Goal: Feedback & Contribution: Submit feedback/report problem

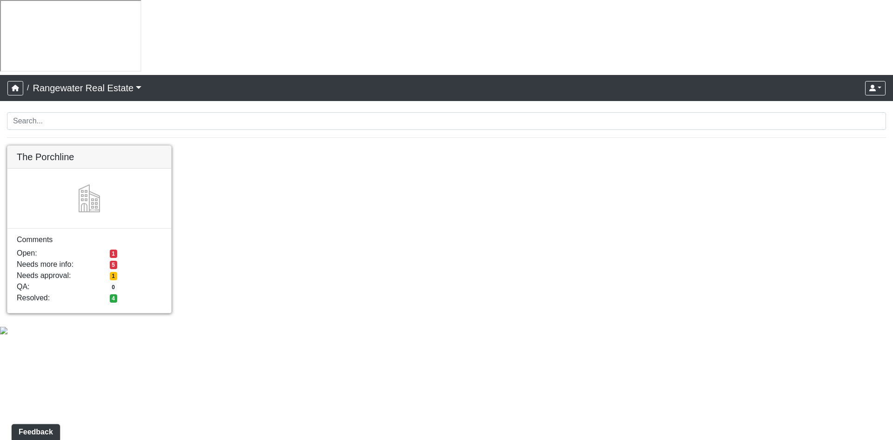
click at [114, 146] on link at bounding box center [89, 146] width 164 height 0
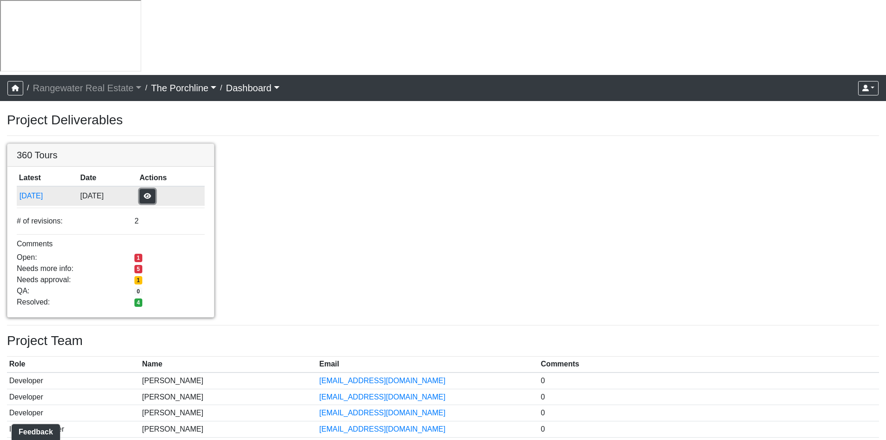
click at [155, 189] on button "button" at bounding box center [148, 196] width 16 height 14
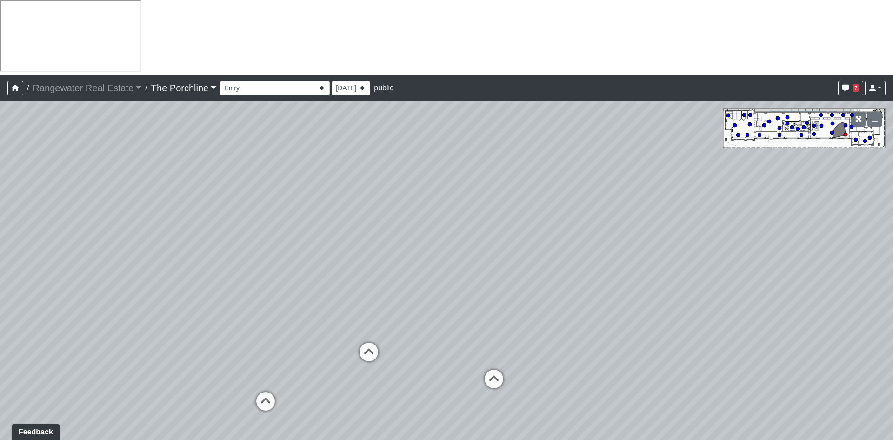
drag, startPoint x: 553, startPoint y: 262, endPoint x: 649, endPoint y: 266, distance: 96.4
click at [649, 266] on div "Loading... Seating Loading... Mailroom Entry Loading... Lounge Entry Loading...…" at bounding box center [446, 308] width 893 height 414
click at [301, 383] on icon at bounding box center [298, 397] width 28 height 28
click at [243, 359] on icon at bounding box center [248, 373] width 28 height 28
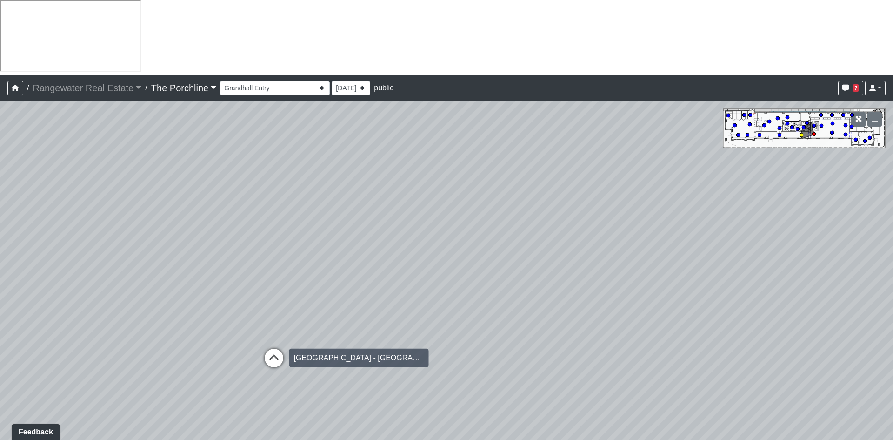
click at [275, 348] on icon at bounding box center [274, 362] width 28 height 28
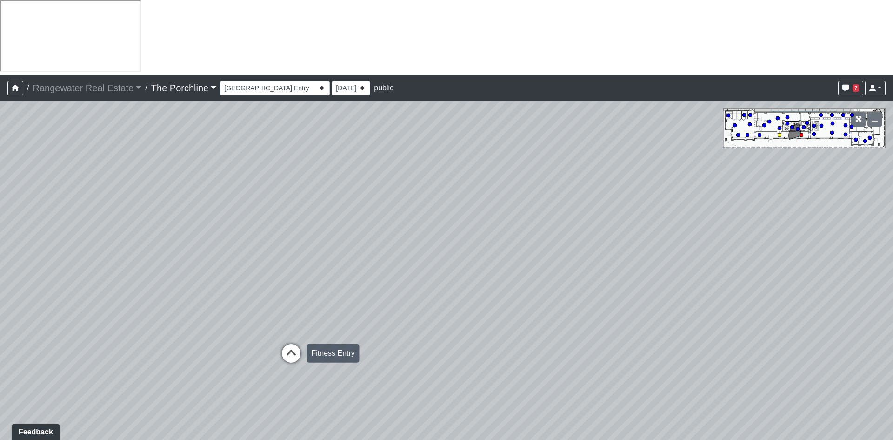
click at [287, 344] on icon at bounding box center [291, 358] width 28 height 28
click at [291, 349] on icon at bounding box center [291, 363] width 28 height 28
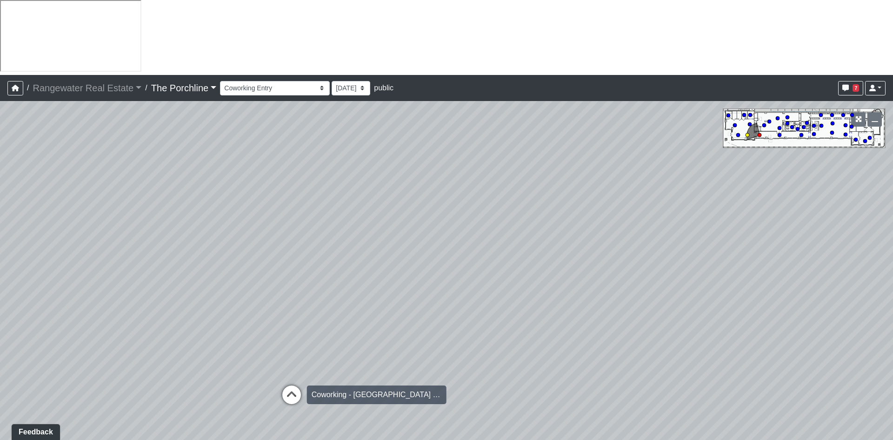
click at [288, 385] on icon at bounding box center [292, 399] width 28 height 28
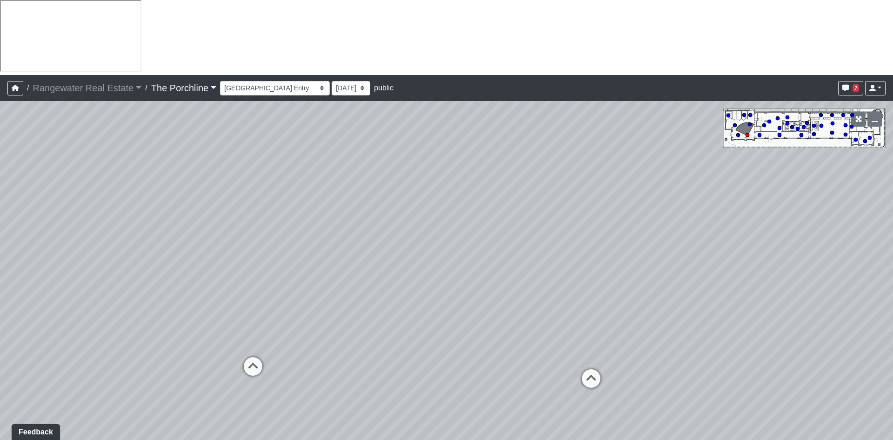
drag, startPoint x: 443, startPoint y: 282, endPoint x: 113, endPoint y: 256, distance: 331.4
click at [113, 256] on div "Loading... Seating Loading... Mailroom Entry Loading... Lounge Entry Loading...…" at bounding box center [446, 308] width 893 height 414
drag, startPoint x: 257, startPoint y: 229, endPoint x: 261, endPoint y: 237, distance: 8.9
click at [261, 237] on div "Loading... Seating Loading... Mailroom Entry Loading... Lounge Entry Loading...…" at bounding box center [446, 308] width 893 height 414
click at [465, 202] on div "Loading... Seating Loading... Mailroom Entry Loading... Lounge Entry Loading...…" at bounding box center [446, 308] width 893 height 414
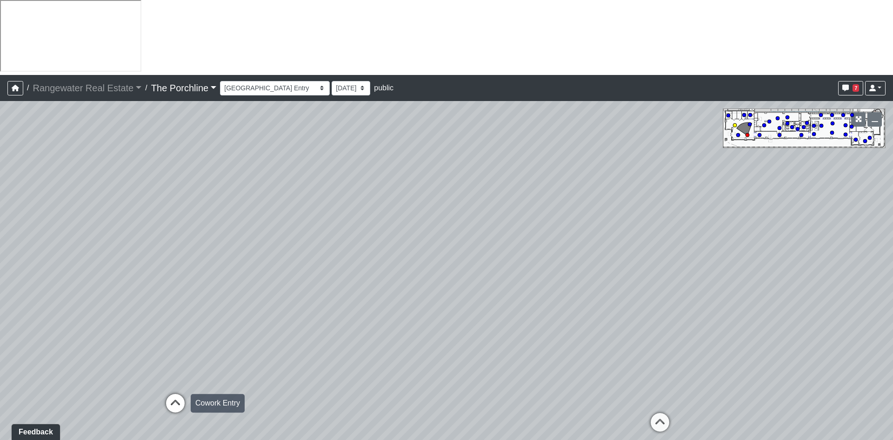
click at [179, 394] on icon at bounding box center [175, 408] width 28 height 28
click at [302, 257] on icon at bounding box center [301, 271] width 28 height 28
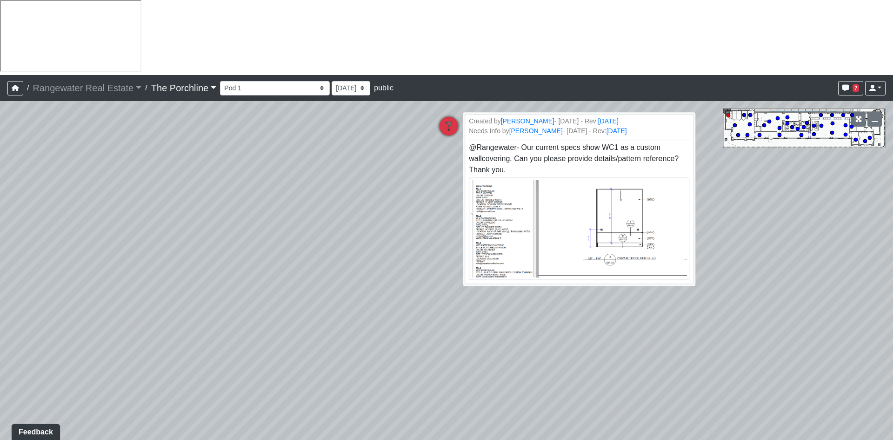
click at [443, 117] on icon at bounding box center [449, 131] width 28 height 28
click at [594, 177] on img at bounding box center [580, 229] width 224 height 104
click at [848, 85] on icon "button" at bounding box center [845, 88] width 7 height 7
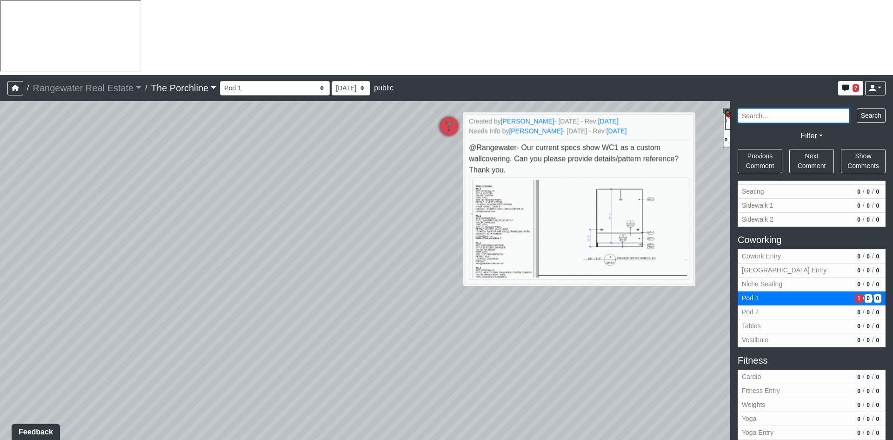
scroll to position [326, 0]
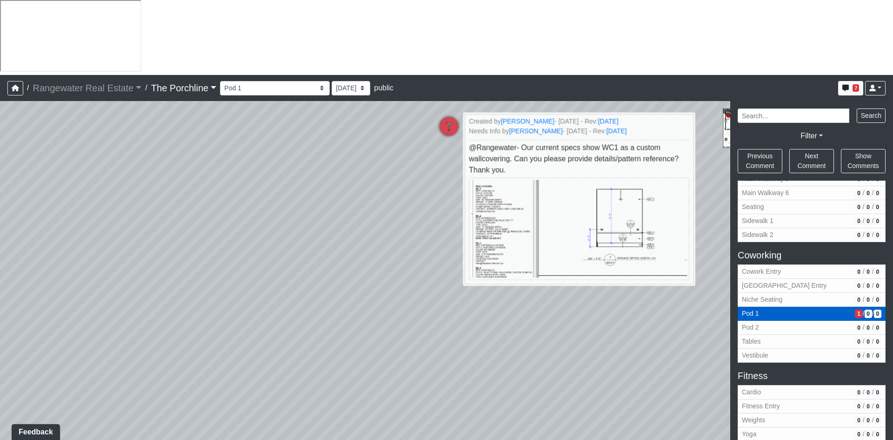
click at [783, 308] on span "Pod 1" at bounding box center [796, 313] width 109 height 10
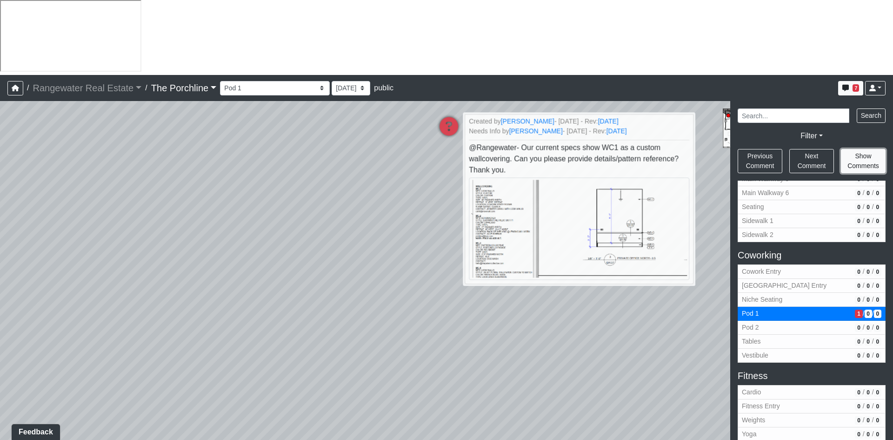
click at [872, 149] on button "Show Comments" at bounding box center [863, 161] width 45 height 24
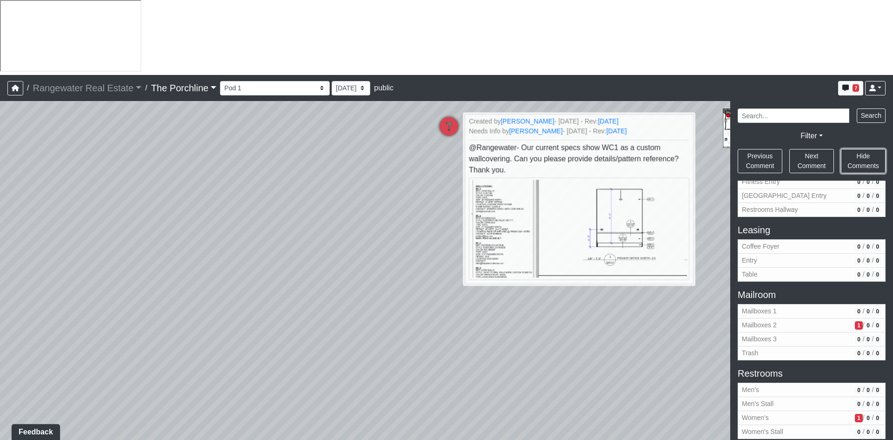
scroll to position [855, 0]
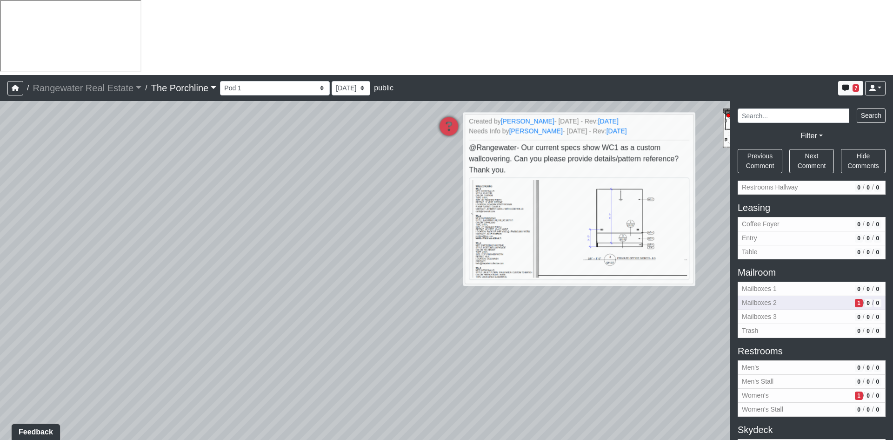
click at [828, 296] on button "Mailboxes 2 1 / 0 / 0" at bounding box center [812, 303] width 148 height 14
select select "gA8K95xyKJDRnUaTXuwgFm"
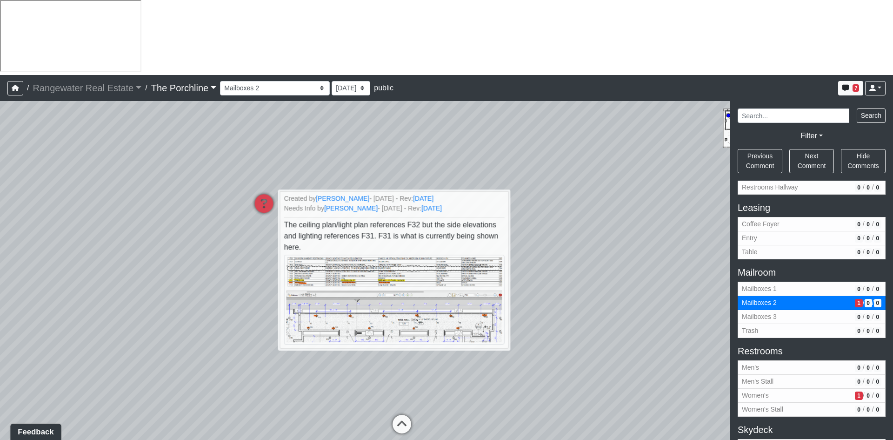
click at [33, 431] on button "Feedback" at bounding box center [35, 431] width 51 height 17
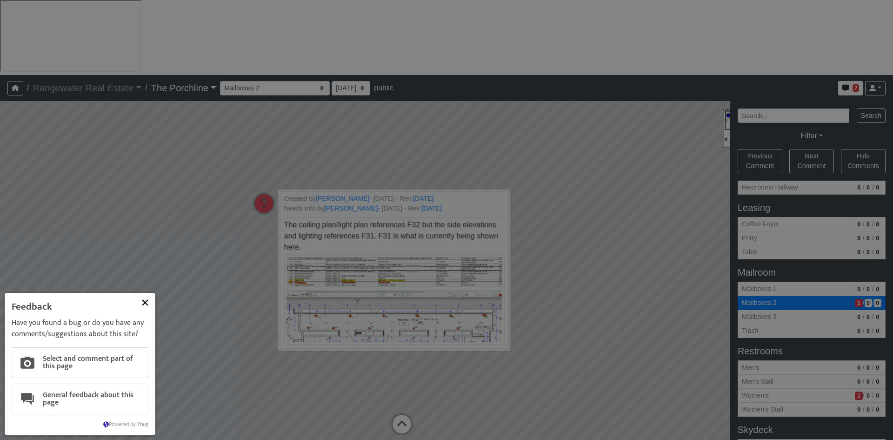
click at [144, 301] on button at bounding box center [145, 302] width 16 height 16
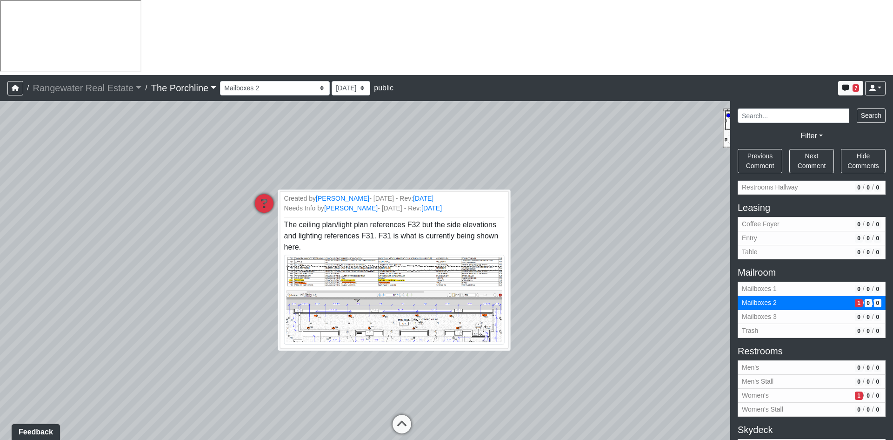
click at [265, 194] on icon at bounding box center [264, 208] width 28 height 28
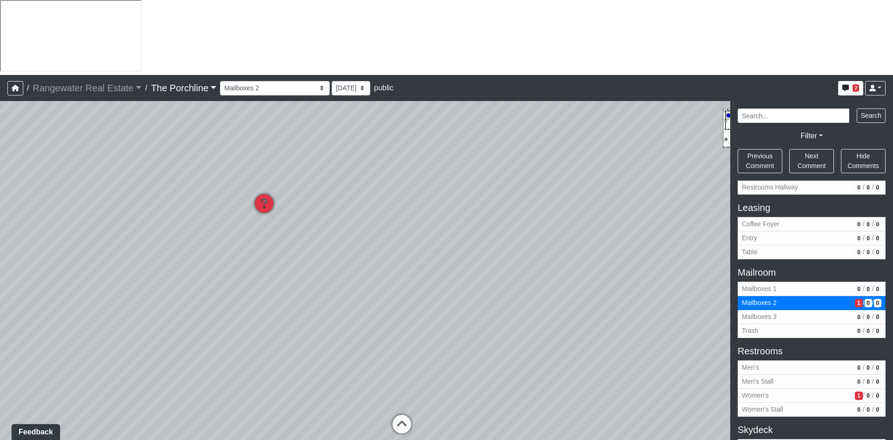
click at [265, 194] on icon at bounding box center [264, 208] width 28 height 28
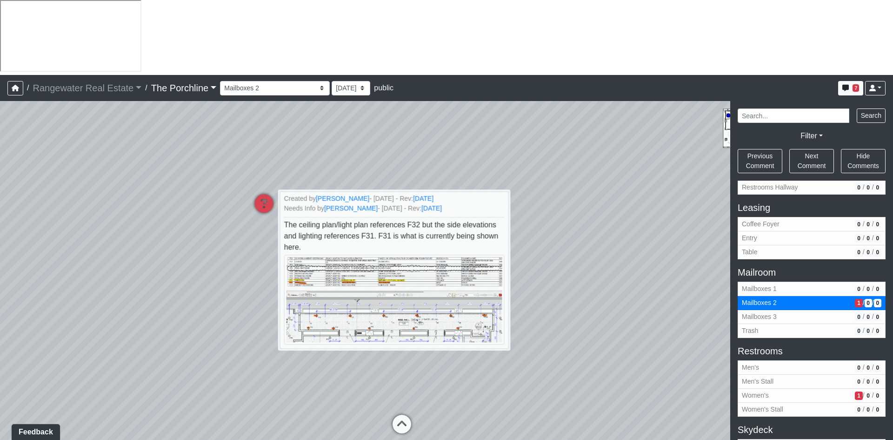
click at [683, 165] on div "Loading... Seating Loading... Mailroom Entry Loading... Lounge Entry Loading...…" at bounding box center [446, 308] width 893 height 414
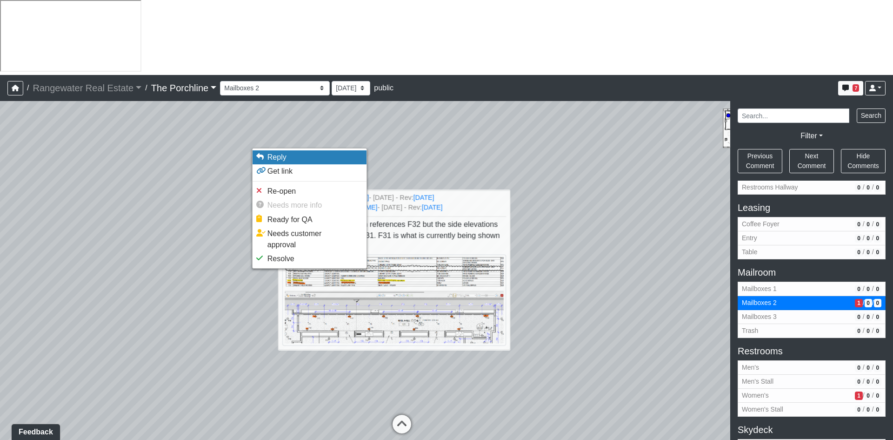
click at [284, 159] on span "Reply" at bounding box center [276, 157] width 19 height 8
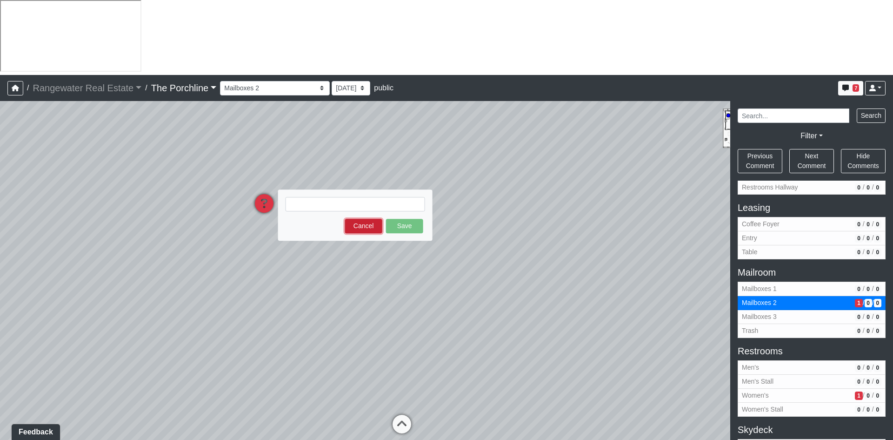
click at [371, 219] on button "Cancel" at bounding box center [363, 226] width 37 height 14
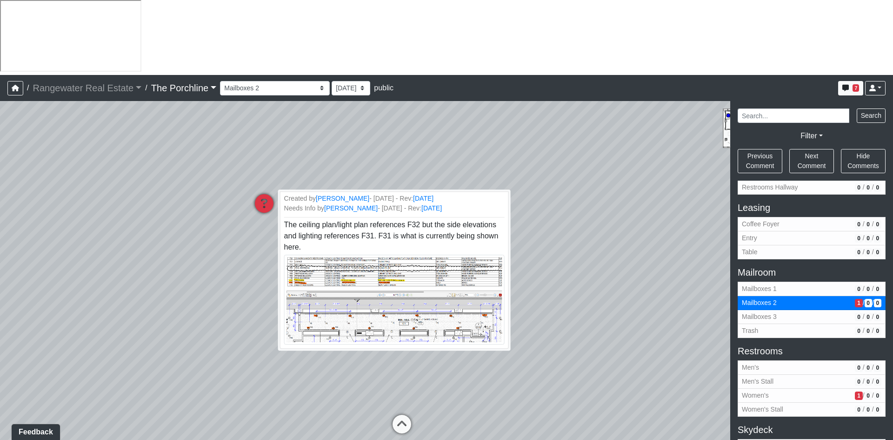
click at [262, 194] on icon at bounding box center [264, 208] width 28 height 28
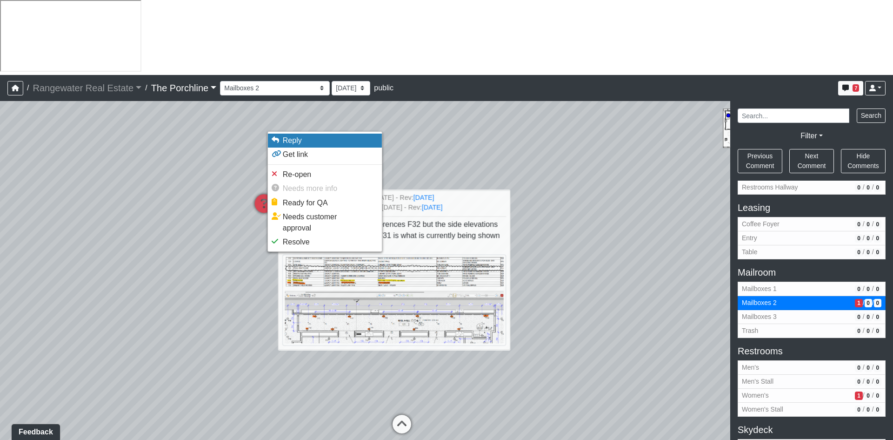
click at [279, 142] on icon at bounding box center [275, 139] width 7 height 7
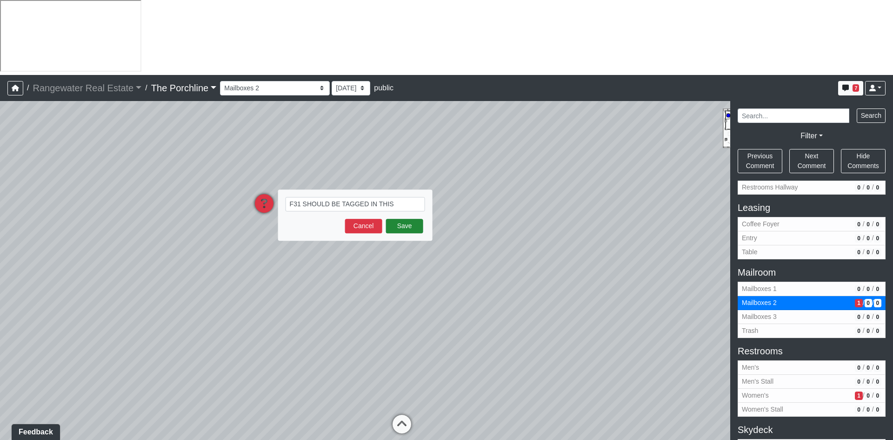
type textarea "F31 SHOULD BE TAGGED IN THIS LOCATION"
click at [407, 219] on button "Save" at bounding box center [404, 226] width 37 height 14
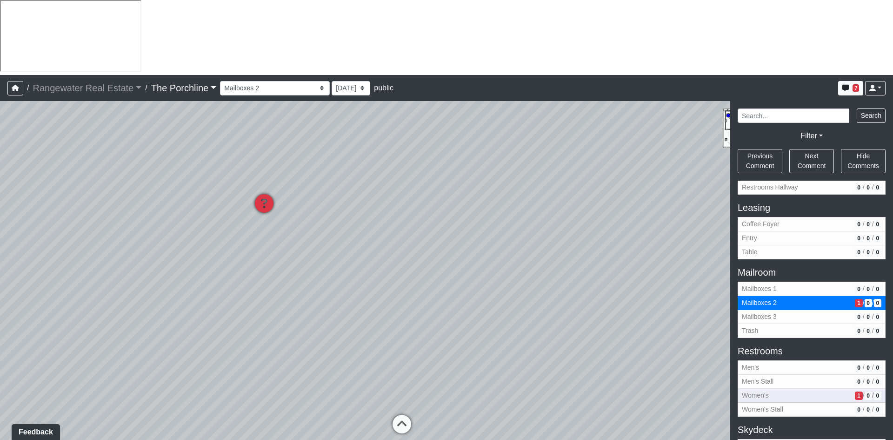
click at [778, 390] on span "Women's" at bounding box center [796, 395] width 109 height 10
select select "hgkL5ZYaLeaYii9kGbNQoZ"
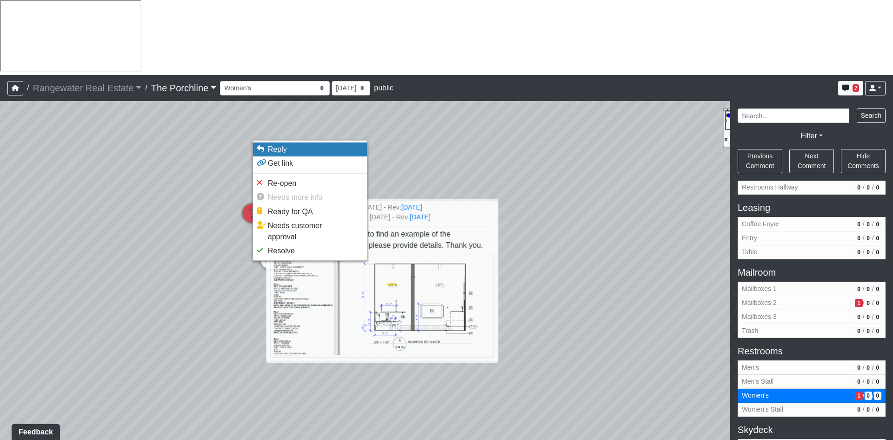
click at [286, 151] on span "Reply" at bounding box center [277, 149] width 19 height 8
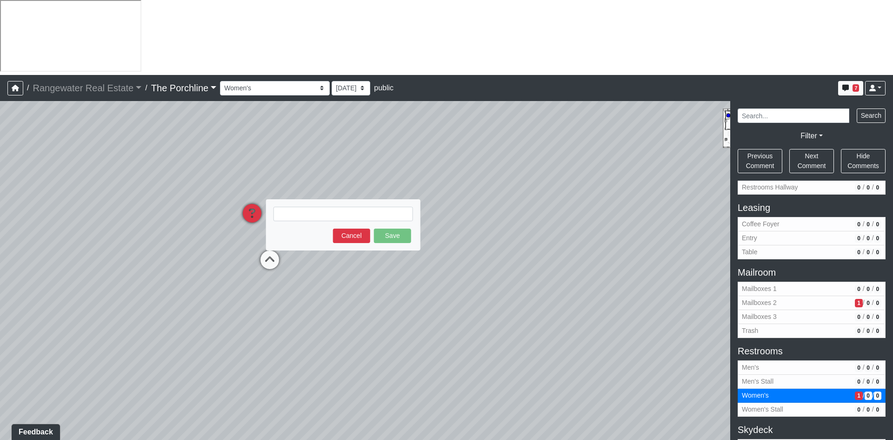
click at [292, 207] on textarea at bounding box center [344, 214] width 140 height 14
click at [296, 207] on textarea at bounding box center [344, 214] width 140 height 14
click at [385, 207] on textarea "WALLCOVERING TO BE HOVIA" at bounding box center [344, 214] width 140 height 14
click at [378, 207] on textarea "WALLCOVERING TO BE HOVIA" at bounding box center [344, 214] width 140 height 14
click at [380, 207] on textarea "WALLCOVERING TO BE HOVIA" at bounding box center [344, 214] width 140 height 14
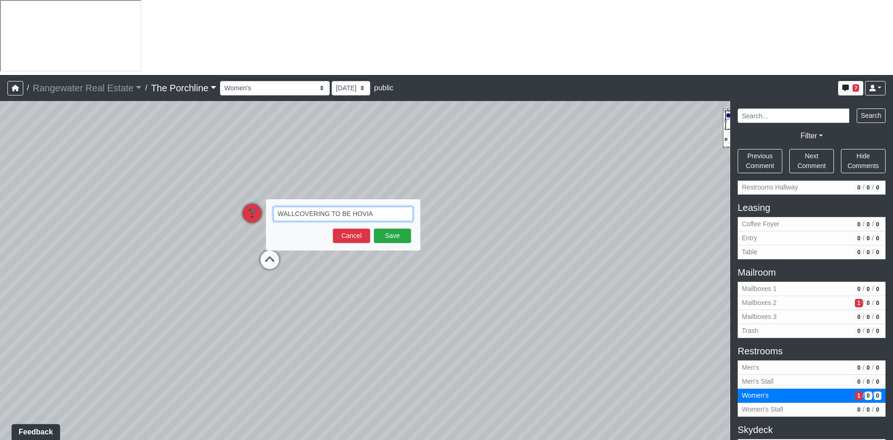
click at [379, 207] on textarea "WALLCOVERING TO BE HOVIA" at bounding box center [344, 214] width 140 height 14
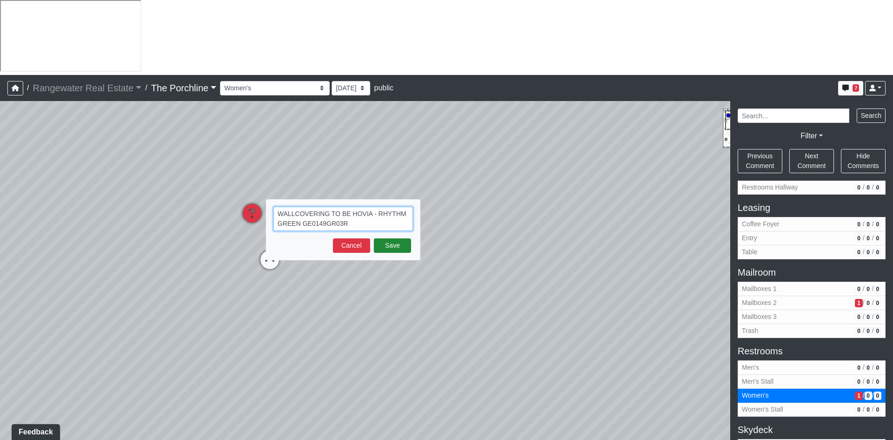
type textarea "WALLCOVERING TO BE HOVIA - RHYTHM GREEN GE0149GR03R"
click at [384, 238] on button "Save" at bounding box center [392, 245] width 37 height 14
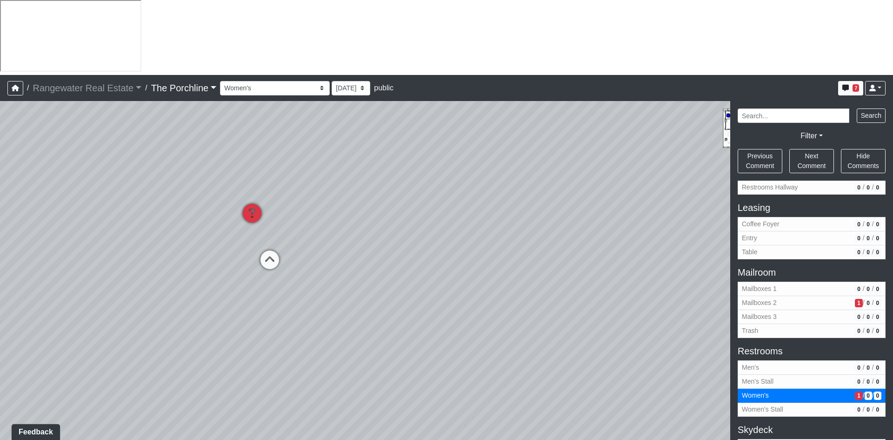
click at [200, 79] on link "The Porchline" at bounding box center [184, 88] width 66 height 19
click at [642, 120] on div "Loading... Seating Loading... Mailroom Entry Loading... Lounge Entry Loading...…" at bounding box center [446, 308] width 893 height 414
drag, startPoint x: 654, startPoint y: 149, endPoint x: 508, endPoint y: 161, distance: 146.1
click at [508, 161] on div "Loading... Seating Loading... Mailroom Entry Loading... Lounge Entry Loading...…" at bounding box center [446, 308] width 893 height 414
click at [724, 101] on div "Loading... Seating Loading... Mailroom Entry Loading... Lounge Entry Loading...…" at bounding box center [446, 308] width 893 height 414
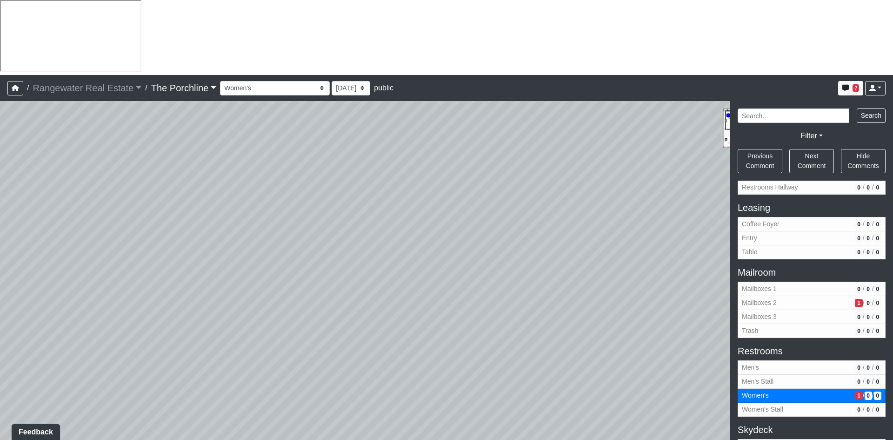
drag, startPoint x: 727, startPoint y: 59, endPoint x: 266, endPoint y: 56, distance: 460.6
click at [271, 101] on div "Loading... Seating Loading... Mailroom Entry Loading... Lounge Entry Loading...…" at bounding box center [446, 308] width 893 height 414
drag, startPoint x: 491, startPoint y: 135, endPoint x: 213, endPoint y: 115, distance: 278.9
click at [213, 115] on div "Loading... Seating Loading... Mailroom Entry Loading... Lounge Entry Loading...…" at bounding box center [446, 308] width 893 height 414
click at [173, 79] on link "The Porchline" at bounding box center [184, 88] width 66 height 19
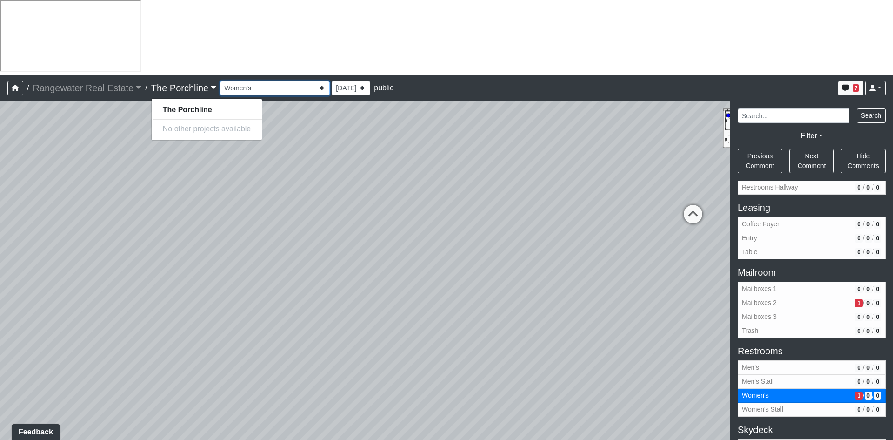
click at [279, 81] on select "Entry [GEOGRAPHIC_DATA] Kitchen Lounge Lounge Entry Mailroom Entry Seating Cowo…" at bounding box center [275, 88] width 110 height 14
click at [220, 81] on select "Entry [GEOGRAPHIC_DATA] Kitchen Lounge Lounge Entry Mailroom Entry Seating Cowo…" at bounding box center [275, 88] width 110 height 14
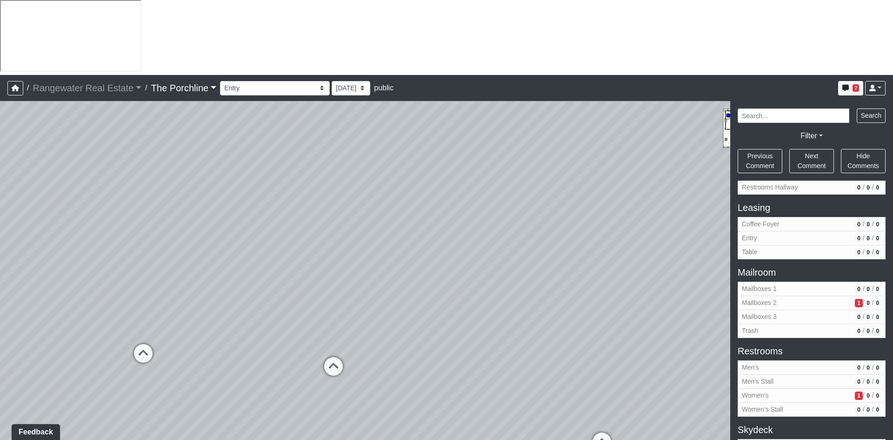
drag, startPoint x: 558, startPoint y: 281, endPoint x: 281, endPoint y: 271, distance: 277.0
click at [282, 270] on div "Loading... Seating Loading... Mailroom Entry Loading... Lounge Entry Loading...…" at bounding box center [446, 308] width 893 height 414
drag, startPoint x: 608, startPoint y: 280, endPoint x: 438, endPoint y: 289, distance: 170.5
click at [440, 288] on div "Loading... Seating Loading... Mailroom Entry Loading... Lounge Entry Loading...…" at bounding box center [446, 308] width 893 height 414
click at [417, 427] on icon at bounding box center [423, 441] width 28 height 28
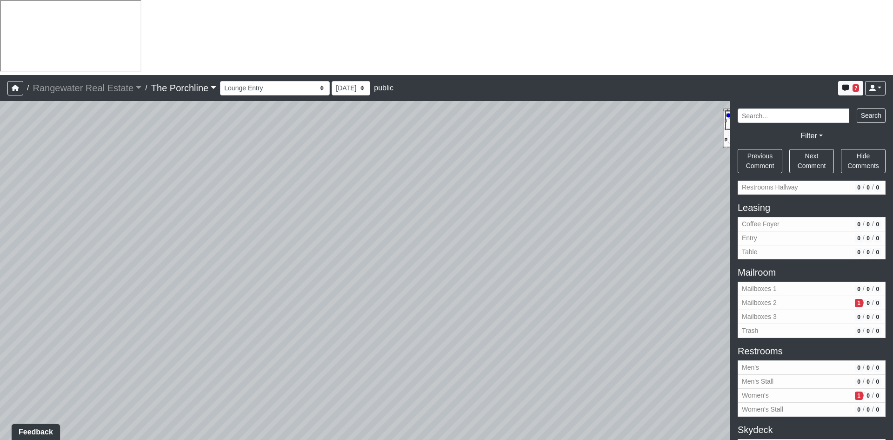
drag, startPoint x: 531, startPoint y: 321, endPoint x: 271, endPoint y: 301, distance: 261.4
click at [271, 301] on div "Loading... Seating Loading... Mailroom Entry Loading... Lounge Entry Loading...…" at bounding box center [446, 308] width 893 height 414
drag, startPoint x: 591, startPoint y: 304, endPoint x: 305, endPoint y: 294, distance: 286.7
click at [305, 294] on div "Loading... Seating Loading... Mailroom Entry Loading... Lounge Entry Loading...…" at bounding box center [446, 308] width 893 height 414
drag, startPoint x: 626, startPoint y: 283, endPoint x: 562, endPoint y: 292, distance: 63.9
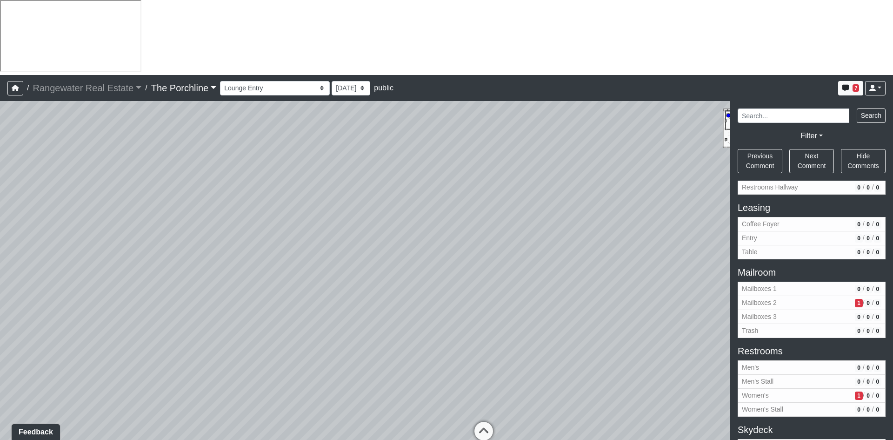
click at [562, 292] on div "Loading... Seating Loading... Mailroom Entry Loading... Lounge Entry Loading...…" at bounding box center [446, 308] width 893 height 414
drag, startPoint x: 608, startPoint y: 273, endPoint x: 437, endPoint y: 285, distance: 172.1
click at [437, 285] on div "Loading... Seating Loading... Mailroom Entry Loading... Lounge Entry Loading...…" at bounding box center [446, 308] width 893 height 414
drag, startPoint x: 663, startPoint y: 247, endPoint x: 434, endPoint y: 249, distance: 229.4
click at [433, 249] on div "Loading... Seating Loading... Mailroom Entry Loading... Lounge Entry Loading...…" at bounding box center [446, 308] width 893 height 414
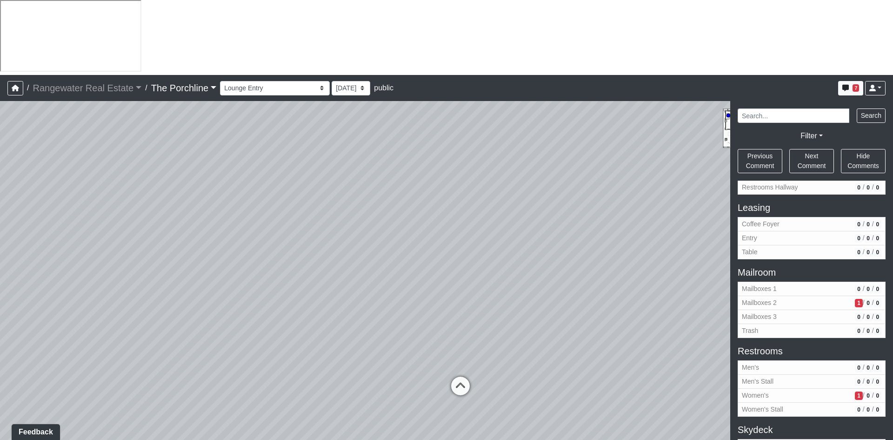
drag, startPoint x: 616, startPoint y: 252, endPoint x: 391, endPoint y: 240, distance: 225.5
click at [391, 240] on div "Loading... Seating Loading... Mailroom Entry Loading... Lounge Entry Loading...…" at bounding box center [446, 308] width 893 height 414
drag, startPoint x: 701, startPoint y: 269, endPoint x: 356, endPoint y: 247, distance: 345.4
click at [356, 248] on div "Loading... Seating Loading... Mailroom Entry Loading... Lounge Entry Loading...…" at bounding box center [446, 308] width 893 height 414
drag, startPoint x: 624, startPoint y: 235, endPoint x: 503, endPoint y: 252, distance: 122.1
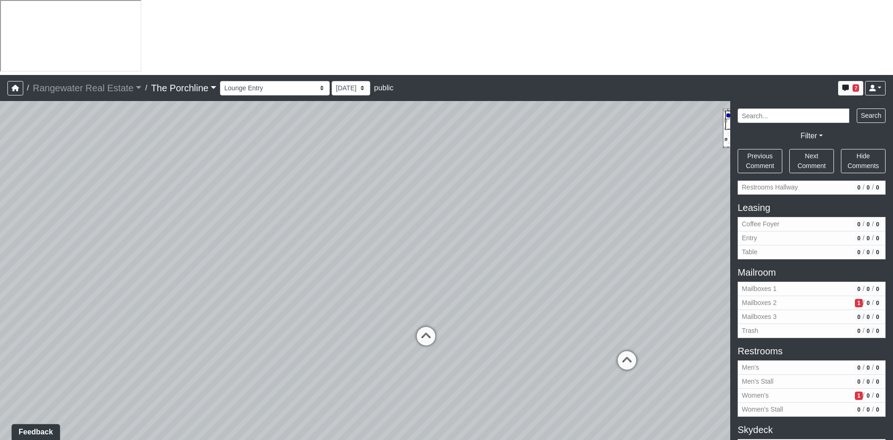
click at [503, 252] on div "Loading... Seating Loading... Mailroom Entry Loading... Lounge Entry Loading...…" at bounding box center [446, 308] width 893 height 414
click at [425, 327] on icon at bounding box center [426, 341] width 28 height 28
drag, startPoint x: 579, startPoint y: 183, endPoint x: 339, endPoint y: 231, distance: 245.1
click at [338, 224] on div "Loading... Seating Loading... Mailroom Entry Loading... Lounge Entry Loading...…" at bounding box center [446, 308] width 893 height 414
drag, startPoint x: 386, startPoint y: 238, endPoint x: 351, endPoint y: 236, distance: 35.4
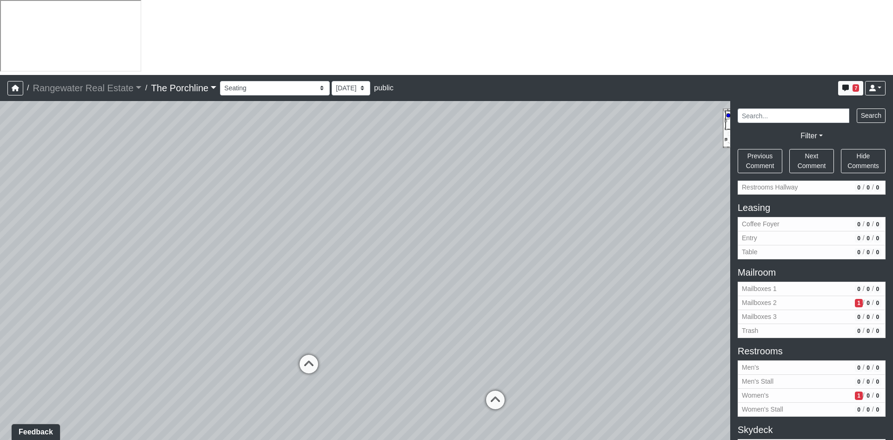
click at [352, 236] on div "Loading... Seating Loading... Mailroom Entry Loading... Lounge Entry Loading...…" at bounding box center [446, 308] width 893 height 414
click at [311, 354] on icon at bounding box center [308, 368] width 28 height 28
drag, startPoint x: 535, startPoint y: 236, endPoint x: 352, endPoint y: 242, distance: 182.9
click at [353, 242] on div "Loading... Seating Loading... Mailroom Entry Loading... Lounge Entry Loading...…" at bounding box center [446, 308] width 893 height 414
drag, startPoint x: 596, startPoint y: 287, endPoint x: 246, endPoint y: 249, distance: 352.8
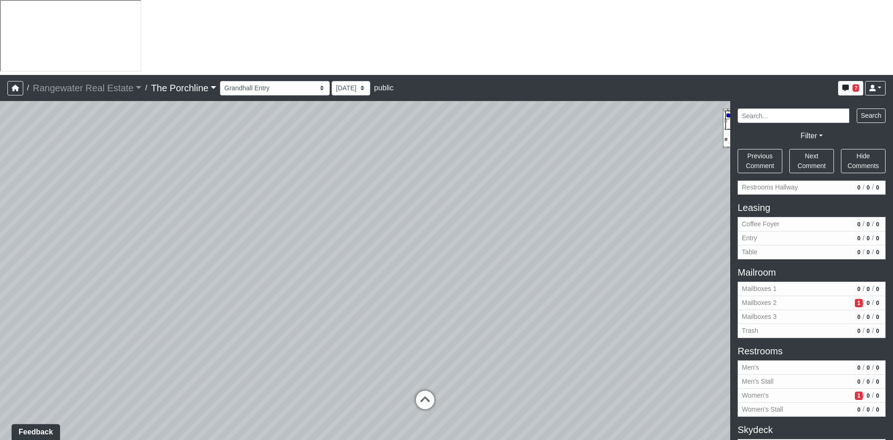
click at [246, 249] on div "Loading... Seating Loading... Mailroom Entry Loading... Lounge Entry Loading...…" at bounding box center [446, 308] width 893 height 414
drag, startPoint x: 575, startPoint y: 278, endPoint x: 318, endPoint y: 259, distance: 258.0
click at [318, 259] on div "Loading... Seating Loading... Mailroom Entry Loading... Lounge Entry Loading...…" at bounding box center [446, 308] width 893 height 414
drag, startPoint x: 291, startPoint y: 224, endPoint x: 591, endPoint y: 279, distance: 305.5
click at [591, 279] on div "Loading... Seating Loading... Mailroom Entry Loading... Lounge Entry Loading...…" at bounding box center [446, 308] width 893 height 414
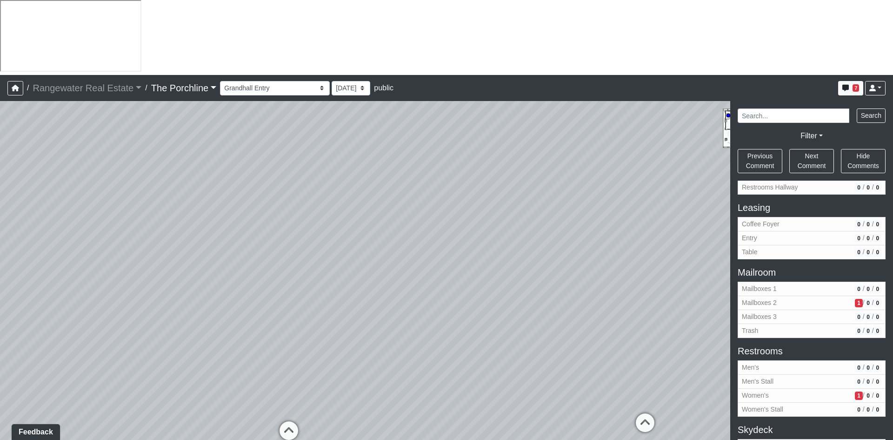
drag, startPoint x: 469, startPoint y: 232, endPoint x: 240, endPoint y: 215, distance: 229.9
click at [240, 215] on div "Loading... Seating Loading... Mailroom Entry Loading... Lounge Entry Loading...…" at bounding box center [446, 308] width 893 height 414
click at [636, 409] on icon at bounding box center [632, 423] width 28 height 28
drag, startPoint x: 313, startPoint y: 230, endPoint x: 572, endPoint y: 253, distance: 260.2
click at [572, 253] on div "Loading... Seating Loading... Mailroom Entry Loading... Lounge Entry Loading...…" at bounding box center [446, 308] width 893 height 414
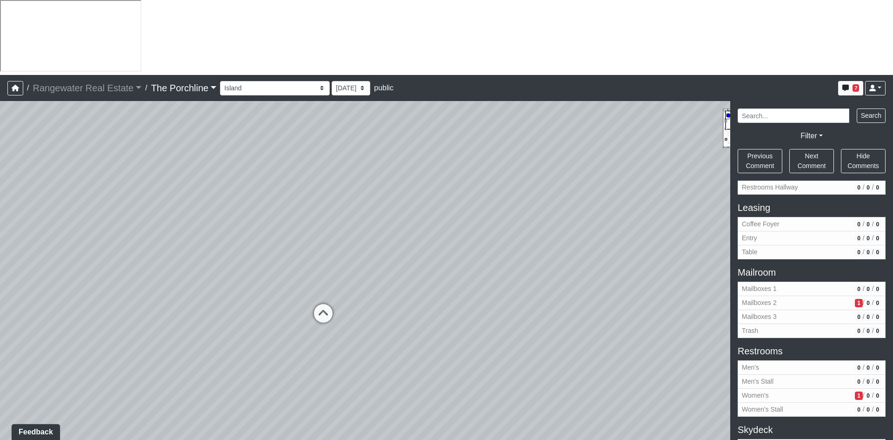
drag, startPoint x: 276, startPoint y: 232, endPoint x: 551, endPoint y: 190, distance: 278.0
click at [555, 190] on div "Loading... Seating Loading... Mailroom Entry Loading... Lounge Entry Loading...…" at bounding box center [446, 308] width 893 height 414
drag, startPoint x: 421, startPoint y: 217, endPoint x: 511, endPoint y: 219, distance: 89.8
click at [511, 219] on div "Loading... Seating Loading... Mailroom Entry Loading... Lounge Entry Loading...…" at bounding box center [446, 308] width 893 height 414
drag, startPoint x: 378, startPoint y: 253, endPoint x: 442, endPoint y: 253, distance: 64.7
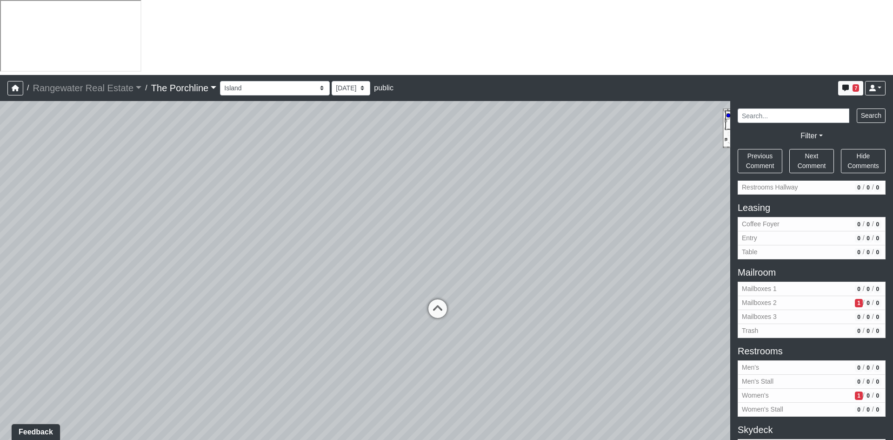
click at [442, 253] on div "Loading... Seating Loading... Mailroom Entry Loading... Lounge Entry Loading...…" at bounding box center [446, 308] width 893 height 414
drag, startPoint x: 508, startPoint y: 306, endPoint x: 261, endPoint y: 252, distance: 252.8
click at [261, 250] on div "Loading... Seating Loading... Mailroom Entry Loading... Lounge Entry Loading...…" at bounding box center [446, 308] width 893 height 414
drag, startPoint x: 571, startPoint y: 314, endPoint x: 207, endPoint y: 278, distance: 366.1
click at [207, 278] on div "Loading... Seating Loading... Mailroom Entry Loading... Lounge Entry Loading...…" at bounding box center [446, 308] width 893 height 414
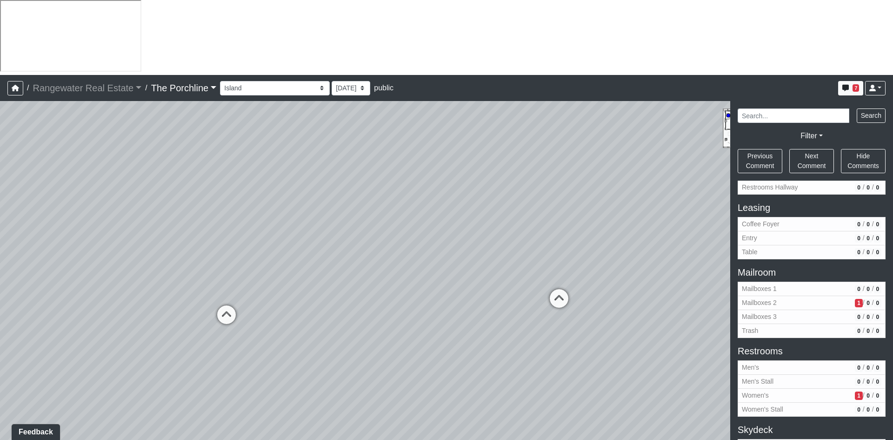
drag, startPoint x: 479, startPoint y: 292, endPoint x: 160, endPoint y: 267, distance: 320.0
click at [160, 267] on div "Loading... Seating Loading... Mailroom Entry Loading... Lounge Entry Loading...…" at bounding box center [446, 308] width 893 height 414
drag, startPoint x: 602, startPoint y: 245, endPoint x: 250, endPoint y: 231, distance: 352.0
click at [250, 231] on div "Loading... Seating Loading... Mailroom Entry Loading... Lounge Entry Loading...…" at bounding box center [446, 308] width 893 height 414
click at [679, 302] on icon at bounding box center [676, 316] width 28 height 28
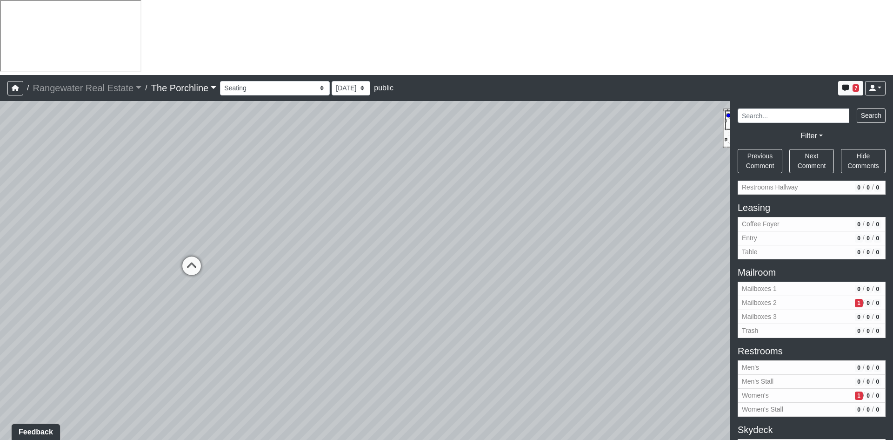
drag, startPoint x: 595, startPoint y: 211, endPoint x: 250, endPoint y: 239, distance: 346.8
click at [180, 209] on div "Loading... Seating Loading... Mailroom Entry Loading... Lounge Entry Loading...…" at bounding box center [446, 308] width 893 height 414
drag, startPoint x: 423, startPoint y: 280, endPoint x: 186, endPoint y: 314, distance: 239.3
click at [190, 313] on div "Loading... Seating Loading... Mailroom Entry Loading... Lounge Entry Loading...…" at bounding box center [446, 308] width 893 height 414
drag, startPoint x: 627, startPoint y: 237, endPoint x: 145, endPoint y: 342, distance: 493.3
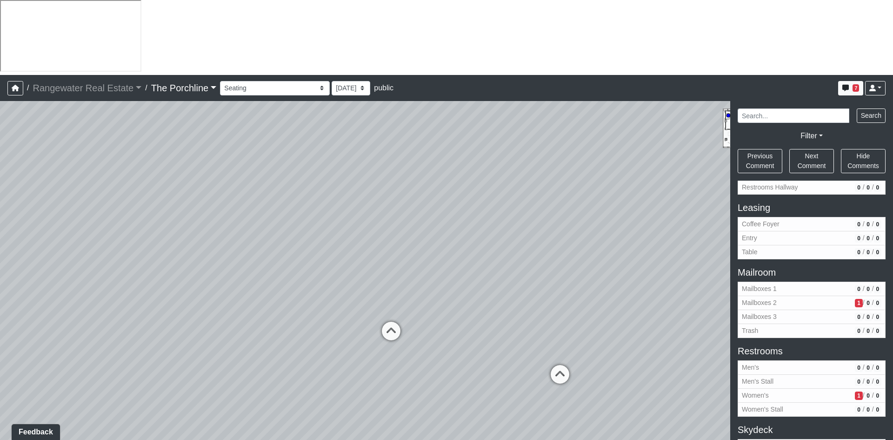
click at [130, 341] on div "Loading... Seating Loading... Mailroom Entry Loading... Lounge Entry Loading...…" at bounding box center [446, 308] width 893 height 414
drag, startPoint x: 529, startPoint y: 220, endPoint x: 490, endPoint y: 254, distance: 51.4
click at [490, 254] on div "Loading... Seating Loading... Mailroom Entry Loading... Lounge Entry Loading...…" at bounding box center [446, 308] width 893 height 414
drag, startPoint x: 521, startPoint y: 255, endPoint x: 383, endPoint y: 245, distance: 137.6
click at [383, 245] on div "Loading... Seating Loading... Mailroom Entry Loading... Lounge Entry Loading...…" at bounding box center [446, 308] width 893 height 414
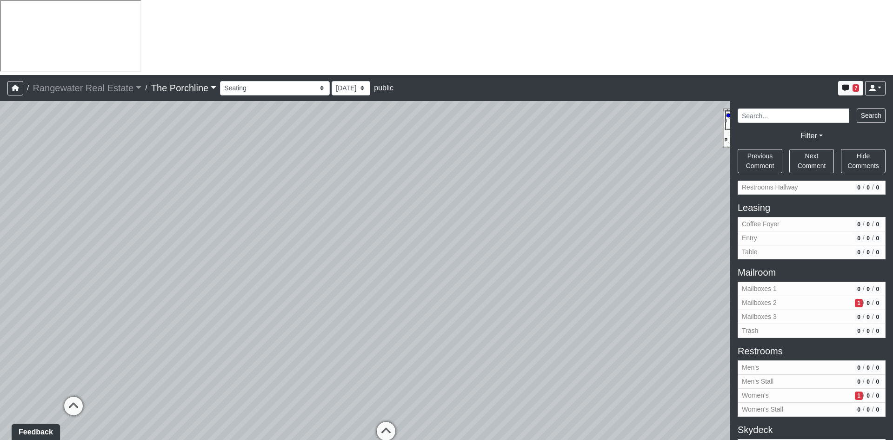
drag, startPoint x: 578, startPoint y: 296, endPoint x: 430, endPoint y: 320, distance: 149.8
click at [444, 308] on div "Loading... Seating Loading... Mailroom Entry Loading... Lounge Entry Loading...…" at bounding box center [446, 308] width 893 height 414
drag, startPoint x: 528, startPoint y: 287, endPoint x: 489, endPoint y: 287, distance: 38.6
click at [489, 287] on div "Loading... Seating Loading... Mailroom Entry Loading... Lounge Entry Loading...…" at bounding box center [446, 308] width 893 height 414
drag, startPoint x: 336, startPoint y: 377, endPoint x: 481, endPoint y: 295, distance: 166.0
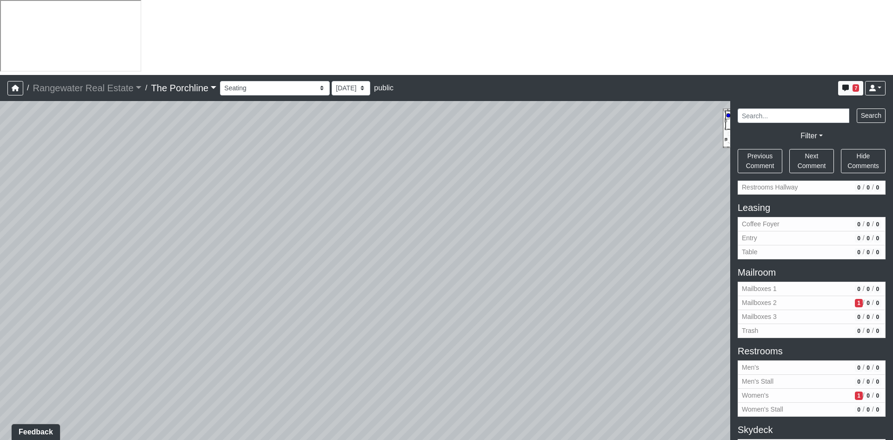
drag, startPoint x: 409, startPoint y: 262, endPoint x: 446, endPoint y: 171, distance: 97.9
click at [446, 171] on div "Loading... Seating Loading... Mailroom Entry Loading... Lounge Entry Loading...…" at bounding box center [446, 308] width 893 height 414
drag, startPoint x: 224, startPoint y: 192, endPoint x: 303, endPoint y: 195, distance: 79.2
click at [303, 195] on div "Loading... Seating Loading... Mailroom Entry Loading... Lounge Entry Loading...…" at bounding box center [446, 308] width 893 height 414
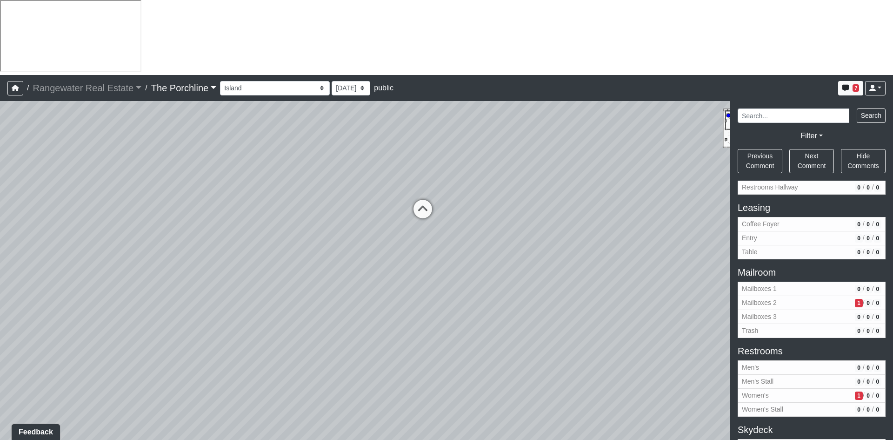
drag, startPoint x: 418, startPoint y: 323, endPoint x: 561, endPoint y: 301, distance: 144.6
click at [731, 265] on div "NON-CURRENT REVISION" at bounding box center [446, 308] width 893 height 414
drag, startPoint x: 321, startPoint y: 275, endPoint x: 482, endPoint y: 323, distance: 168.1
click at [482, 323] on div "Loading... Seating Loading... Mailroom Entry Loading... Lounge Entry Loading...…" at bounding box center [446, 308] width 893 height 414
drag, startPoint x: 302, startPoint y: 238, endPoint x: 140, endPoint y: 243, distance: 162.5
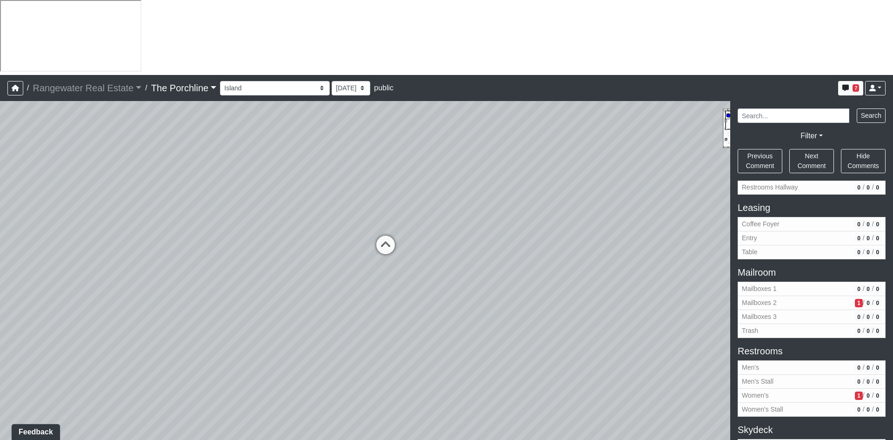
click at [140, 243] on div "Loading... Seating Loading... Mailroom Entry Loading... Lounge Entry Loading...…" at bounding box center [446, 308] width 893 height 414
drag, startPoint x: 191, startPoint y: 163, endPoint x: 309, endPoint y: 154, distance: 118.5
click at [309, 154] on div "Loading... Seating Loading... Mailroom Entry Loading... Lounge Entry Loading...…" at bounding box center [446, 308] width 893 height 414
drag, startPoint x: 388, startPoint y: 247, endPoint x: 369, endPoint y: 281, distance: 38.9
click at [369, 281] on div "Loading... Seating Loading... Mailroom Entry Loading... Lounge Entry Loading...…" at bounding box center [446, 308] width 893 height 414
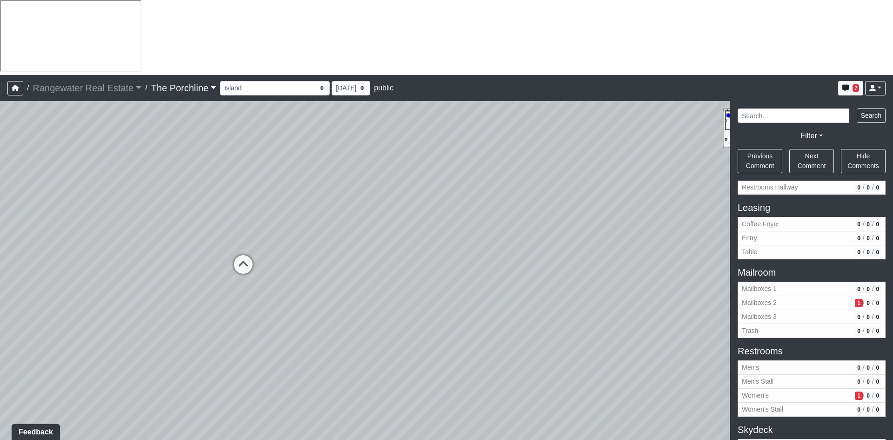
drag, startPoint x: 541, startPoint y: 263, endPoint x: 328, endPoint y: 238, distance: 214.5
click at [279, 226] on div "Loading... Seating Loading... Mailroom Entry Loading... Lounge Entry Loading...…" at bounding box center [446, 308] width 893 height 414
drag, startPoint x: 571, startPoint y: 241, endPoint x: 168, endPoint y: 224, distance: 403.3
click at [168, 223] on div "Loading... Seating Loading... Mailroom Entry Loading... Lounge Entry Loading...…" at bounding box center [446, 308] width 893 height 414
drag, startPoint x: 390, startPoint y: 235, endPoint x: 414, endPoint y: 251, distance: 29.3
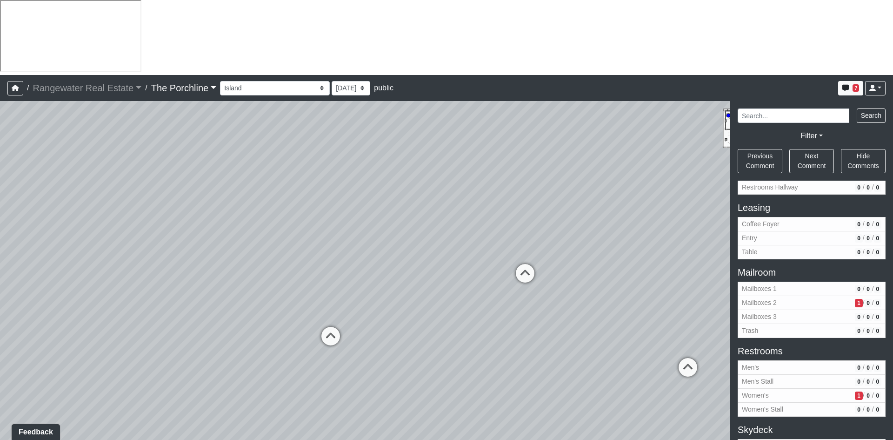
click at [364, 250] on div "Loading... Seating Loading... Mailroom Entry Loading... Lounge Entry Loading...…" at bounding box center [446, 308] width 893 height 414
click at [525, 265] on icon at bounding box center [525, 279] width 28 height 28
drag, startPoint x: 605, startPoint y: 277, endPoint x: 413, endPoint y: 291, distance: 193.1
click at [275, 257] on div "Loading... Seating Loading... Mailroom Entry Loading... Lounge Entry Loading...…" at bounding box center [446, 308] width 893 height 414
drag, startPoint x: 590, startPoint y: 262, endPoint x: 182, endPoint y: 255, distance: 408.0
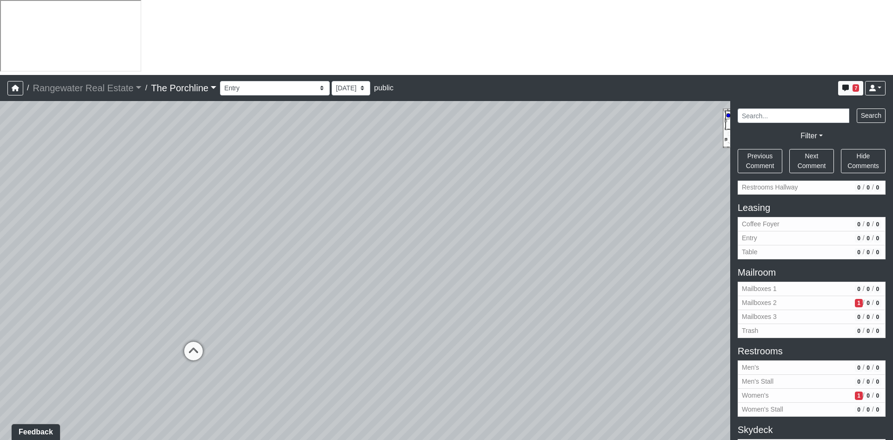
click at [162, 251] on div "Loading... Seating Loading... Mailroom Entry Loading... Lounge Entry Loading...…" at bounding box center [446, 308] width 893 height 414
drag, startPoint x: 452, startPoint y: 231, endPoint x: 174, endPoint y: 240, distance: 277.4
click at [175, 239] on div "Loading... Seating Loading... Mailroom Entry Loading... Lounge Entry Loading...…" at bounding box center [446, 308] width 893 height 414
drag, startPoint x: 384, startPoint y: 219, endPoint x: 263, endPoint y: 261, distance: 128.6
click at [263, 261] on div "Loading... Seating Loading... Mailroom Entry Loading... Lounge Entry Loading...…" at bounding box center [446, 308] width 893 height 414
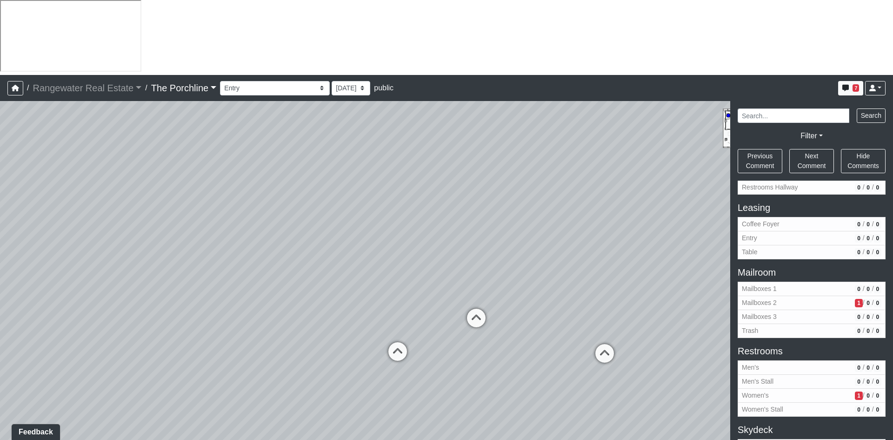
drag, startPoint x: 548, startPoint y: 208, endPoint x: 526, endPoint y: 231, distance: 31.9
click at [526, 231] on div "Loading... Seating Loading... Mailroom Entry Loading... Lounge Entry Loading...…" at bounding box center [446, 308] width 893 height 414
drag, startPoint x: 401, startPoint y: 173, endPoint x: 386, endPoint y: 193, distance: 24.9
click at [386, 193] on div "Loading... Seating Loading... Mailroom Entry Loading... Lounge Entry Loading...…" at bounding box center [446, 308] width 893 height 414
drag, startPoint x: 614, startPoint y: 250, endPoint x: 193, endPoint y: 227, distance: 421.1
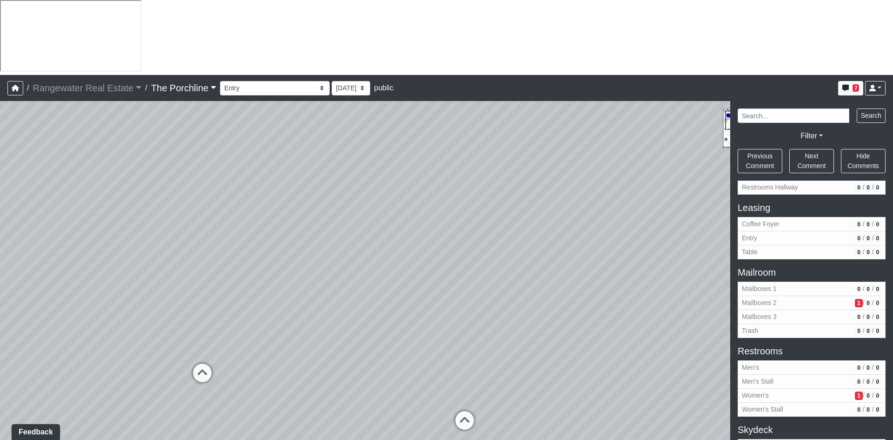
click at [187, 229] on div "Loading... Seating Loading... Mailroom Entry Loading... Lounge Entry Loading...…" at bounding box center [446, 308] width 893 height 414
drag, startPoint x: 602, startPoint y: 273, endPoint x: 458, endPoint y: 265, distance: 143.9
click at [458, 265] on div "Loading... Seating Loading... Mailroom Entry Loading... Lounge Entry Loading...…" at bounding box center [446, 308] width 893 height 414
click at [564, 293] on div "Loading... Seating Loading... Mailroom Entry Loading... Lounge Entry Loading...…" at bounding box center [446, 308] width 893 height 414
click at [153, 416] on icon at bounding box center [153, 430] width 28 height 28
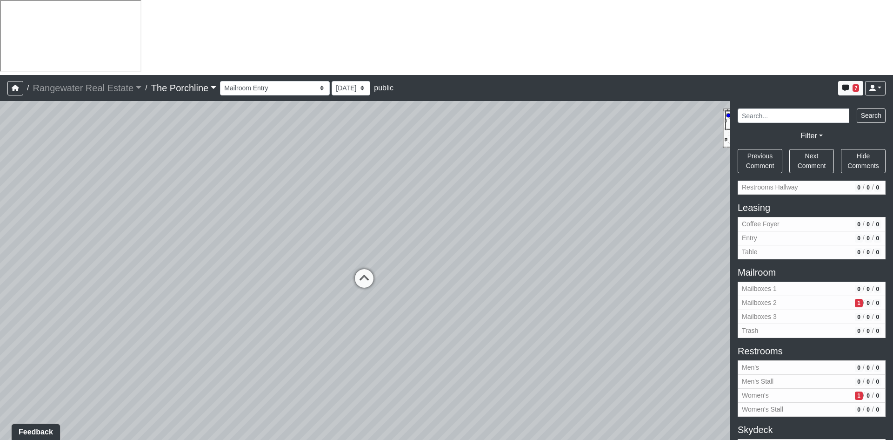
drag, startPoint x: 312, startPoint y: 274, endPoint x: 213, endPoint y: 266, distance: 99.0
click at [188, 299] on div "Loading... Seating Loading... Mailroom Entry Loading... Lounge Entry Loading...…" at bounding box center [446, 308] width 893 height 414
click at [303, 279] on icon at bounding box center [301, 293] width 28 height 28
drag, startPoint x: 199, startPoint y: 233, endPoint x: 682, endPoint y: 300, distance: 488.4
click at [682, 300] on div "Loading... Seating Loading... Mailroom Entry Loading... Lounge Entry Loading...…" at bounding box center [446, 308] width 893 height 414
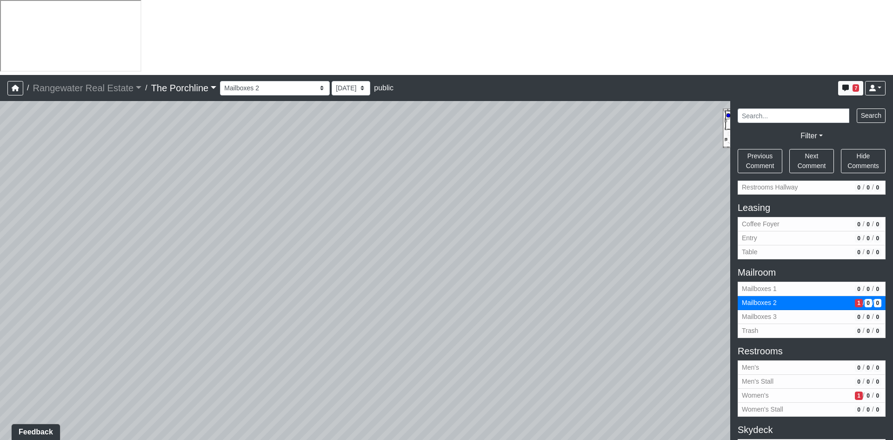
drag, startPoint x: 335, startPoint y: 234, endPoint x: 617, endPoint y: 267, distance: 283.5
click at [615, 268] on div "Loading... Seating Loading... Mailroom Entry Loading... Lounge Entry Loading...…" at bounding box center [446, 308] width 893 height 414
drag, startPoint x: 283, startPoint y: 225, endPoint x: 394, endPoint y: 187, distance: 118.0
click at [394, 187] on div "Loading... Seating Loading... Mailroom Entry Loading... Lounge Entry Loading...…" at bounding box center [446, 308] width 893 height 414
drag, startPoint x: 298, startPoint y: 223, endPoint x: 367, endPoint y: 140, distance: 107.4
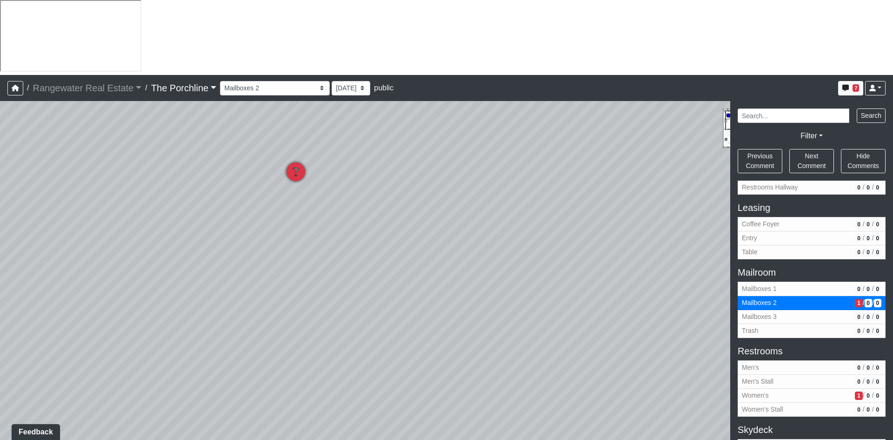
click at [406, 201] on div "Loading... Seating Loading... Mailroom Entry Loading... Lounge Entry Loading...…" at bounding box center [446, 308] width 893 height 414
drag, startPoint x: 568, startPoint y: 201, endPoint x: 397, endPoint y: 169, distance: 173.2
click at [397, 169] on div "Loading... Seating Loading... Mailroom Entry Loading... Lounge Entry Loading...…" at bounding box center [446, 308] width 893 height 414
drag, startPoint x: 564, startPoint y: 127, endPoint x: 331, endPoint y: 234, distance: 256.9
click at [337, 230] on div "Loading... Seating Loading... Mailroom Entry Loading... Lounge Entry Loading...…" at bounding box center [446, 308] width 893 height 414
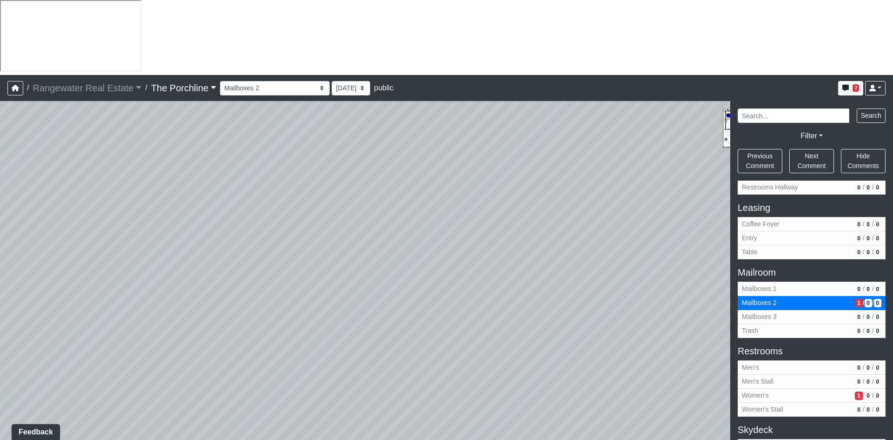
drag, startPoint x: 555, startPoint y: 134, endPoint x: 260, endPoint y: 184, distance: 298.6
click at [261, 184] on div "Loading... Seating Loading... Mailroom Entry Loading... Lounge Entry Loading...…" at bounding box center [446, 308] width 893 height 414
drag, startPoint x: 566, startPoint y: 118, endPoint x: 346, endPoint y: 227, distance: 245.7
click at [348, 227] on div "Loading... Seating Loading... Mailroom Entry Loading... Lounge Entry Loading...…" at bounding box center [446, 308] width 893 height 414
drag, startPoint x: 523, startPoint y: 129, endPoint x: 204, endPoint y: 149, distance: 319.3
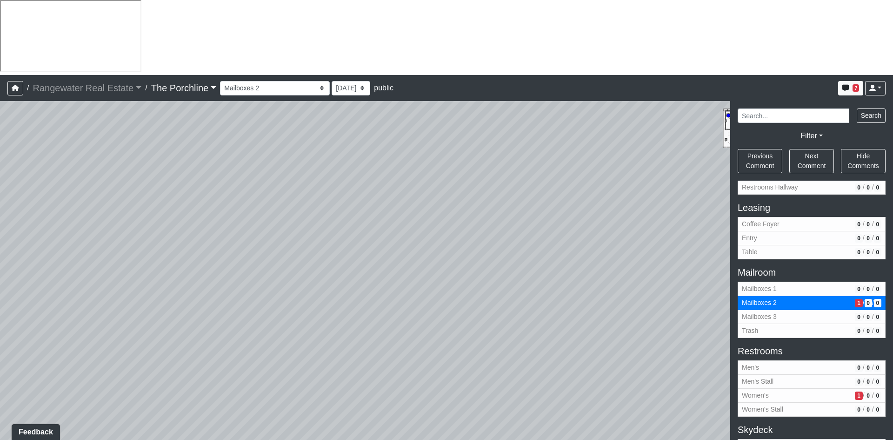
click at [212, 149] on div "Loading... Seating Loading... Mailroom Entry Loading... Lounge Entry Loading...…" at bounding box center [446, 308] width 893 height 414
drag, startPoint x: 581, startPoint y: 139, endPoint x: 196, endPoint y: 55, distance: 393.3
click at [217, 101] on div "Loading... Seating Loading... Mailroom Entry Loading... Lounge Entry Loading...…" at bounding box center [446, 308] width 893 height 414
drag, startPoint x: 577, startPoint y: 217, endPoint x: 358, endPoint y: 94, distance: 251.0
click at [358, 101] on div "Loading... Seating Loading... Mailroom Entry Loading... Lounge Entry Loading...…" at bounding box center [446, 308] width 893 height 414
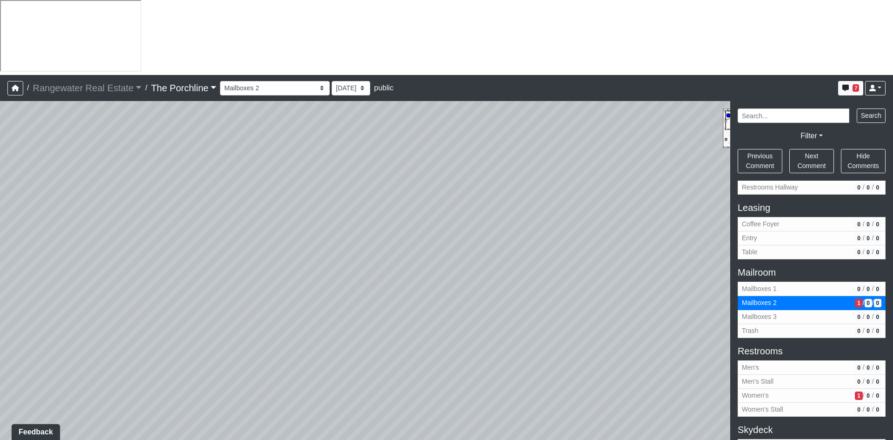
drag, startPoint x: 625, startPoint y: 244, endPoint x: 281, endPoint y: 172, distance: 350.8
click at [281, 172] on div "Loading... Seating Loading... Mailroom Entry Loading... Lounge Entry Loading...…" at bounding box center [446, 308] width 893 height 414
drag, startPoint x: 568, startPoint y: 261, endPoint x: 152, endPoint y: 236, distance: 416.2
click at [155, 236] on div "Loading... Seating Loading... Mailroom Entry Loading... Lounge Entry Loading...…" at bounding box center [446, 308] width 893 height 414
drag, startPoint x: 504, startPoint y: 221, endPoint x: 331, endPoint y: 235, distance: 173.2
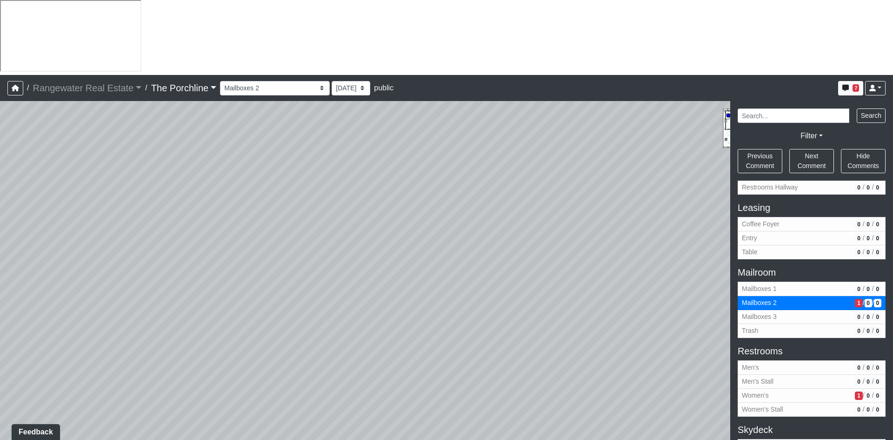
click at [311, 225] on div "Loading... Seating Loading... Mailroom Entry Loading... Lounge Entry Loading...…" at bounding box center [446, 308] width 893 height 414
click at [564, 305] on div "Loading... Seating Loading... Mailroom Entry Loading... Lounge Entry Loading...…" at bounding box center [446, 308] width 893 height 414
drag, startPoint x: 581, startPoint y: 306, endPoint x: 261, endPoint y: 207, distance: 334.5
click at [262, 206] on div "Loading... Seating Loading... Mailroom Entry Loading... Lounge Entry Loading...…" at bounding box center [446, 308] width 893 height 414
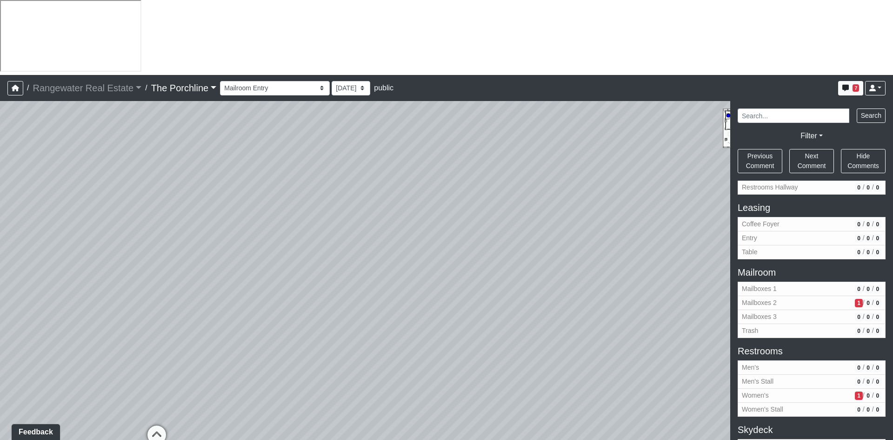
drag, startPoint x: 439, startPoint y: 196, endPoint x: 60, endPoint y: 252, distance: 383.3
click at [80, 247] on div "Loading... Seating Loading... Mailroom Entry Loading... Lounge Entry Loading...…" at bounding box center [446, 308] width 893 height 414
drag, startPoint x: 608, startPoint y: 157, endPoint x: 502, endPoint y: 150, distance: 105.8
drag, startPoint x: 594, startPoint y: 161, endPoint x: 267, endPoint y: 183, distance: 327.8
click at [267, 183] on div "Loading... Seating Loading... Mailroom Entry Loading... Lounge Entry Loading...…" at bounding box center [446, 308] width 893 height 414
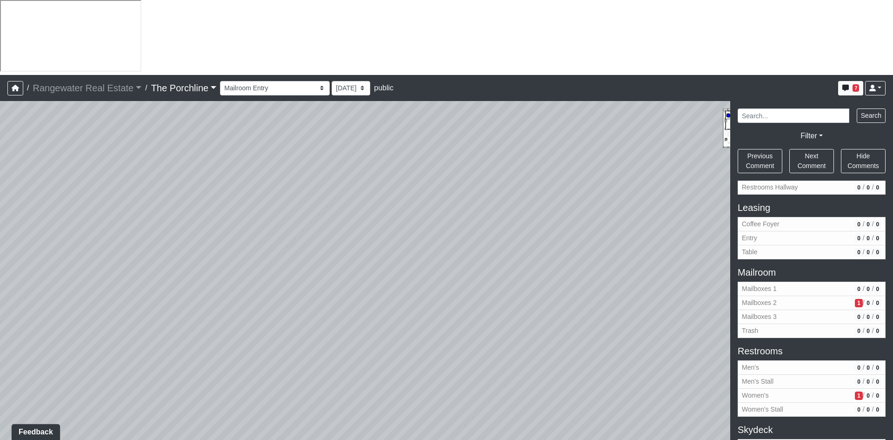
drag, startPoint x: 156, startPoint y: 231, endPoint x: 497, endPoint y: 215, distance: 341.3
click at [497, 215] on div "Loading... Seating Loading... Mailroom Entry Loading... Lounge Entry Loading...…" at bounding box center [446, 308] width 893 height 414
drag, startPoint x: 308, startPoint y: 192, endPoint x: 539, endPoint y: 188, distance: 230.8
click at [539, 188] on div "Loading... Seating Loading... Mailroom Entry Loading... Lounge Entry Loading...…" at bounding box center [446, 308] width 893 height 414
drag, startPoint x: 78, startPoint y: 204, endPoint x: 400, endPoint y: 228, distance: 322.9
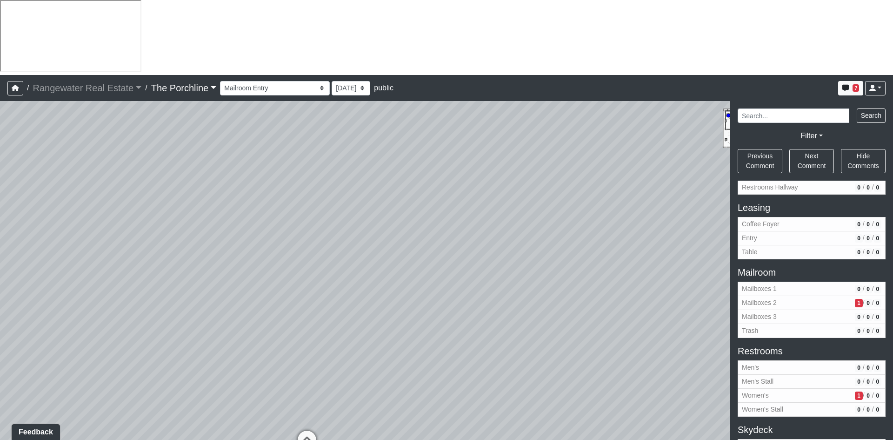
click at [521, 219] on div "Loading... Seating Loading... Mailroom Entry Loading... Lounge Entry Loading...…" at bounding box center [446, 308] width 893 height 414
drag, startPoint x: 186, startPoint y: 240, endPoint x: 235, endPoint y: 231, distance: 50.6
click at [235, 231] on div "Loading... Seating Loading... Mailroom Entry Loading... Lounge Entry Loading...…" at bounding box center [446, 308] width 893 height 414
click at [176, 246] on div "Loading... Seating Loading... Mailroom Entry Loading... Lounge Entry Loading...…" at bounding box center [446, 308] width 893 height 414
drag, startPoint x: 197, startPoint y: 149, endPoint x: 343, endPoint y: 130, distance: 147.8
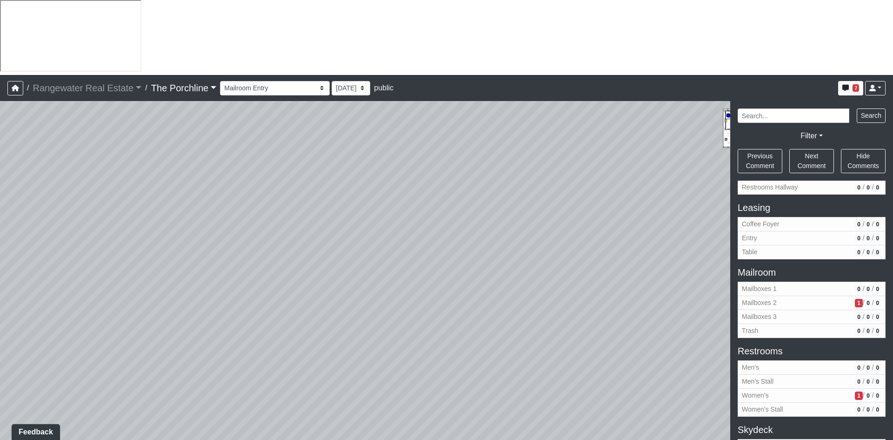
click at [343, 130] on div "Loading... Seating Loading... Mailroom Entry Loading... Lounge Entry Loading...…" at bounding box center [446, 308] width 893 height 414
drag, startPoint x: 275, startPoint y: 240, endPoint x: 259, endPoint y: 254, distance: 20.8
click at [259, 254] on div "Loading... Seating Loading... Mailroom Entry Loading... Lounge Entry Loading...…" at bounding box center [446, 308] width 893 height 414
click at [164, 394] on icon at bounding box center [169, 408] width 28 height 28
drag, startPoint x: 448, startPoint y: 216, endPoint x: 49, endPoint y: 195, distance: 399.2
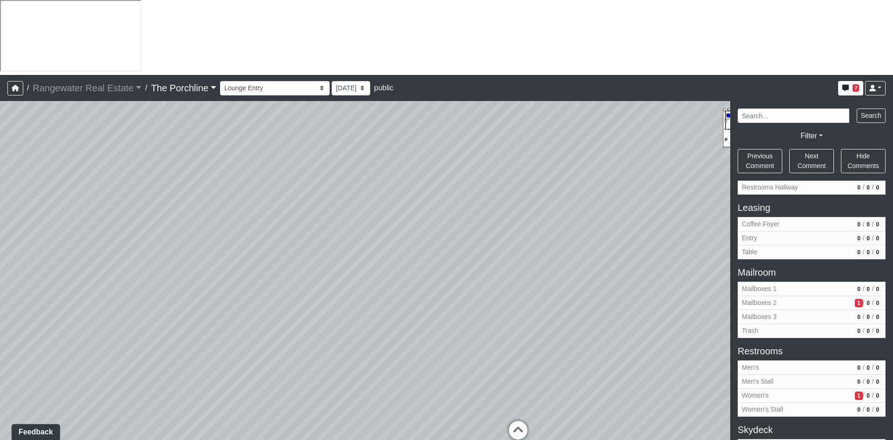
click at [49, 195] on div "Loading... Seating Loading... Mailroom Entry Loading... Lounge Entry Loading...…" at bounding box center [446, 308] width 893 height 414
click at [453, 394] on icon at bounding box center [449, 408] width 28 height 28
drag, startPoint x: 176, startPoint y: 213, endPoint x: 522, endPoint y: 226, distance: 345.9
click at [517, 226] on div "Loading... Seating Loading... Mailroom Entry Loading... Lounge Entry Loading...…" at bounding box center [446, 308] width 893 height 414
drag, startPoint x: 297, startPoint y: 254, endPoint x: 340, endPoint y: 244, distance: 44.5
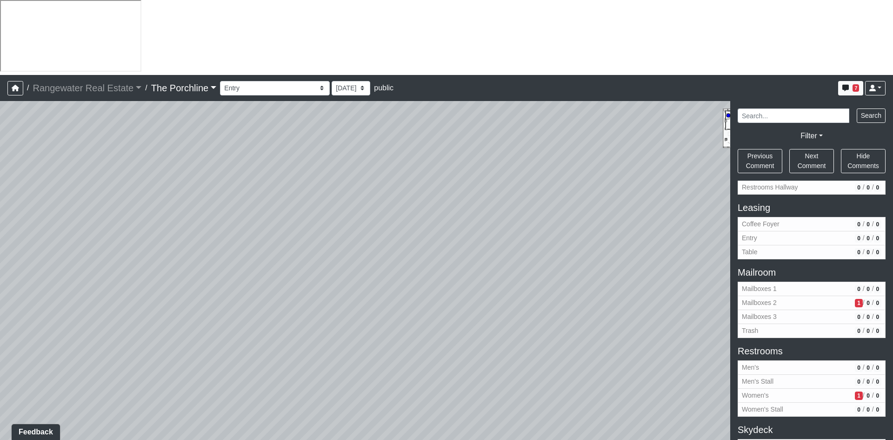
click at [340, 244] on div "Loading... Seating Loading... Mailroom Entry Loading... Lounge Entry Loading...…" at bounding box center [446, 308] width 893 height 414
click at [254, 430] on icon at bounding box center [252, 444] width 28 height 28
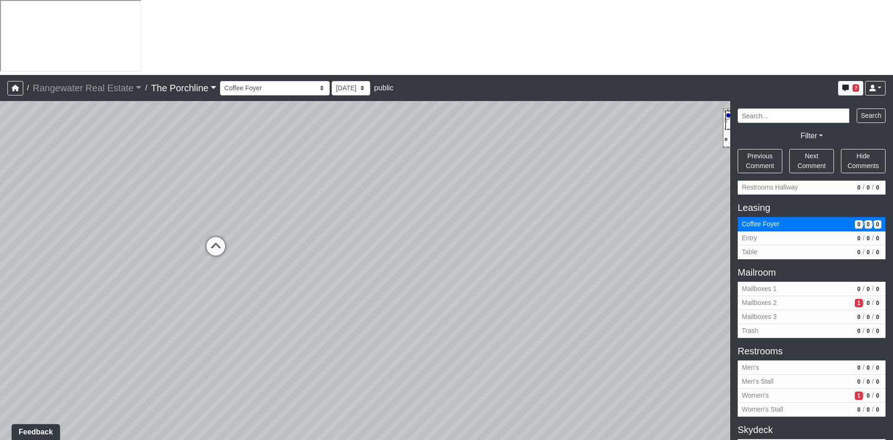
drag, startPoint x: 225, startPoint y: 237, endPoint x: 418, endPoint y: 209, distance: 194.7
click at [420, 209] on div "Loading... Seating Loading... Mailroom Entry Loading... Lounge Entry Loading...…" at bounding box center [446, 308] width 893 height 414
click at [220, 236] on icon at bounding box center [216, 250] width 28 height 28
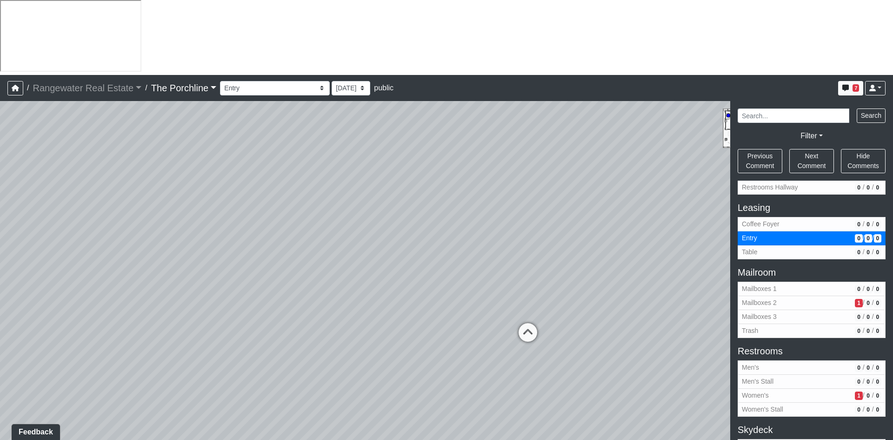
drag, startPoint x: 341, startPoint y: 224, endPoint x: 24, endPoint y: 277, distance: 321.3
click at [24, 277] on div "Loading... Seating Loading... Mailroom Entry Loading... Lounge Entry Loading...…" at bounding box center [446, 308] width 893 height 414
drag, startPoint x: 359, startPoint y: 230, endPoint x: 204, endPoint y: 252, distance: 156.5
click at [12, 232] on div "Loading... Seating Loading... Mailroom Entry Loading... Lounge Entry Loading...…" at bounding box center [446, 308] width 893 height 414
drag, startPoint x: 618, startPoint y: 318, endPoint x: 259, endPoint y: 290, distance: 360.7
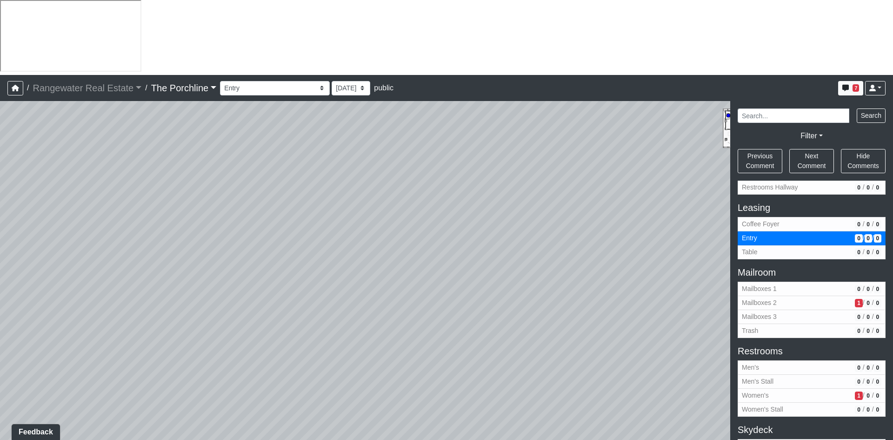
click at [220, 294] on div "Loading... Seating Loading... Mailroom Entry Loading... Lounge Entry Loading...…" at bounding box center [446, 308] width 893 height 414
drag, startPoint x: 496, startPoint y: 311, endPoint x: 148, endPoint y: 255, distance: 352.0
click at [148, 255] on div "Loading... Seating Loading... Mailroom Entry Loading... Lounge Entry Loading...…" at bounding box center [446, 308] width 893 height 414
drag, startPoint x: 387, startPoint y: 293, endPoint x: 104, endPoint y: 340, distance: 286.3
click at [104, 340] on div "Loading... Seating Loading... Mailroom Entry Loading... Lounge Entry Loading...…" at bounding box center [446, 308] width 893 height 414
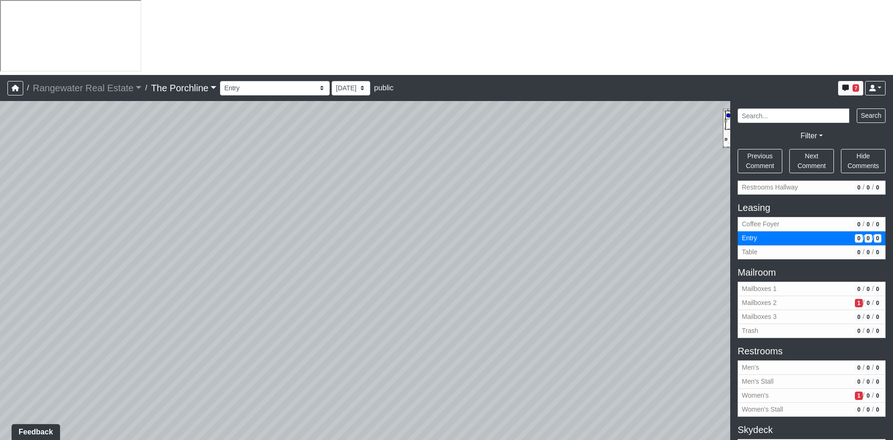
drag, startPoint x: 496, startPoint y: 327, endPoint x: 101, endPoint y: 284, distance: 397.3
click at [101, 284] on div "Loading... Seating Loading... Mailroom Entry Loading... Lounge Entry Loading...…" at bounding box center [446, 308] width 893 height 414
drag, startPoint x: 566, startPoint y: 314, endPoint x: 441, endPoint y: 331, distance: 125.9
click at [441, 331] on div "Loading... Seating Loading... Mailroom Entry Loading... Lounge Entry Loading...…" at bounding box center [446, 308] width 893 height 414
drag, startPoint x: 504, startPoint y: 299, endPoint x: 513, endPoint y: 309, distance: 13.5
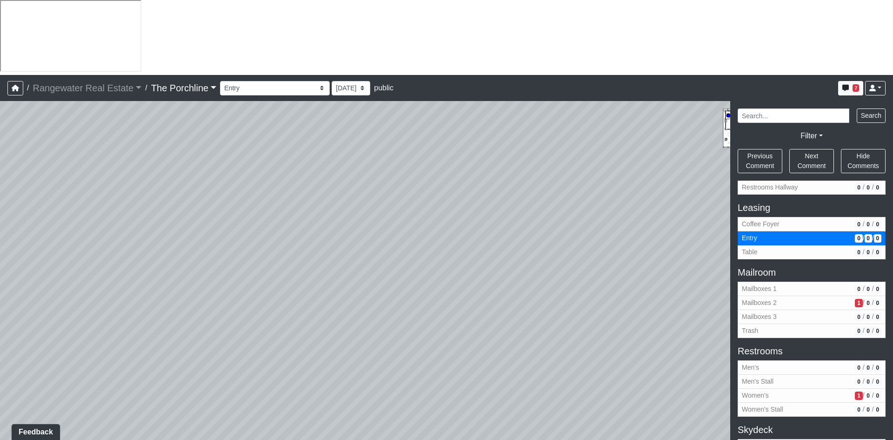
click at [513, 309] on div "Loading... Seating Loading... Mailroom Entry Loading... Lounge Entry Loading...…" at bounding box center [446, 308] width 893 height 414
drag, startPoint x: 65, startPoint y: 182, endPoint x: 463, endPoint y: 178, distance: 398.2
click at [474, 173] on div "Loading... Seating Loading... Mailroom Entry Loading... Lounge Entry Loading...…" at bounding box center [446, 308] width 893 height 414
click at [386, 280] on icon at bounding box center [382, 294] width 28 height 28
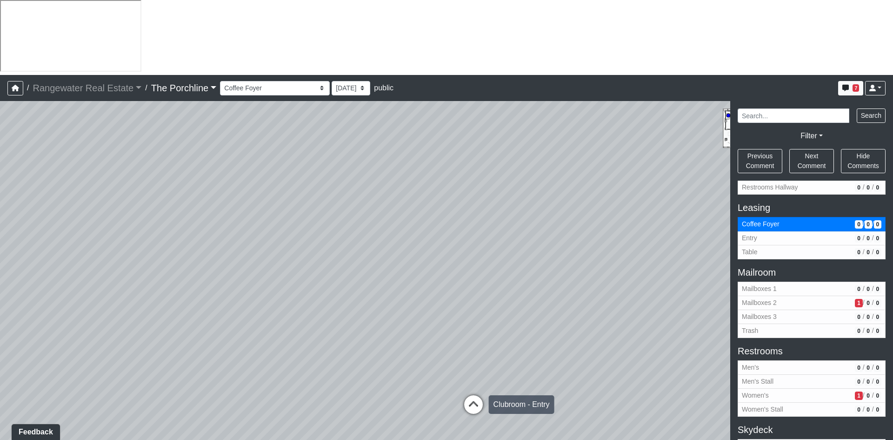
click at [472, 395] on icon at bounding box center [474, 409] width 28 height 28
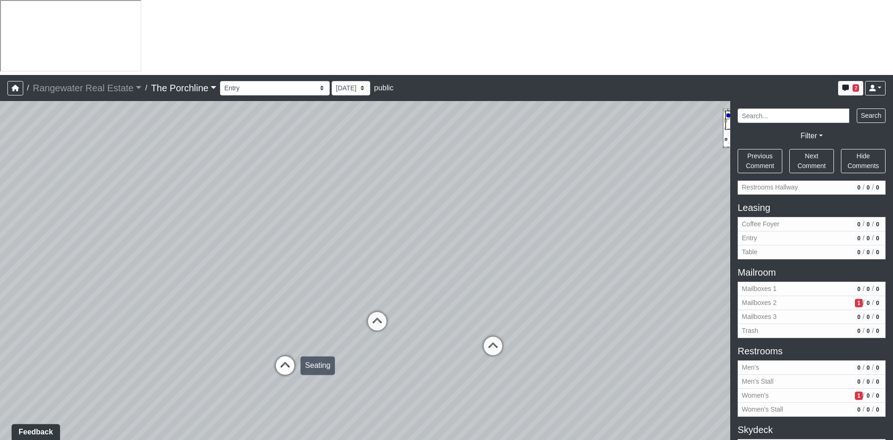
click at [288, 356] on icon at bounding box center [285, 370] width 28 height 28
click at [234, 334] on icon at bounding box center [233, 348] width 28 height 28
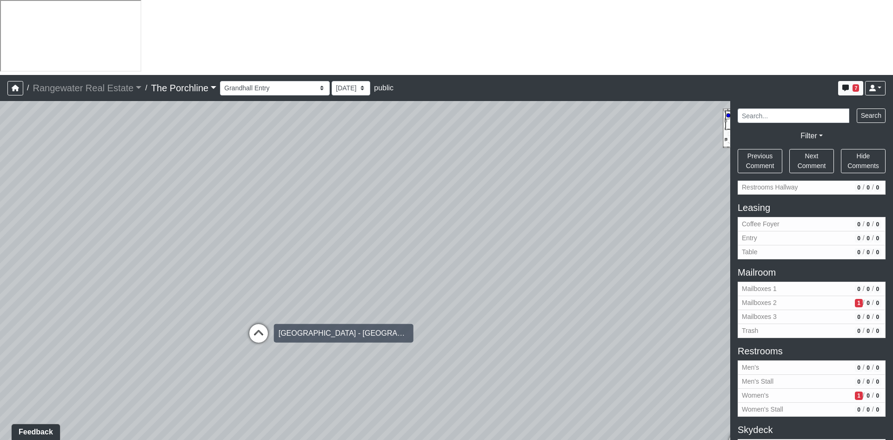
click at [260, 324] on icon at bounding box center [259, 338] width 28 height 28
drag, startPoint x: 361, startPoint y: 213, endPoint x: 239, endPoint y: 214, distance: 121.4
click at [239, 214] on div "Loading... Seating Loading... Mailroom Entry Loading... Lounge Entry Loading...…" at bounding box center [446, 308] width 893 height 414
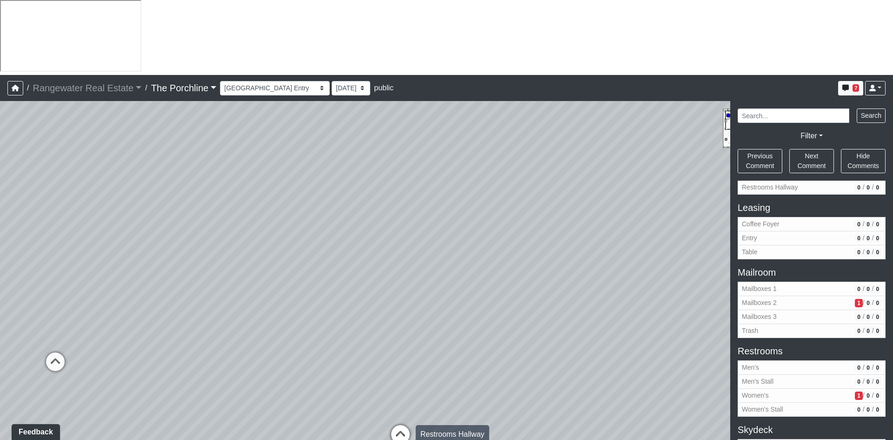
click at [397, 425] on icon at bounding box center [401, 439] width 28 height 28
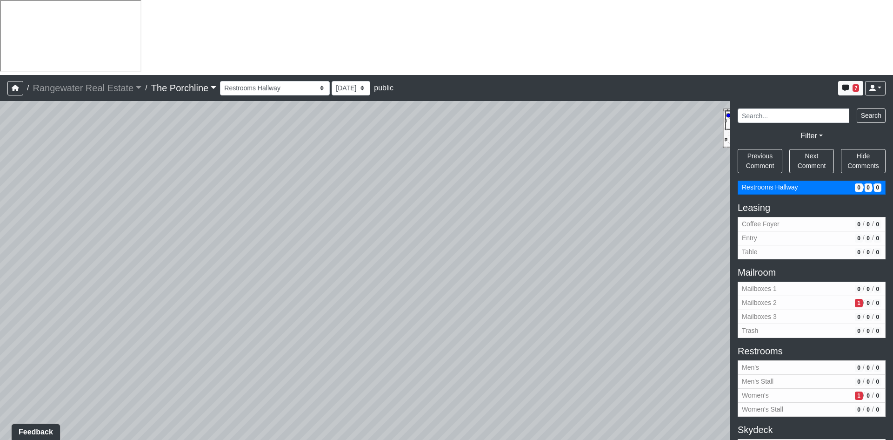
drag, startPoint x: 525, startPoint y: 252, endPoint x: 230, endPoint y: 247, distance: 295.0
click at [232, 247] on div "Loading... Seating Loading... Mailroom Entry Loading... Lounge Entry Loading...…" at bounding box center [446, 308] width 893 height 414
drag, startPoint x: 544, startPoint y: 267, endPoint x: 221, endPoint y: 241, distance: 324.4
click at [208, 235] on div "Loading... Seating Loading... Mailroom Entry Loading... Lounge Entry Loading...…" at bounding box center [446, 308] width 893 height 414
drag, startPoint x: 521, startPoint y: 256, endPoint x: 250, endPoint y: 256, distance: 270.7
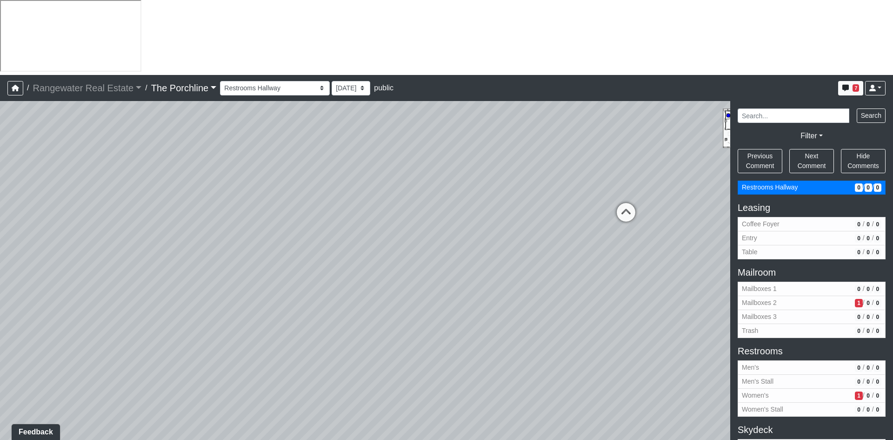
click at [250, 256] on div "Loading... Seating Loading... Mailroom Entry Loading... Lounge Entry Loading...…" at bounding box center [446, 308] width 893 height 414
click at [587, 210] on icon at bounding box center [588, 224] width 28 height 28
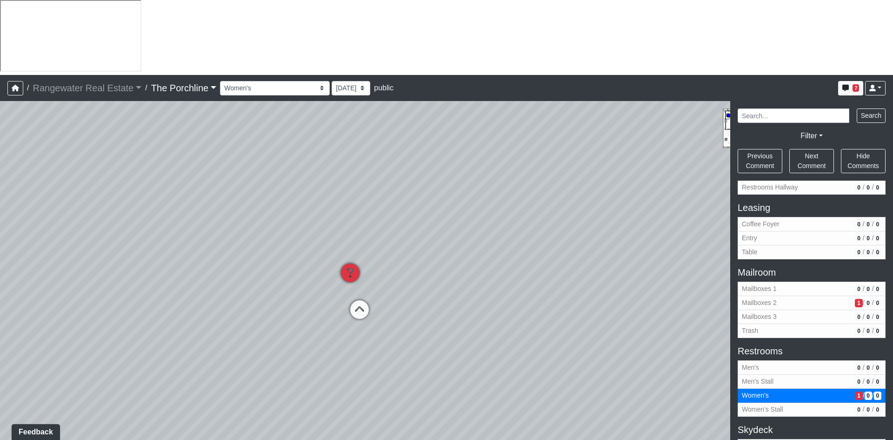
drag, startPoint x: 516, startPoint y: 230, endPoint x: 737, endPoint y: 222, distance: 221.1
click at [737, 222] on div "NON-CURRENT REVISION" at bounding box center [446, 308] width 893 height 414
drag, startPoint x: 352, startPoint y: 216, endPoint x: 512, endPoint y: 221, distance: 159.6
click at [258, 207] on div "Loading... Seating Loading... Mailroom Entry Loading... Lounge Entry Loading...…" at bounding box center [446, 308] width 893 height 414
drag, startPoint x: 421, startPoint y: 216, endPoint x: 289, endPoint y: 230, distance: 133.3
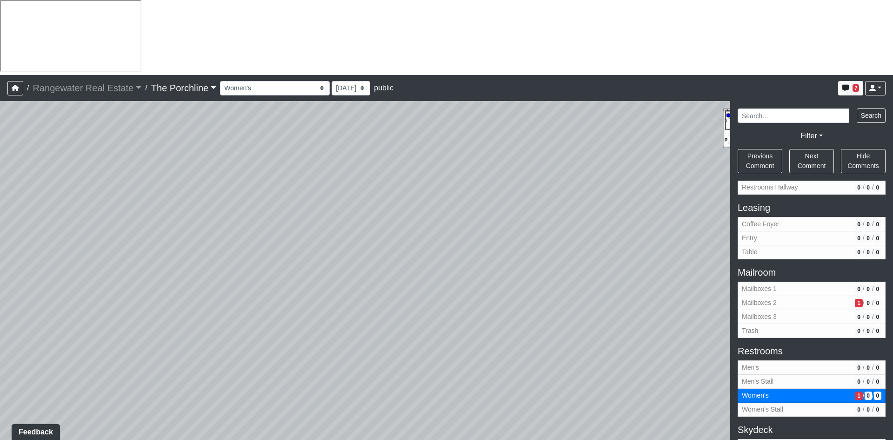
click at [289, 230] on div "Loading... Seating Loading... Mailroom Entry Loading... Lounge Entry Loading...…" at bounding box center [446, 308] width 893 height 414
drag, startPoint x: 625, startPoint y: 233, endPoint x: 328, endPoint y: 242, distance: 297.4
click at [328, 242] on div "Loading... Seating Loading... Mailroom Entry Loading... Lounge Entry Loading...…" at bounding box center [446, 308] width 893 height 414
drag, startPoint x: 603, startPoint y: 218, endPoint x: 287, endPoint y: 196, distance: 316.6
click at [287, 196] on div "Loading... Seating Loading... Mailroom Entry Loading... Lounge Entry Loading...…" at bounding box center [446, 308] width 893 height 414
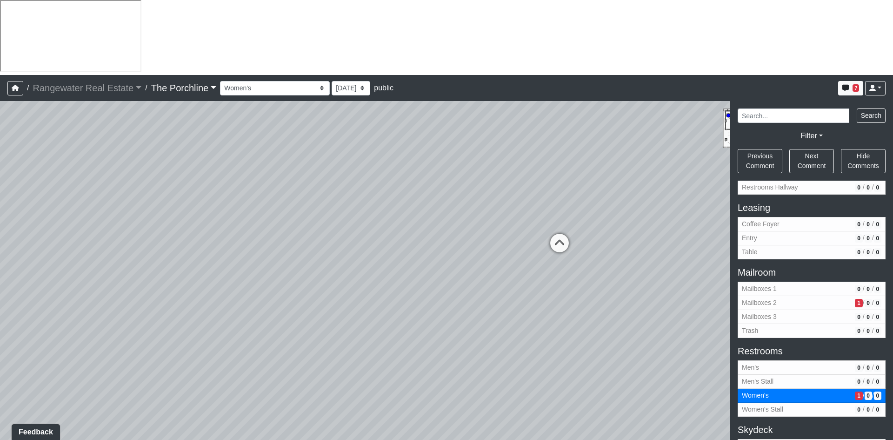
drag, startPoint x: 525, startPoint y: 187, endPoint x: 355, endPoint y: 198, distance: 170.2
click at [346, 202] on div "Loading... Seating Loading... Mailroom Entry Loading... Lounge Entry Loading...…" at bounding box center [446, 308] width 893 height 414
click at [534, 244] on icon at bounding box center [530, 258] width 28 height 28
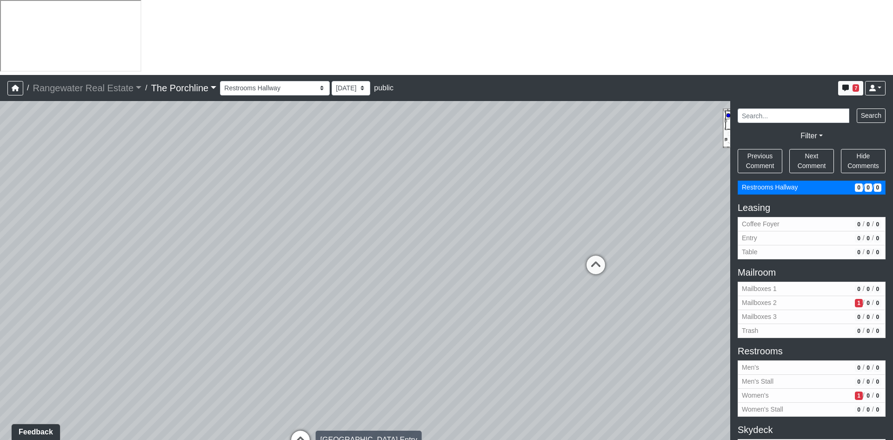
click at [304, 430] on icon at bounding box center [301, 444] width 28 height 28
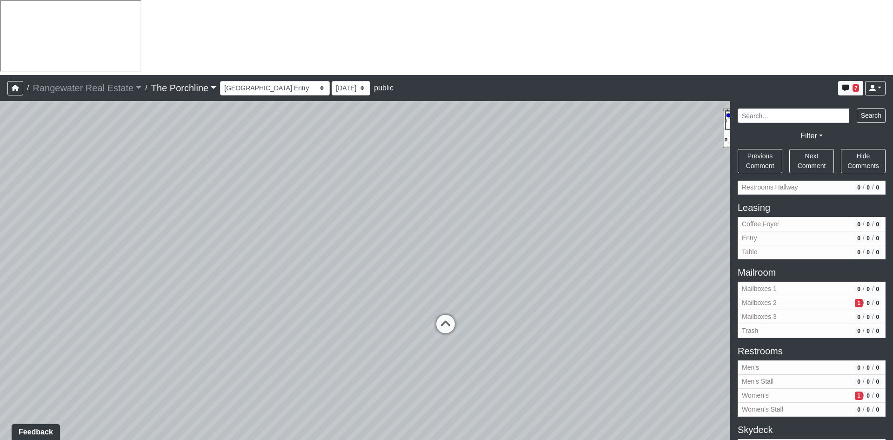
drag, startPoint x: 630, startPoint y: 229, endPoint x: 203, endPoint y: 234, distance: 427.1
click at [203, 234] on div "Loading... Seating Loading... Mailroom Entry Loading... Lounge Entry Loading...…" at bounding box center [446, 308] width 893 height 414
click at [422, 315] on icon at bounding box center [416, 329] width 28 height 28
drag, startPoint x: 548, startPoint y: 205, endPoint x: 298, endPoint y: 212, distance: 250.4
click at [194, 209] on div "Loading... Seating Loading... Mailroom Entry Loading... Lounge Entry Loading...…" at bounding box center [446, 308] width 893 height 414
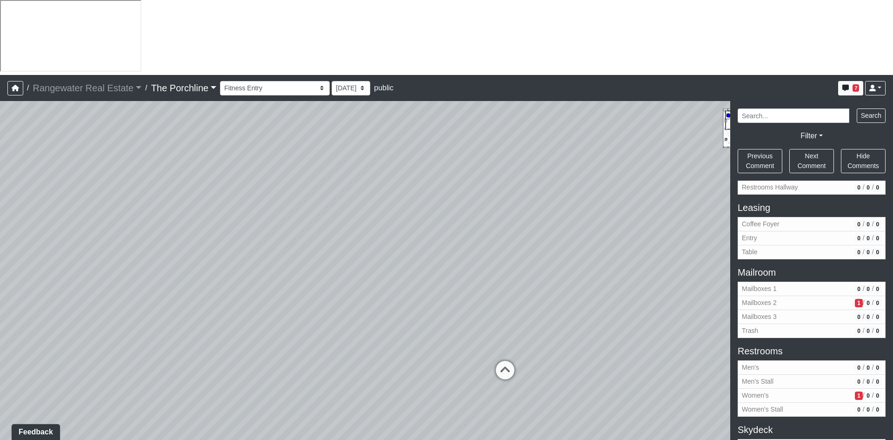
drag, startPoint x: 570, startPoint y: 275, endPoint x: 537, endPoint y: 280, distance: 33.4
click at [537, 280] on div "Loading... Seating Loading... Mailroom Entry Loading... Lounge Entry Loading...…" at bounding box center [446, 308] width 893 height 414
click at [505, 361] on icon at bounding box center [503, 375] width 28 height 28
drag, startPoint x: 340, startPoint y: 243, endPoint x: 424, endPoint y: 229, distance: 85.3
click at [424, 229] on div "Loading... Seating Loading... Mailroom Entry Loading... Lounge Entry Loading...…" at bounding box center [446, 308] width 893 height 414
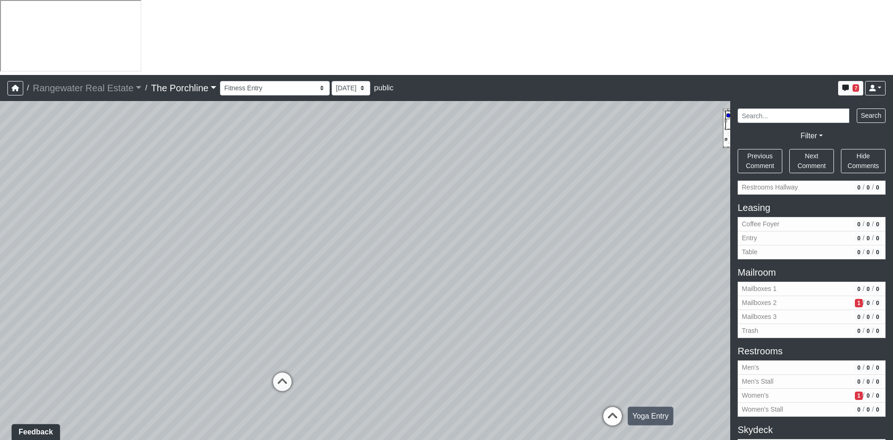
click at [613, 407] on icon at bounding box center [613, 421] width 28 height 28
drag, startPoint x: 608, startPoint y: 220, endPoint x: 281, endPoint y: 204, distance: 327.9
click at [281, 204] on div "Loading... Seating Loading... Mailroom Entry Loading... Lounge Entry Loading...…" at bounding box center [446, 308] width 893 height 414
drag, startPoint x: 609, startPoint y: 246, endPoint x: 254, endPoint y: 212, distance: 357.5
click at [254, 212] on div "Loading... Seating Loading... Mailroom Entry Loading... Lounge Entry Loading...…" at bounding box center [446, 308] width 893 height 414
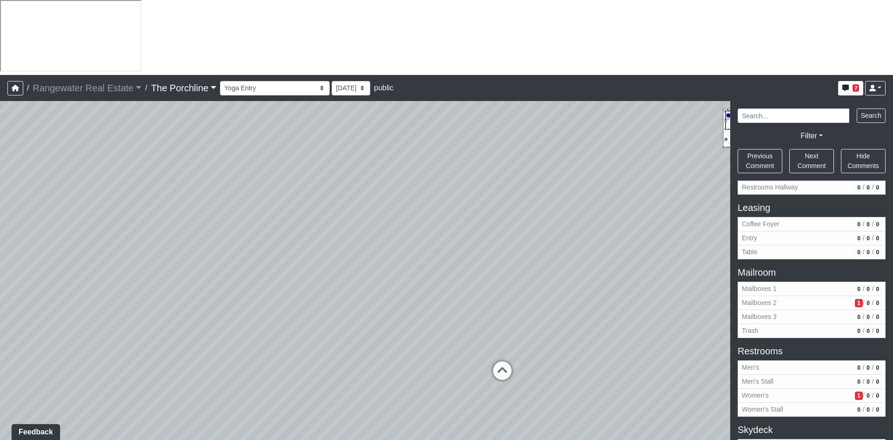
drag, startPoint x: 660, startPoint y: 309, endPoint x: 514, endPoint y: 348, distance: 151.5
click at [514, 348] on div "Loading... Seating Loading... Mailroom Entry Loading... Lounge Entry Loading...…" at bounding box center [446, 308] width 893 height 414
click at [507, 363] on icon at bounding box center [502, 377] width 28 height 28
drag, startPoint x: 609, startPoint y: 303, endPoint x: 551, endPoint y: 324, distance: 62.0
click at [551, 324] on div "Loading... Seating Loading... Mailroom Entry Loading... Lounge Entry Loading...…" at bounding box center [446, 308] width 893 height 414
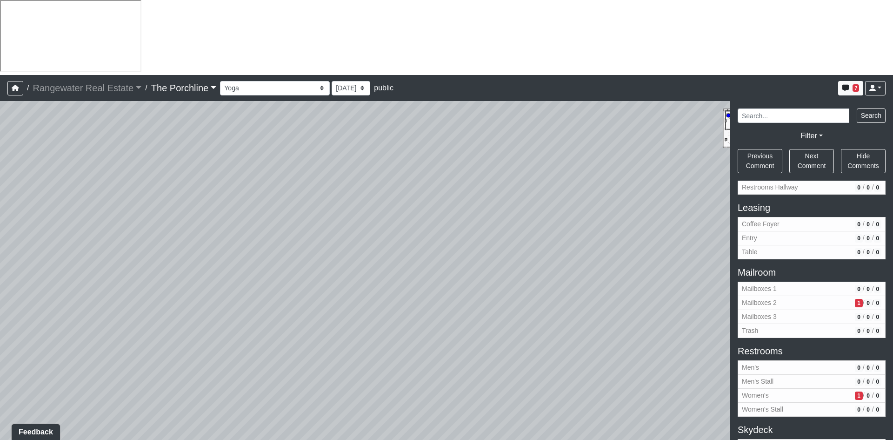
drag, startPoint x: 403, startPoint y: 210, endPoint x: 187, endPoint y: 206, distance: 215.4
click at [203, 206] on div "Loading... Seating Loading... Mailroom Entry Loading... Lounge Entry Loading...…" at bounding box center [446, 308] width 893 height 414
drag, startPoint x: 495, startPoint y: 232, endPoint x: 146, endPoint y: 235, distance: 349.4
click at [146, 235] on div "Loading... Seating Loading... Mailroom Entry Loading... Lounge Entry Loading...…" at bounding box center [446, 308] width 893 height 414
drag, startPoint x: 485, startPoint y: 239, endPoint x: 382, endPoint y: 233, distance: 102.5
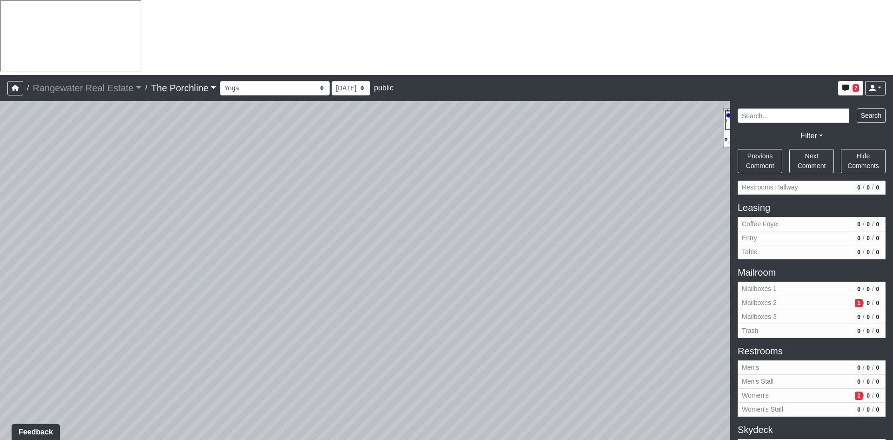
click at [39, 224] on div "Loading... Seating Loading... Mailroom Entry Loading... Lounge Entry Loading...…" at bounding box center [446, 308] width 893 height 414
click at [517, 361] on icon at bounding box center [516, 375] width 28 height 28
drag, startPoint x: 154, startPoint y: 182, endPoint x: 436, endPoint y: 167, distance: 282.7
click at [436, 167] on div "Loading... Seating Loading... Mailroom Entry Loading... Lounge Entry Loading...…" at bounding box center [446, 308] width 893 height 414
click at [285, 356] on icon at bounding box center [293, 370] width 28 height 28
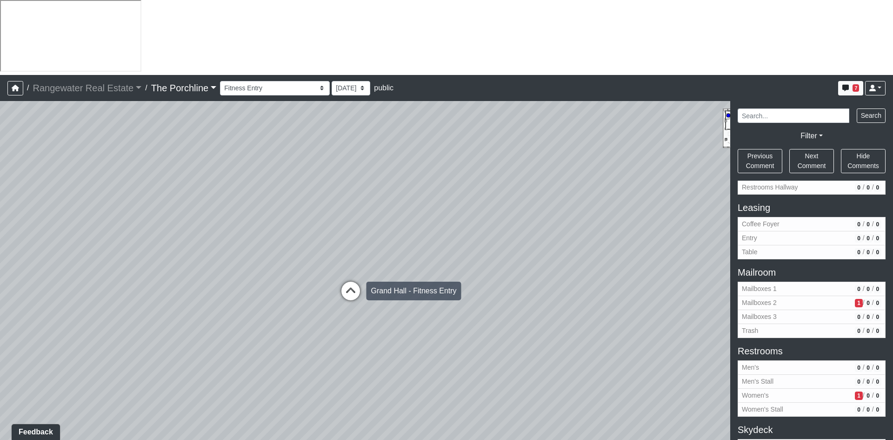
click at [348, 281] on icon at bounding box center [351, 295] width 28 height 28
drag, startPoint x: 538, startPoint y: 198, endPoint x: 162, endPoint y: 235, distance: 377.7
click at [162, 235] on div "Loading... Seating Loading... Mailroom Entry Loading... Lounge Entry Loading...…" at bounding box center [446, 308] width 893 height 414
drag, startPoint x: 505, startPoint y: 291, endPoint x: 308, endPoint y: 304, distance: 197.7
click at [308, 304] on div "Loading... Seating Loading... Mailroom Entry Loading... Lounge Entry Loading...…" at bounding box center [446, 308] width 893 height 414
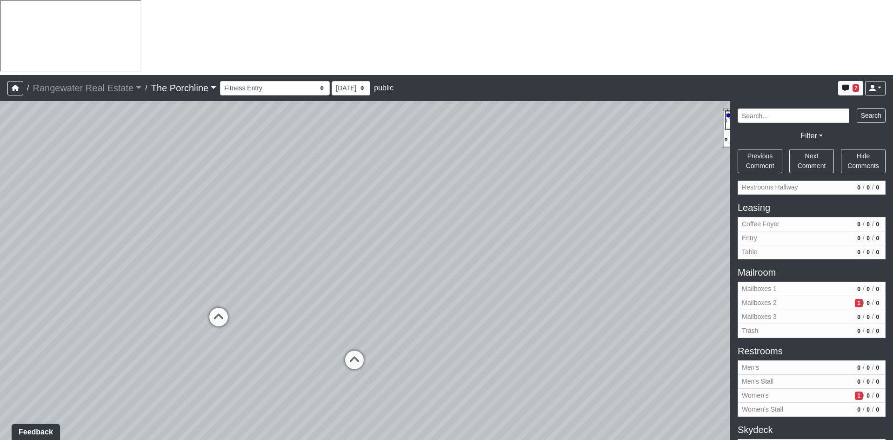
drag, startPoint x: 307, startPoint y: 274, endPoint x: 222, endPoint y: 267, distance: 85.0
click at [229, 267] on div "Loading... Seating Loading... Mailroom Entry Loading... Lounge Entry Loading...…" at bounding box center [446, 308] width 893 height 414
drag, startPoint x: 488, startPoint y: 277, endPoint x: 465, endPoint y: 274, distance: 22.6
click at [214, 257] on div "Loading... Seating Loading... Mailroom Entry Loading... Lounge Entry Loading...…" at bounding box center [446, 308] width 893 height 414
drag, startPoint x: 588, startPoint y: 262, endPoint x: 196, endPoint y: 238, distance: 392.0
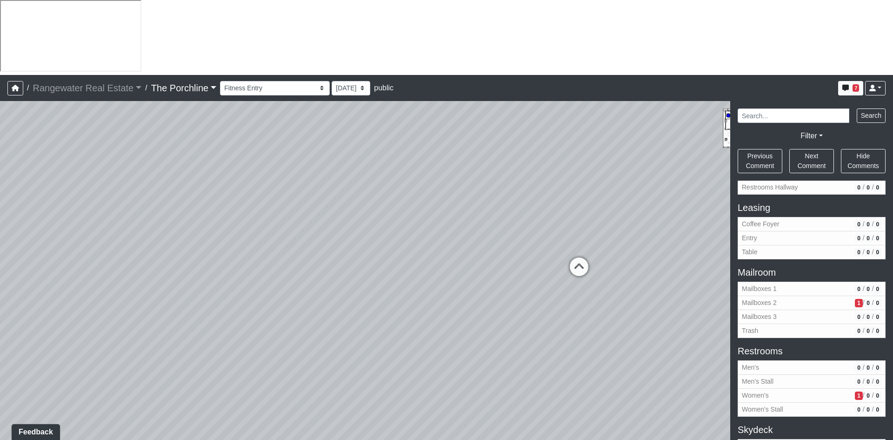
click at [124, 232] on div "Loading... Seating Loading... Mailroom Entry Loading... Lounge Entry Loading...…" at bounding box center [446, 308] width 893 height 414
click at [512, 257] on icon at bounding box center [508, 271] width 28 height 28
drag, startPoint x: 192, startPoint y: 249, endPoint x: 626, endPoint y: 238, distance: 434.2
click at [623, 238] on div "Loading... Seating Loading... Mailroom Entry Loading... Lounge Entry Loading...…" at bounding box center [446, 308] width 893 height 414
drag, startPoint x: 178, startPoint y: 244, endPoint x: 548, endPoint y: 327, distance: 379.1
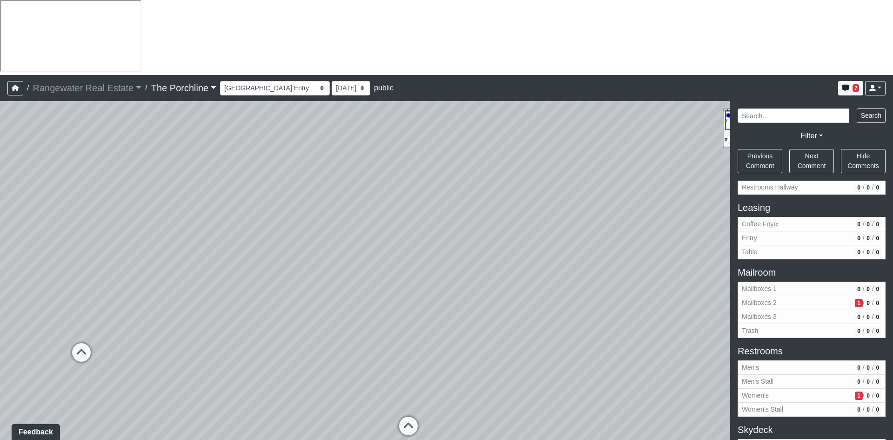
click at [548, 327] on div "Loading... Seating Loading... Mailroom Entry Loading... Lounge Entry Loading...…" at bounding box center [446, 308] width 893 height 414
click at [404, 416] on icon at bounding box center [408, 430] width 28 height 28
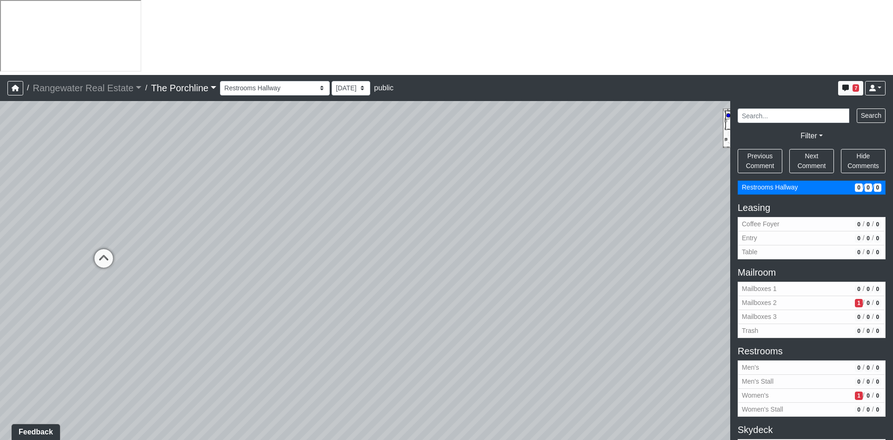
drag, startPoint x: 358, startPoint y: 287, endPoint x: 541, endPoint y: 219, distance: 194.4
click at [541, 219] on div "Loading... Seating Loading... Mailroom Entry Loading... Lounge Entry Loading...…" at bounding box center [446, 308] width 893 height 414
drag, startPoint x: 341, startPoint y: 281, endPoint x: 560, endPoint y: 286, distance: 219.6
click at [560, 286] on div "Loading... Seating Loading... Mailroom Entry Loading... Lounge Entry Loading...…" at bounding box center [446, 308] width 893 height 414
drag, startPoint x: 215, startPoint y: 327, endPoint x: 348, endPoint y: 352, distance: 135.5
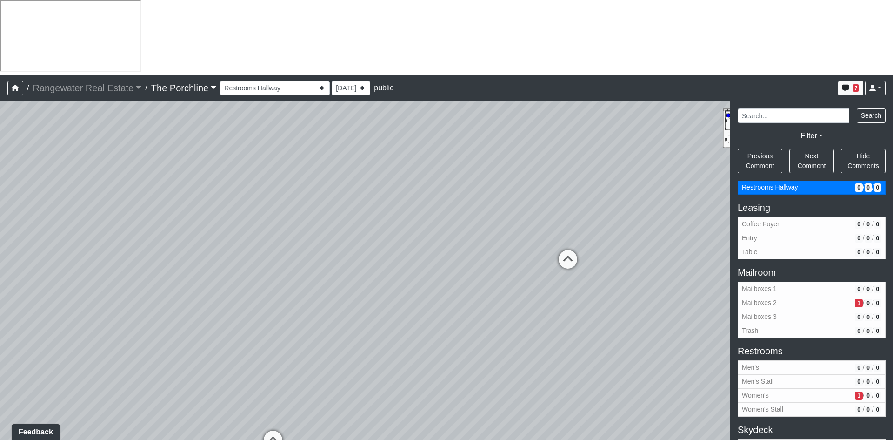
click at [448, 309] on div "Loading... Seating Loading... Mailroom Entry Loading... Lounge Entry Loading...…" at bounding box center [446, 308] width 893 height 414
click at [274, 429] on icon at bounding box center [279, 443] width 28 height 28
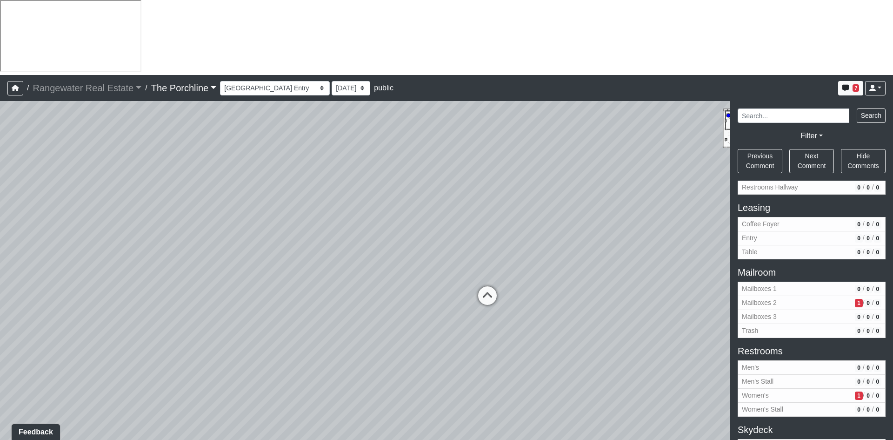
drag, startPoint x: 481, startPoint y: 252, endPoint x: 186, endPoint y: 257, distance: 294.5
click at [133, 233] on div "Loading... Seating Loading... Mailroom Entry Loading... Lounge Entry Loading...…" at bounding box center [446, 308] width 893 height 414
drag, startPoint x: 424, startPoint y: 255, endPoint x: 154, endPoint y: 267, distance: 271.0
click at [140, 269] on div "Loading... Seating Loading... Mailroom Entry Loading... Lounge Entry Loading...…" at bounding box center [446, 308] width 893 height 414
click at [452, 400] on icon at bounding box center [458, 414] width 28 height 28
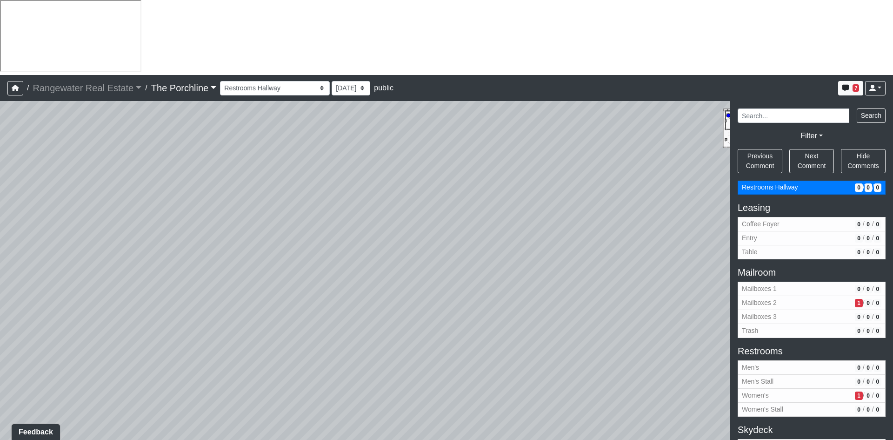
drag, startPoint x: 457, startPoint y: 297, endPoint x: 252, endPoint y: 271, distance: 207.2
click at [252, 270] on div "Loading... Seating Loading... Mailroom Entry Loading... Lounge Entry Loading...…" at bounding box center [446, 308] width 893 height 414
drag, startPoint x: 376, startPoint y: 301, endPoint x: 372, endPoint y: 314, distance: 14.0
click at [372, 314] on div "Loading... Seating Loading... Mailroom Entry Loading... Lounge Entry Loading...…" at bounding box center [446, 308] width 893 height 414
drag, startPoint x: 179, startPoint y: 238, endPoint x: 515, endPoint y: 197, distance: 337.9
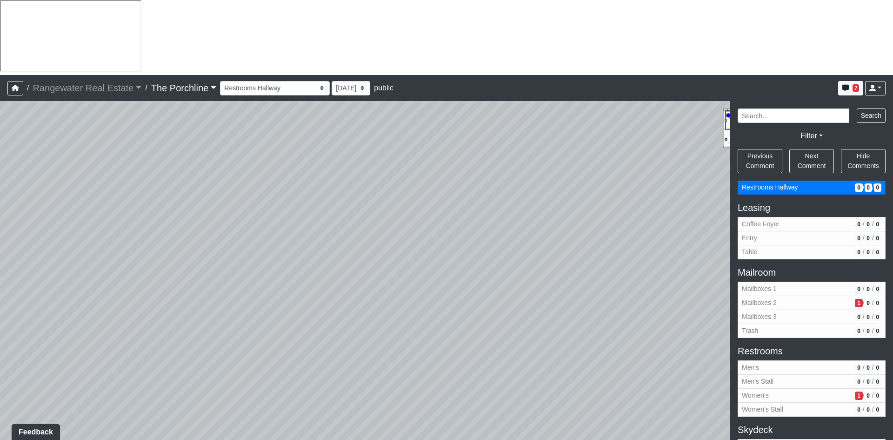
click at [515, 197] on div "Loading... Seating Loading... Mailroom Entry Loading... Lounge Entry Loading...…" at bounding box center [446, 308] width 893 height 414
drag, startPoint x: 203, startPoint y: 244, endPoint x: 547, endPoint y: 261, distance: 344.6
click at [546, 261] on div "Loading... Seating Loading... Mailroom Entry Loading... Lounge Entry Loading...…" at bounding box center [446, 308] width 893 height 414
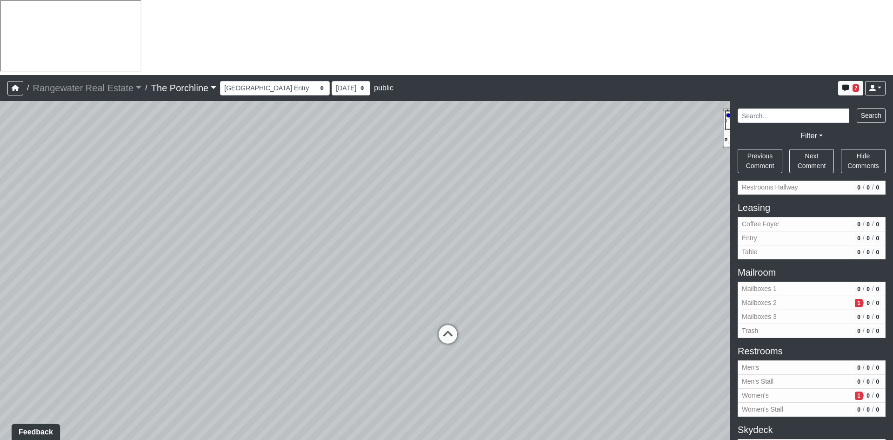
drag, startPoint x: 571, startPoint y: 256, endPoint x: 184, endPoint y: 277, distance: 387.6
click at [132, 271] on div "Loading... Seating Loading... Mailroom Entry Loading... Lounge Entry Loading...…" at bounding box center [446, 308] width 893 height 414
drag, startPoint x: 354, startPoint y: 289, endPoint x: 431, endPoint y: 267, distance: 80.7
click at [431, 267] on div "Loading... Seating Loading... Mailroom Entry Loading... Lounge Entry Loading...…" at bounding box center [446, 308] width 893 height 414
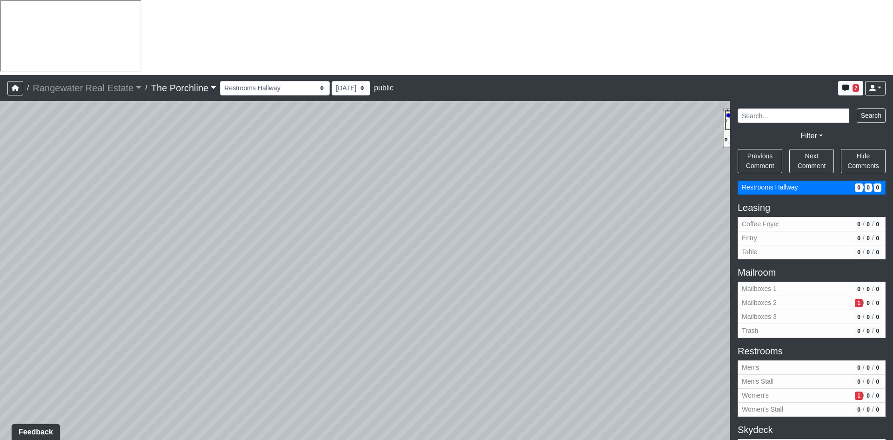
drag, startPoint x: 430, startPoint y: 341, endPoint x: 229, endPoint y: 338, distance: 201.0
click at [199, 343] on div "Loading... Seating Loading... Mailroom Entry Loading... Lounge Entry Loading...…" at bounding box center [446, 308] width 893 height 414
drag, startPoint x: 537, startPoint y: 309, endPoint x: 461, endPoint y: 309, distance: 76.3
click at [461, 309] on div "Loading... Seating Loading... Mailroom Entry Loading... Lounge Entry Loading...…" at bounding box center [446, 308] width 893 height 414
drag, startPoint x: 455, startPoint y: 371, endPoint x: 449, endPoint y: 366, distance: 7.9
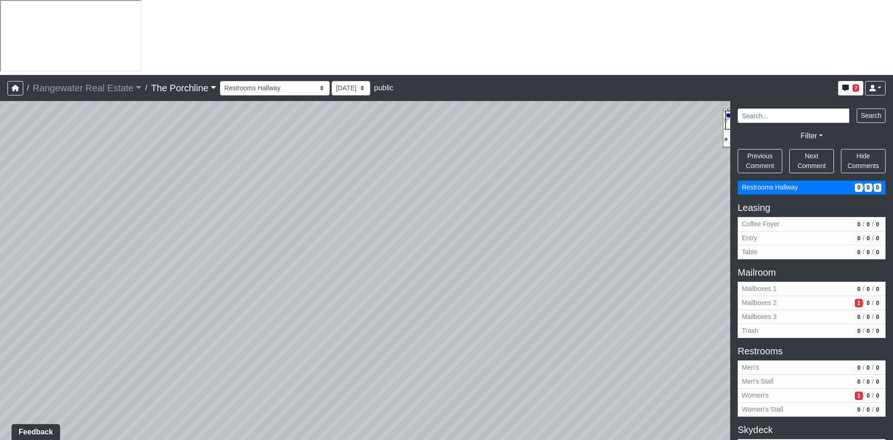
click at [449, 366] on div "Loading... Seating Loading... Mailroom Entry Loading... Lounge Entry Loading...…" at bounding box center [446, 308] width 893 height 414
drag, startPoint x: 83, startPoint y: 259, endPoint x: 231, endPoint y: 196, distance: 160.5
click at [231, 196] on div "Loading... Seating Loading... Mailroom Entry Loading... Lounge Entry Loading...…" at bounding box center [446, 308] width 893 height 414
drag, startPoint x: 249, startPoint y: 260, endPoint x: 501, endPoint y: 286, distance: 253.0
click at [501, 286] on div "Loading... Seating Loading... Mailroom Entry Loading... Lounge Entry Loading...…" at bounding box center [446, 308] width 893 height 414
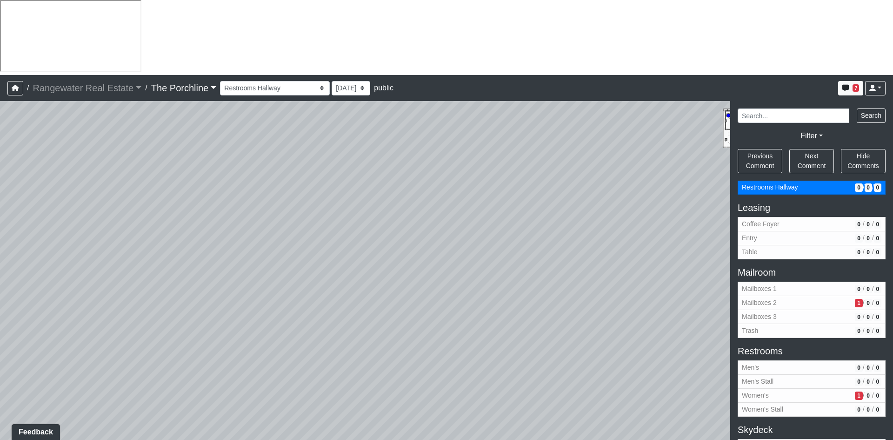
drag, startPoint x: 223, startPoint y: 321, endPoint x: 514, endPoint y: 279, distance: 293.7
click at [510, 279] on div "Loading... Seating Loading... Mailroom Entry Loading... Lounge Entry Loading...…" at bounding box center [446, 308] width 893 height 414
drag, startPoint x: 153, startPoint y: 305, endPoint x: 458, endPoint y: 282, distance: 306.0
click at [458, 282] on div "Loading... Seating Loading... Mailroom Entry Loading... Lounge Entry Loading...…" at bounding box center [446, 308] width 893 height 414
click at [280, 380] on icon at bounding box center [278, 394] width 28 height 28
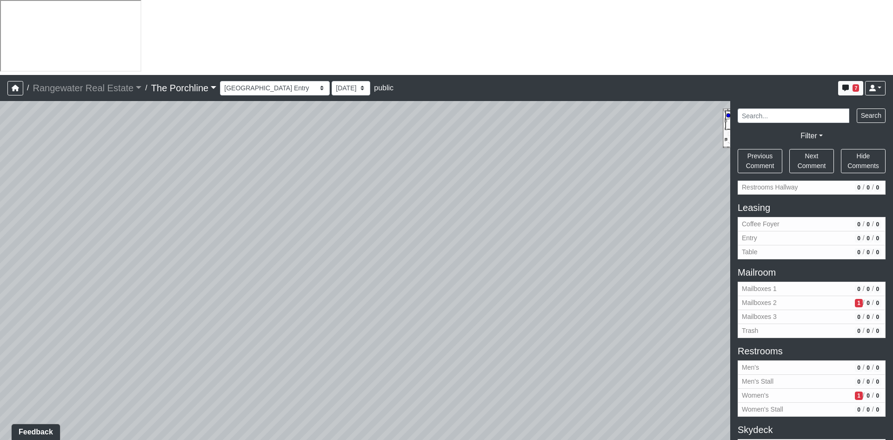
drag, startPoint x: 154, startPoint y: 236, endPoint x: 598, endPoint y: 273, distance: 446.3
click at [639, 255] on div "Loading... Seating Loading... Mailroom Entry Loading... Lounge Entry Loading...…" at bounding box center [446, 308] width 893 height 414
drag, startPoint x: 331, startPoint y: 272, endPoint x: 331, endPoint y: 267, distance: 4.7
click at [332, 270] on div "Loading... Seating Loading... Mailroom Entry Loading... Lounge Entry Loading...…" at bounding box center [446, 308] width 893 height 414
click at [463, 408] on icon at bounding box center [466, 422] width 28 height 28
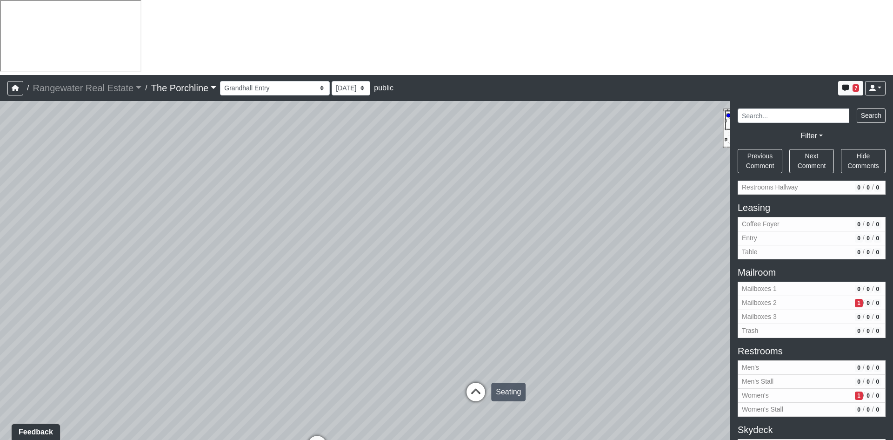
click at [479, 382] on icon at bounding box center [476, 396] width 28 height 28
click at [374, 398] on icon at bounding box center [367, 412] width 28 height 28
drag, startPoint x: 472, startPoint y: 327, endPoint x: 388, endPoint y: 309, distance: 85.1
click at [388, 309] on div "Loading... Seating Loading... Mailroom Entry Loading... Lounge Entry Loading...…" at bounding box center [446, 308] width 893 height 414
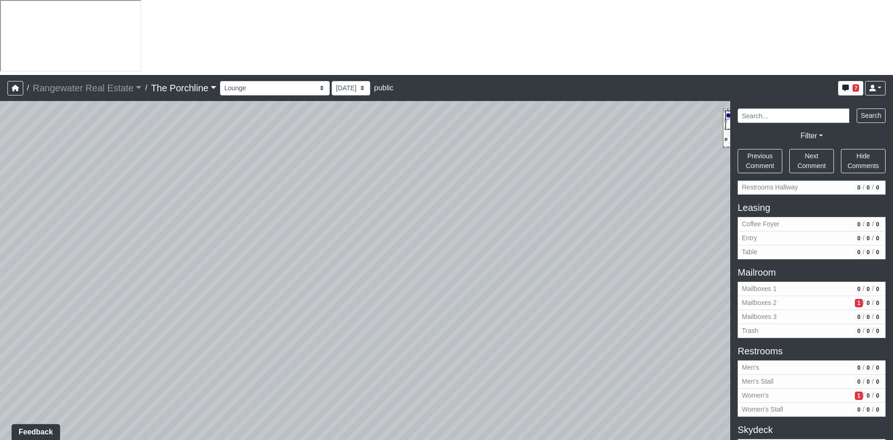
drag, startPoint x: 315, startPoint y: 242, endPoint x: 533, endPoint y: 218, distance: 218.6
click at [530, 218] on div "Loading... Seating Loading... Mailroom Entry Loading... Lounge Entry Loading...…" at bounding box center [446, 308] width 893 height 414
drag, startPoint x: 227, startPoint y: 218, endPoint x: 446, endPoint y: 214, distance: 218.7
click at [445, 214] on div "Loading... Seating Loading... Mailroom Entry Loading... Lounge Entry Loading...…" at bounding box center [446, 308] width 893 height 414
drag, startPoint x: 301, startPoint y: 342, endPoint x: 503, endPoint y: 351, distance: 202.1
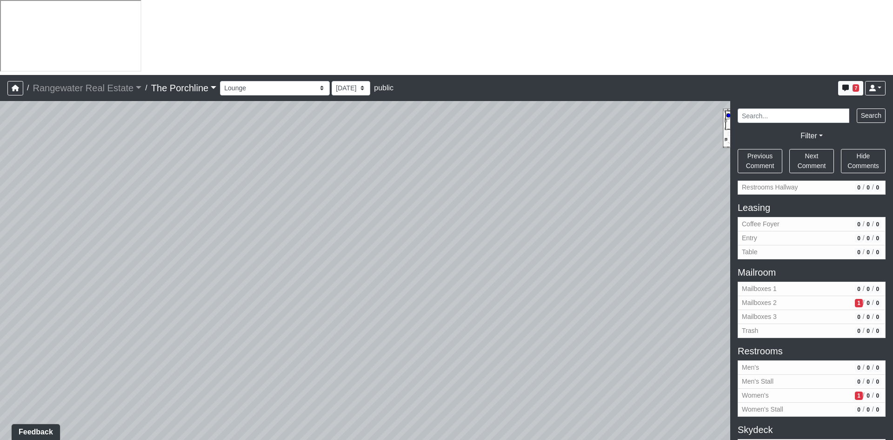
click at [503, 351] on div "Loading... Seating Loading... Mailroom Entry Loading... Lounge Entry Loading...…" at bounding box center [446, 308] width 893 height 414
drag, startPoint x: 381, startPoint y: 317, endPoint x: 454, endPoint y: 312, distance: 72.3
click at [454, 312] on div "Loading... Seating Loading... Mailroom Entry Loading... Lounge Entry Loading...…" at bounding box center [446, 308] width 893 height 414
drag, startPoint x: 224, startPoint y: 203, endPoint x: 448, endPoint y: 207, distance: 223.8
click at [448, 207] on div "Loading... Seating Loading... Mailroom Entry Loading... Lounge Entry Loading...…" at bounding box center [446, 308] width 893 height 414
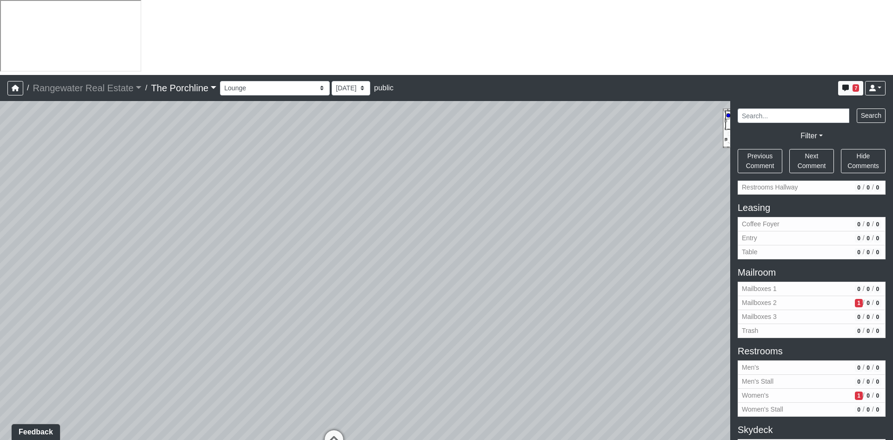
drag, startPoint x: 259, startPoint y: 245, endPoint x: 449, endPoint y: 234, distance: 190.6
click at [449, 234] on div "Loading... Seating Loading... Mailroom Entry Loading... Lounge Entry Loading...…" at bounding box center [446, 308] width 893 height 414
click at [336, 430] on icon at bounding box center [334, 444] width 28 height 28
click at [54, 388] on icon at bounding box center [59, 402] width 28 height 28
click at [270, 345] on icon at bounding box center [275, 359] width 28 height 28
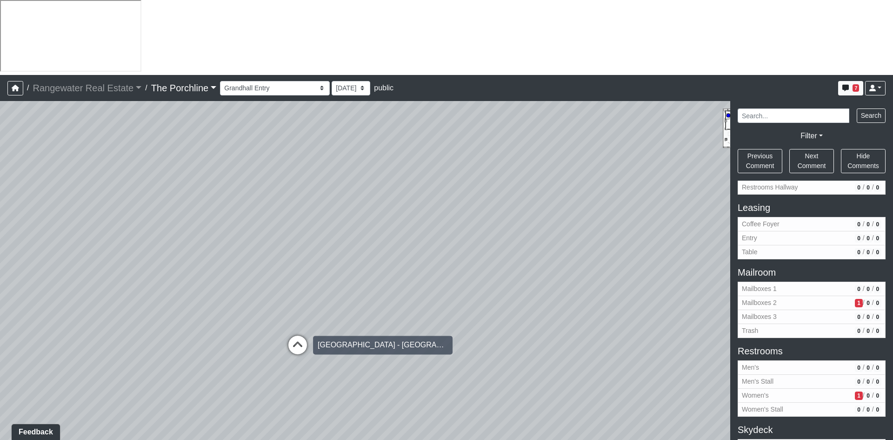
click at [300, 335] on icon at bounding box center [298, 349] width 28 height 28
click at [501, 234] on div "Loading... Seating Loading... Mailroom Entry Loading... Lounge Entry Loading...…" at bounding box center [446, 308] width 893 height 414
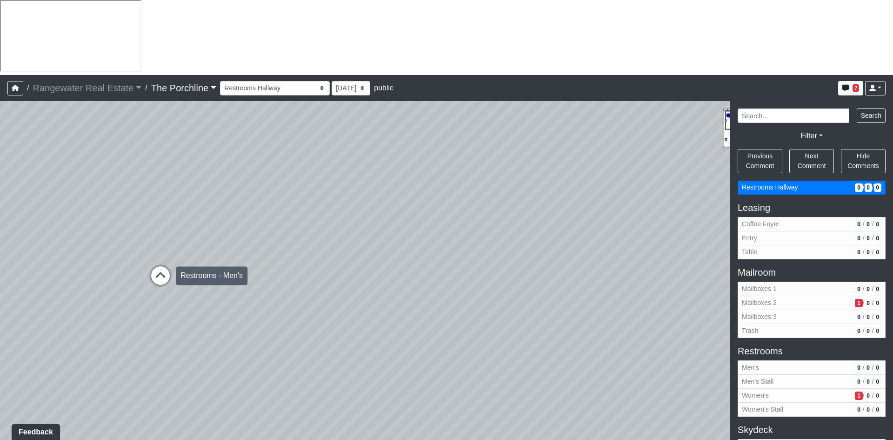
click at [153, 266] on icon at bounding box center [161, 280] width 28 height 28
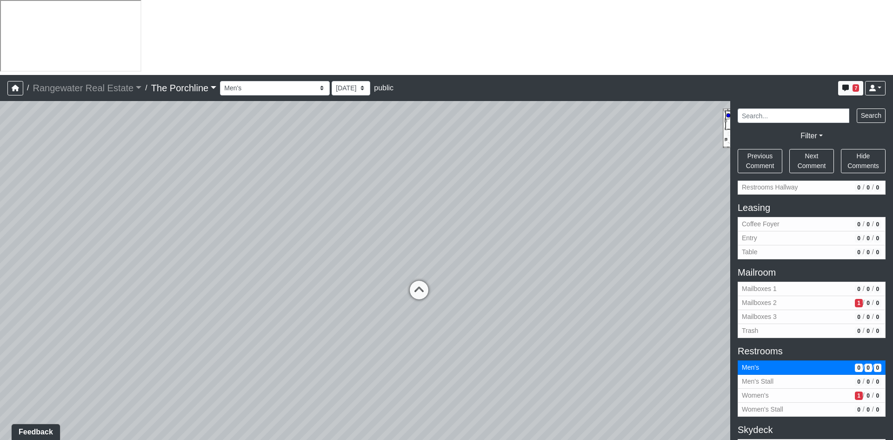
drag, startPoint x: 551, startPoint y: 263, endPoint x: 376, endPoint y: 256, distance: 175.1
click at [376, 256] on div "Loading... Seating Loading... Mailroom Entry Loading... Lounge Entry Loading...…" at bounding box center [446, 308] width 893 height 414
drag, startPoint x: 631, startPoint y: 213, endPoint x: 454, endPoint y: 202, distance: 178.0
click at [454, 202] on div "Loading... Seating Loading... Mailroom Entry Loading... Lounge Entry Loading...…" at bounding box center [446, 308] width 893 height 414
drag, startPoint x: 630, startPoint y: 255, endPoint x: 331, endPoint y: 242, distance: 299.9
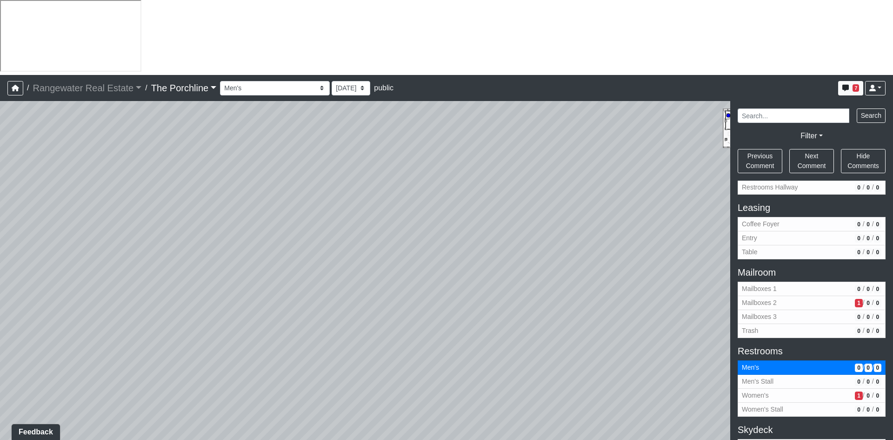
click at [261, 215] on div "Loading... Seating Loading... Mailroom Entry Loading... Lounge Entry Loading...…" at bounding box center [446, 308] width 893 height 414
drag, startPoint x: 648, startPoint y: 318, endPoint x: 225, endPoint y: 285, distance: 424.1
click at [225, 285] on div "Loading... Seating Loading... Mailroom Entry Loading... Lounge Entry Loading...…" at bounding box center [446, 308] width 893 height 414
drag, startPoint x: 641, startPoint y: 277, endPoint x: 486, endPoint y: 289, distance: 155.0
click at [486, 289] on div "Loading... Seating Loading... Mailroom Entry Loading... Lounge Entry Loading...…" at bounding box center [446, 308] width 893 height 414
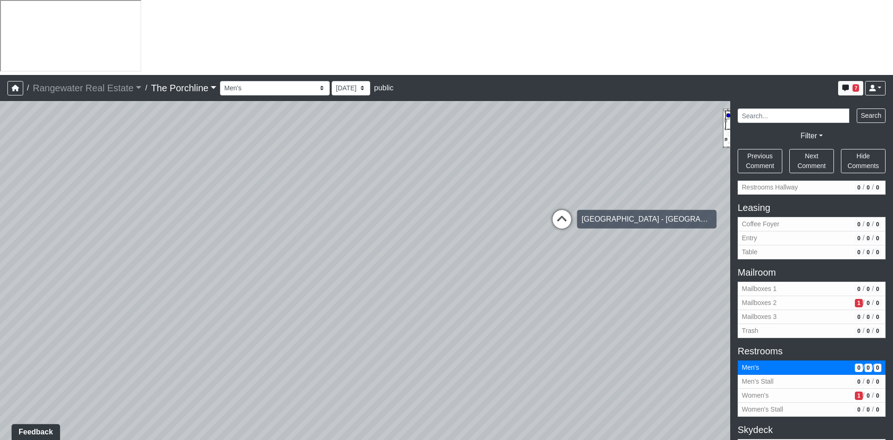
click at [565, 210] on icon at bounding box center [562, 224] width 28 height 28
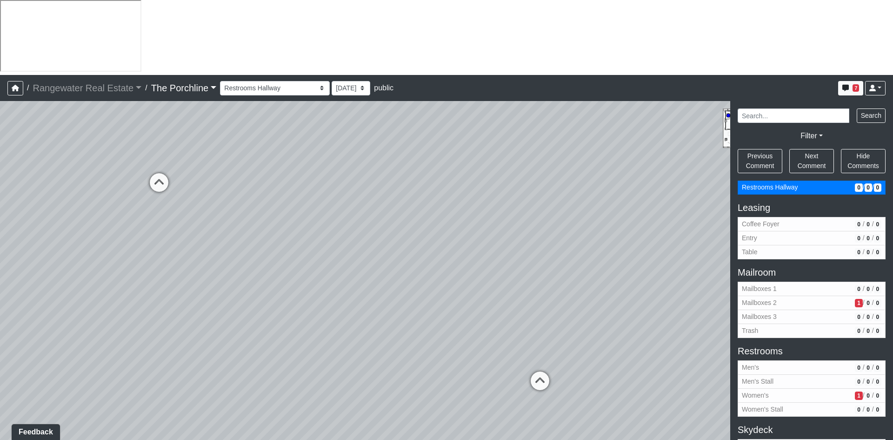
drag, startPoint x: 625, startPoint y: 234, endPoint x: 252, endPoint y: 257, distance: 374.2
click at [252, 257] on div "Loading... Seating Loading... Mailroom Entry Loading... Lounge Entry Loading...…" at bounding box center [446, 308] width 893 height 414
click at [501, 374] on icon at bounding box center [506, 388] width 28 height 28
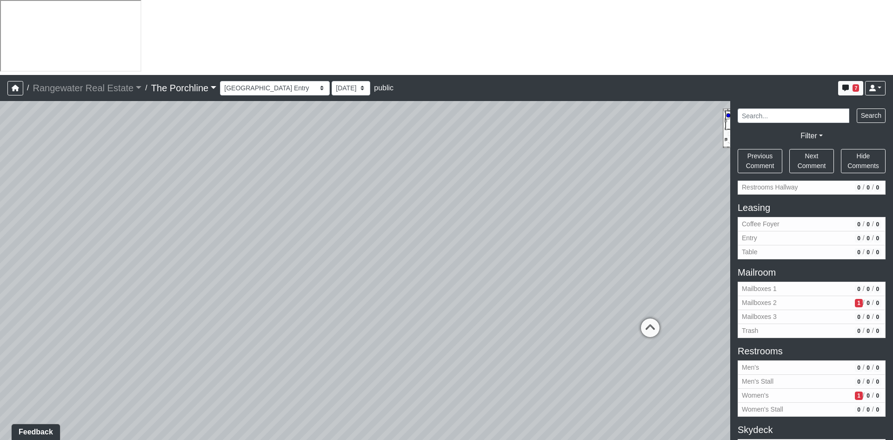
drag, startPoint x: 608, startPoint y: 201, endPoint x: 97, endPoint y: 253, distance: 513.9
click at [97, 253] on div "Loading... Seating Loading... Mailroom Entry Loading... Lounge Entry Loading...…" at bounding box center [446, 308] width 893 height 414
click at [578, 323] on icon at bounding box center [576, 337] width 28 height 28
click at [578, 328] on icon at bounding box center [576, 342] width 28 height 28
click at [571, 361] on icon at bounding box center [576, 375] width 28 height 28
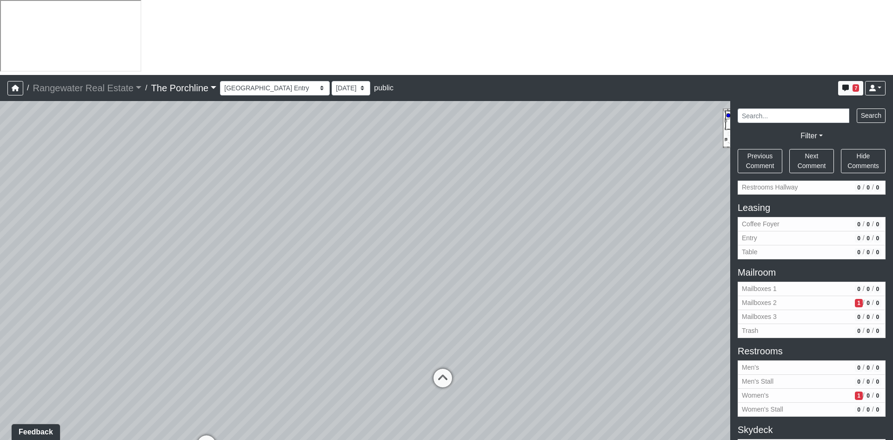
drag, startPoint x: 662, startPoint y: 206, endPoint x: 180, endPoint y: 242, distance: 482.4
click at [180, 242] on div "Loading... Seating Loading... Mailroom Entry Loading... Lounge Entry Loading...…" at bounding box center [446, 308] width 893 height 414
drag, startPoint x: 515, startPoint y: 288, endPoint x: 513, endPoint y: 239, distance: 49.4
click at [513, 239] on div "Loading... Seating Loading... Mailroom Entry Loading... Lounge Entry Loading...…" at bounding box center [446, 308] width 893 height 414
click at [390, 243] on div "Loading... Seating Loading... Mailroom Entry Loading... Lounge Entry Loading...…" at bounding box center [446, 308] width 893 height 414
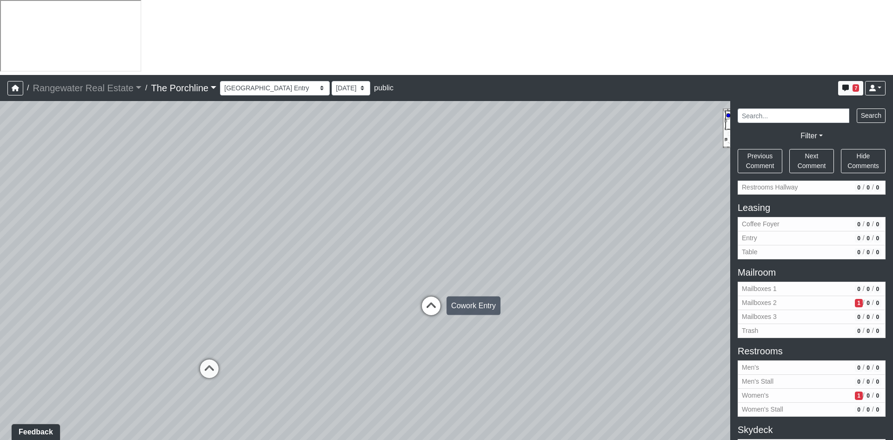
click at [435, 296] on icon at bounding box center [431, 310] width 28 height 28
drag, startPoint x: 558, startPoint y: 217, endPoint x: 417, endPoint y: 229, distance: 141.9
click at [417, 229] on div "Loading... Seating Loading... Mailroom Entry Loading... Lounge Entry Loading...…" at bounding box center [446, 308] width 893 height 414
click at [393, 233] on div "Loading... Seating Loading... Mailroom Entry Loading... Lounge Entry Loading...…" at bounding box center [446, 308] width 893 height 414
drag, startPoint x: 594, startPoint y: 264, endPoint x: 233, endPoint y: 279, distance: 360.8
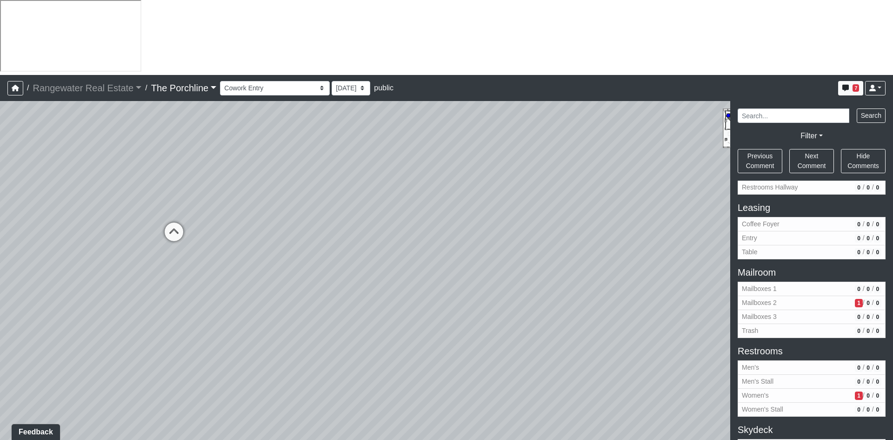
click at [234, 279] on div "Loading... Seating Loading... Mailroom Entry Loading... Lounge Entry Loading...…" at bounding box center [446, 308] width 893 height 414
drag, startPoint x: 655, startPoint y: 300, endPoint x: 234, endPoint y: 301, distance: 420.5
click at [234, 301] on div "Loading... Seating Loading... Mailroom Entry Loading... Lounge Entry Loading...…" at bounding box center [446, 308] width 893 height 414
drag, startPoint x: 555, startPoint y: 278, endPoint x: 177, endPoint y: 299, distance: 377.9
click at [177, 299] on div "Loading... Seating Loading... Mailroom Entry Loading... Lounge Entry Loading...…" at bounding box center [446, 308] width 893 height 414
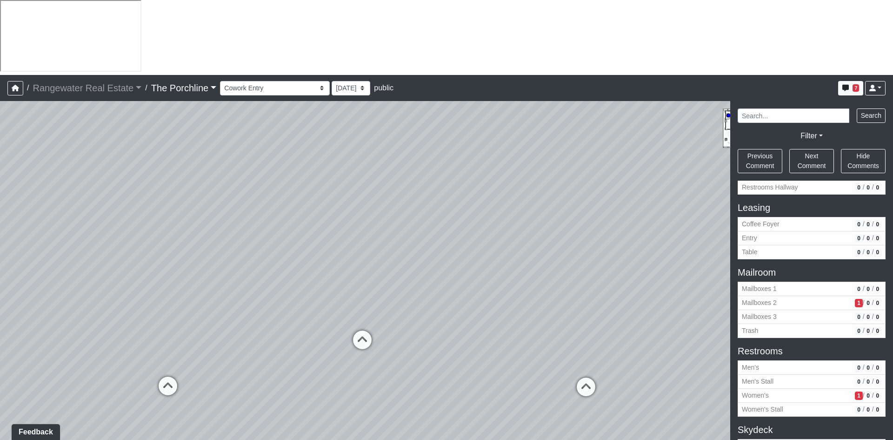
drag, startPoint x: 336, startPoint y: 227, endPoint x: 276, endPoint y: 233, distance: 60.3
click at [276, 233] on div "Loading... Seating Loading... Mailroom Entry Loading... Lounge Entry Loading...…" at bounding box center [446, 308] width 893 height 414
drag, startPoint x: 511, startPoint y: 327, endPoint x: 346, endPoint y: 332, distance: 165.2
click at [346, 332] on div "Loading... Seating Loading... Mailroom Entry Loading... Lounge Entry Loading...…" at bounding box center [446, 308] width 893 height 414
click at [772, 439] on span "Drink Ledge" at bounding box center [796, 446] width 109 height 10
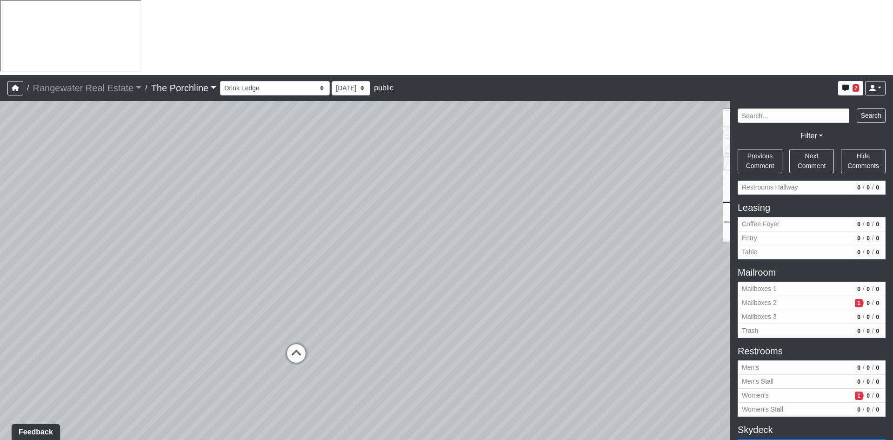
drag, startPoint x: 187, startPoint y: 246, endPoint x: 507, endPoint y: 230, distance: 319.5
click at [507, 230] on div "Loading... Seating Loading... Mailroom Entry Loading... Lounge Entry Loading...…" at bounding box center [446, 308] width 893 height 414
drag, startPoint x: 316, startPoint y: 258, endPoint x: 538, endPoint y: 258, distance: 221.4
click at [538, 257] on div "Loading... Seating Loading... Mailroom Entry Loading... Lounge Entry Loading...…" at bounding box center [446, 308] width 893 height 414
drag, startPoint x: 334, startPoint y: 302, endPoint x: 488, endPoint y: 288, distance: 154.6
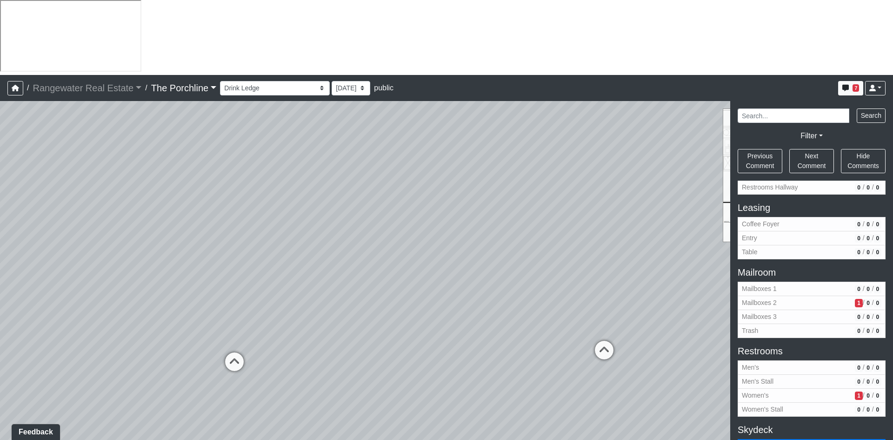
click at [488, 288] on div "Loading... Seating Loading... Mailroom Entry Loading... Lounge Entry Loading...…" at bounding box center [446, 308] width 893 height 414
drag, startPoint x: 365, startPoint y: 335, endPoint x: 529, endPoint y: 302, distance: 168.0
click at [525, 322] on div "Loading... Seating Loading... Mailroom Entry Loading... Lounge Entry Loading...…" at bounding box center [446, 308] width 893 height 414
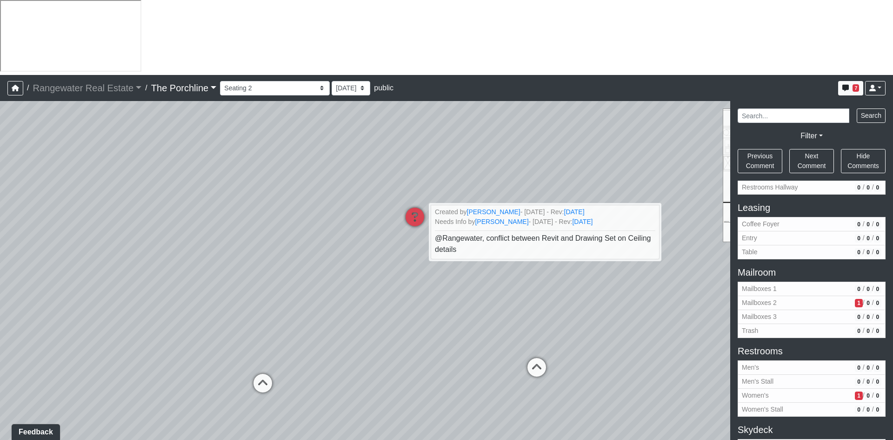
drag, startPoint x: 278, startPoint y: 241, endPoint x: 495, endPoint y: 237, distance: 216.8
click at [501, 234] on div "Loading... Seating Loading... Mailroom Entry Loading... Lounge Entry Loading...…" at bounding box center [446, 308] width 893 height 414
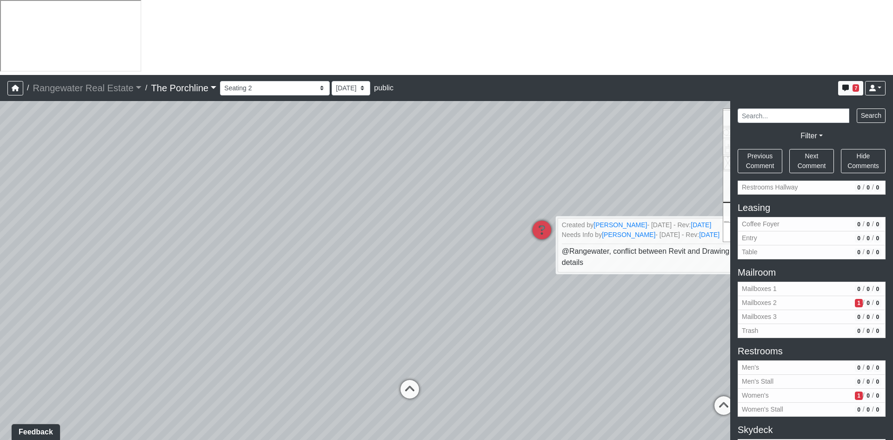
drag, startPoint x: 353, startPoint y: 271, endPoint x: 544, endPoint y: 291, distance: 192.2
click at [544, 291] on div "Loading... Seating Loading... Mailroom Entry Loading... Lounge Entry Loading...…" at bounding box center [446, 308] width 893 height 414
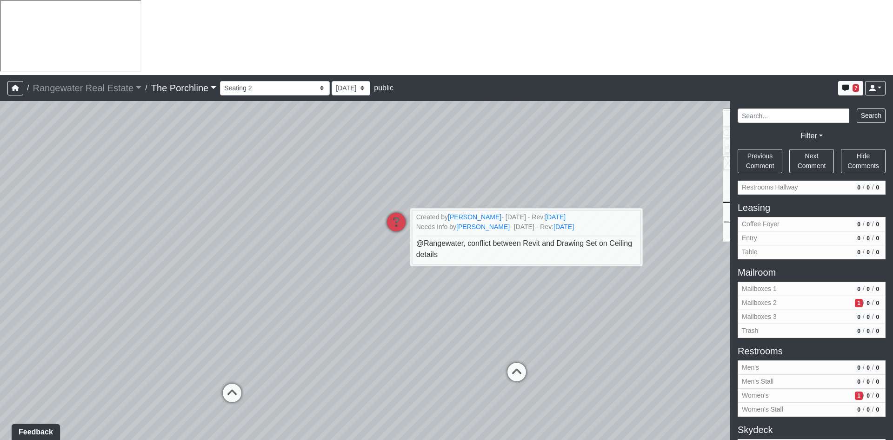
drag, startPoint x: 563, startPoint y: 286, endPoint x: 288, endPoint y: 280, distance: 274.5
click at [268, 270] on div "Loading... Seating Loading... Mailroom Entry Loading... Lounge Entry Loading...…" at bounding box center [446, 308] width 893 height 414
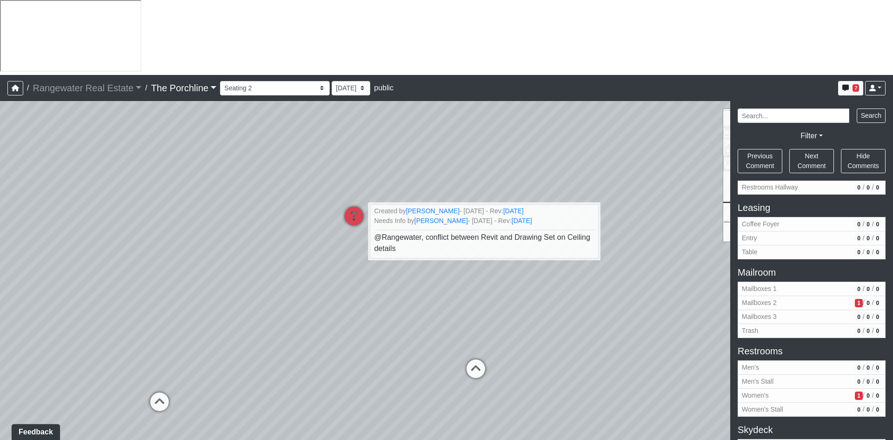
drag, startPoint x: 463, startPoint y: 302, endPoint x: 250, endPoint y: 293, distance: 212.8
click at [234, 292] on div "Loading... Seating Loading... Mailroom Entry Loading... Lounge Entry Loading...…" at bounding box center [446, 308] width 893 height 414
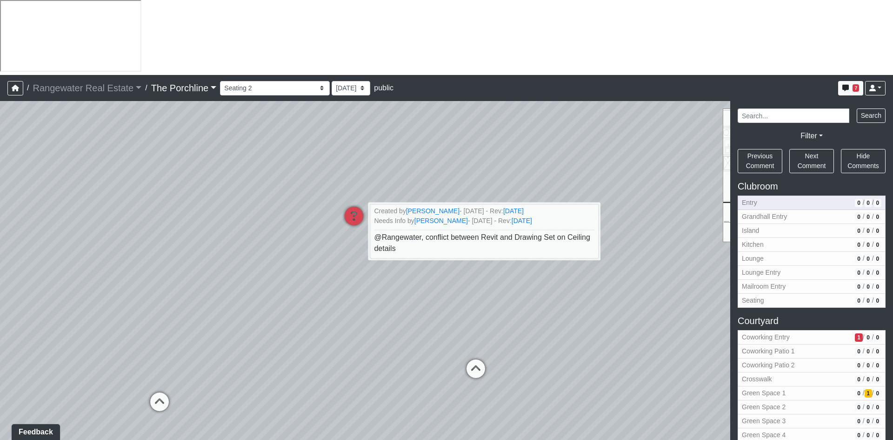
click at [767, 198] on span "Entry" at bounding box center [796, 203] width 109 height 10
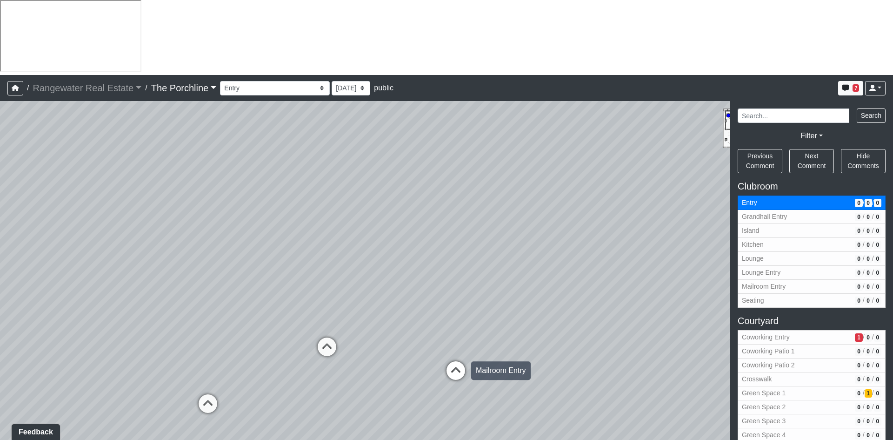
click at [460, 361] on icon at bounding box center [456, 375] width 28 height 28
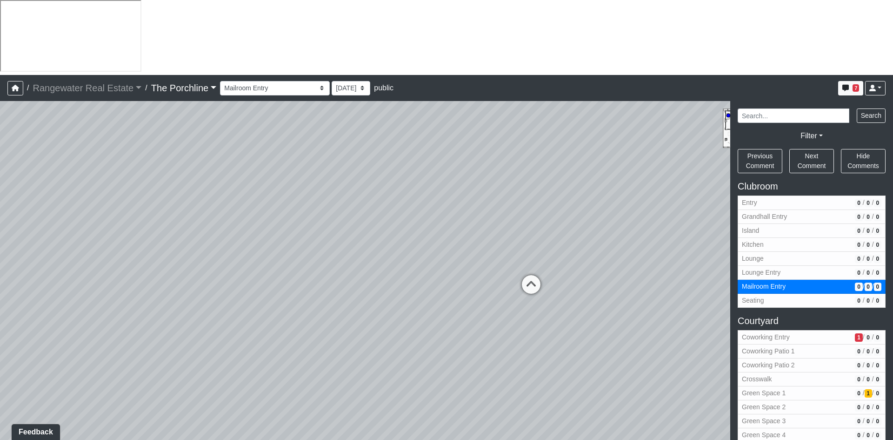
drag, startPoint x: 523, startPoint y: 242, endPoint x: 475, endPoint y: 231, distance: 49.7
click at [463, 249] on div "Loading... Seating Loading... Mailroom Entry Loading... Lounge Entry Loading...…" at bounding box center [446, 308] width 893 height 414
click at [516, 281] on icon at bounding box center [512, 295] width 28 height 28
drag, startPoint x: 302, startPoint y: 156, endPoint x: 504, endPoint y: 154, distance: 201.9
click at [504, 154] on div "Loading... Seating Loading... Mailroom Entry Loading... Lounge Entry Loading...…" at bounding box center [446, 308] width 893 height 414
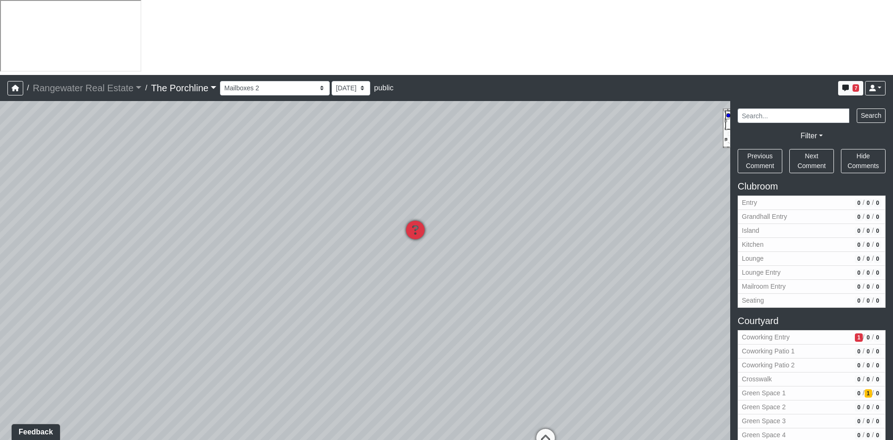
drag, startPoint x: 243, startPoint y: 159, endPoint x: 552, endPoint y: 156, distance: 308.9
click at [576, 201] on div "Loading... Seating Loading... Mailroom Entry Loading... Lounge Entry Loading...…" at bounding box center [446, 308] width 893 height 414
drag, startPoint x: 215, startPoint y: 191, endPoint x: 616, endPoint y: 180, distance: 401.1
click at [653, 150] on div "Loading... Seating Loading... Mailroom Entry Loading... Lounge Entry Loading...…" at bounding box center [446, 308] width 893 height 414
click at [395, 404] on icon at bounding box center [394, 418] width 28 height 28
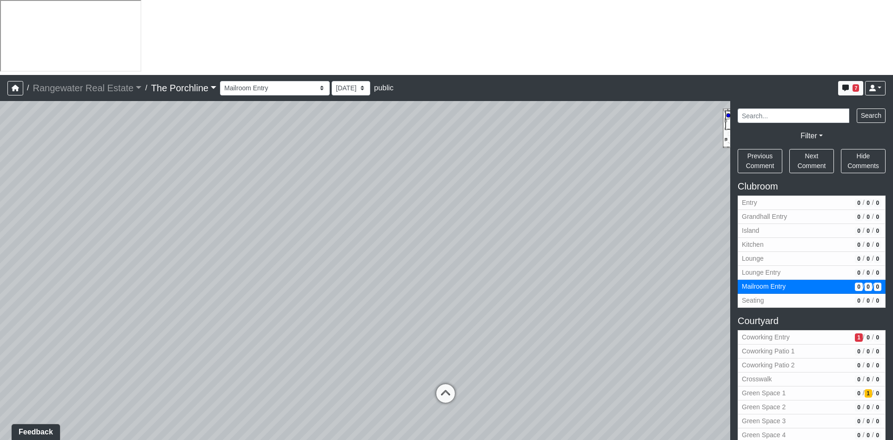
drag, startPoint x: 221, startPoint y: 203, endPoint x: 655, endPoint y: 244, distance: 435.5
click at [655, 244] on div "Loading... Seating Loading... Mailroom Entry Loading... Lounge Entry Loading...…" at bounding box center [446, 308] width 893 height 414
drag, startPoint x: 404, startPoint y: 212, endPoint x: 408, endPoint y: 201, distance: 11.7
click at [408, 201] on div "Loading... Seating Loading... Mailroom Entry Loading... Lounge Entry Loading...…" at bounding box center [446, 308] width 893 height 414
drag, startPoint x: 590, startPoint y: 348, endPoint x: 467, endPoint y: 307, distance: 130.2
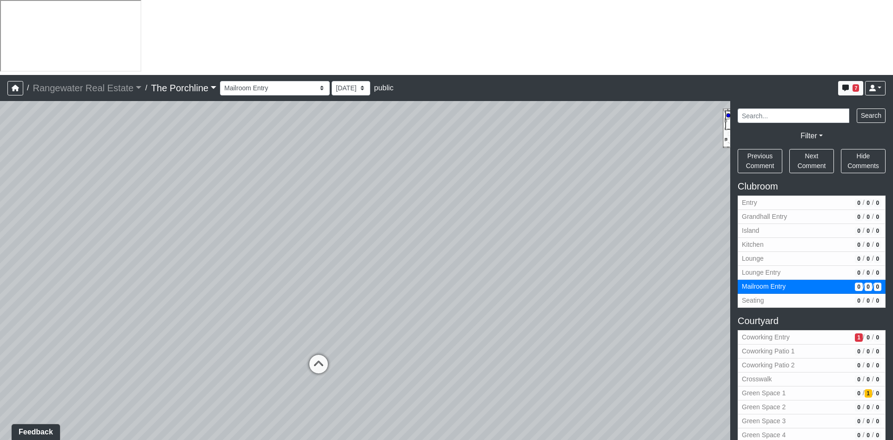
click at [467, 307] on div "Loading... Seating Loading... Mailroom Entry Loading... Lounge Entry Loading...…" at bounding box center [446, 308] width 893 height 414
drag, startPoint x: 562, startPoint y: 326, endPoint x: 300, endPoint y: 304, distance: 262.8
click at [300, 304] on div "Loading... Seating Loading... Mailroom Entry Loading... Lounge Entry Loading...…" at bounding box center [446, 308] width 893 height 414
drag, startPoint x: 615, startPoint y: 341, endPoint x: 149, endPoint y: 299, distance: 467.6
click at [149, 299] on div "Loading... Seating Loading... Mailroom Entry Loading... Lounge Entry Loading...…" at bounding box center [446, 308] width 893 height 414
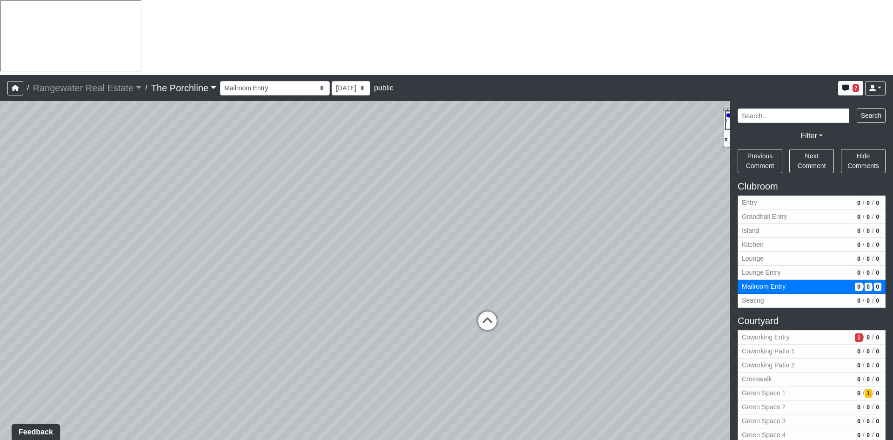
drag, startPoint x: 566, startPoint y: 312, endPoint x: 337, endPoint y: 325, distance: 228.8
click at [337, 325] on div "Loading... Seating Loading... Mailroom Entry Loading... Lounge Entry Loading...…" at bounding box center [446, 308] width 893 height 414
drag, startPoint x: 326, startPoint y: 321, endPoint x: 471, endPoint y: 330, distance: 145.9
click at [642, 321] on div "Loading... Seating Loading... Mailroom Entry Loading... Lounge Entry Loading...…" at bounding box center [446, 308] width 893 height 414
drag, startPoint x: 259, startPoint y: 339, endPoint x: 629, endPoint y: 373, distance: 371.9
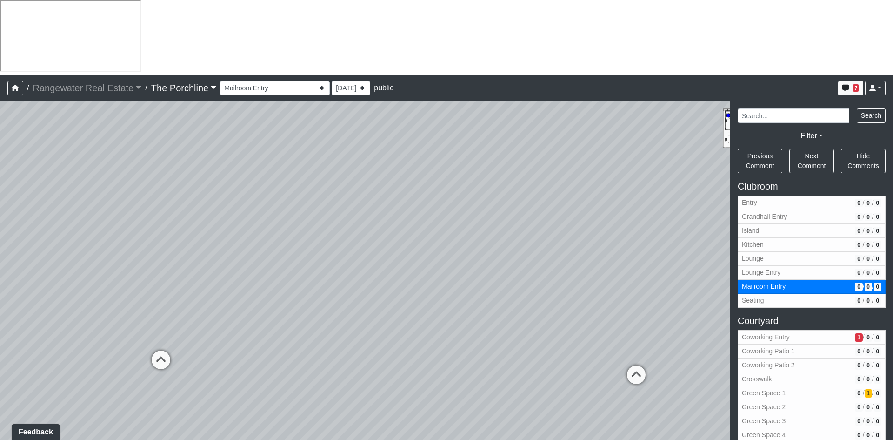
click at [629, 373] on div "Loading... Seating Loading... Mailroom Entry Loading... Lounge Entry Loading...…" at bounding box center [446, 308] width 893 height 414
drag, startPoint x: 480, startPoint y: 274, endPoint x: 437, endPoint y: 279, distance: 43.1
click at [437, 279] on div "Loading... Seating Loading... Mailroom Entry Loading... Lounge Entry Loading...…" at bounding box center [446, 308] width 893 height 414
click at [518, 349] on icon at bounding box center [516, 363] width 28 height 28
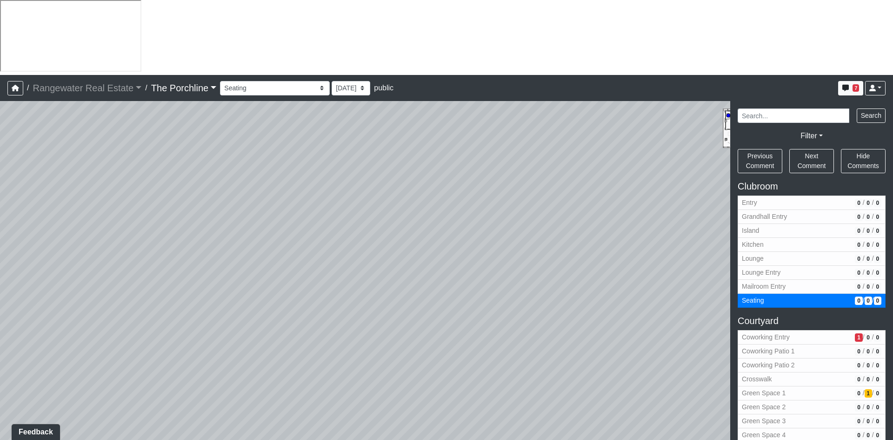
drag, startPoint x: 574, startPoint y: 234, endPoint x: 101, endPoint y: 233, distance: 473.1
click at [103, 233] on div "Loading... Seating Loading... Mailroom Entry Loading... Lounge Entry Loading...…" at bounding box center [446, 308] width 893 height 414
drag, startPoint x: 527, startPoint y: 258, endPoint x: 211, endPoint y: 217, distance: 319.0
click at [193, 212] on div "Loading... Seating Loading... Mailroom Entry Loading... Lounge Entry Loading...…" at bounding box center [446, 308] width 893 height 414
drag, startPoint x: 617, startPoint y: 297, endPoint x: 605, endPoint y: 315, distance: 21.9
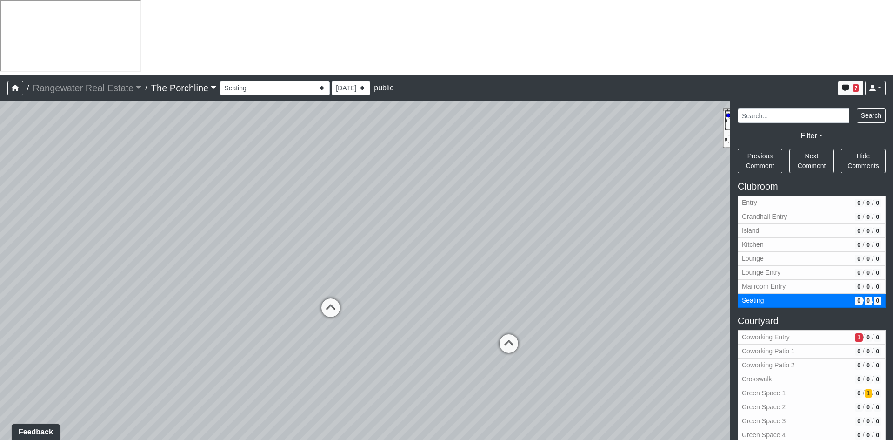
click at [605, 315] on div "Loading... Seating Loading... Mailroom Entry Loading... Lounge Entry Loading...…" at bounding box center [446, 308] width 893 height 414
drag, startPoint x: 558, startPoint y: 312, endPoint x: 471, endPoint y: 349, distance: 94.0
click at [471, 349] on div "Loading... Seating Loading... Mailroom Entry Loading... Lounge Entry Loading...…" at bounding box center [446, 308] width 893 height 414
click at [258, 339] on icon at bounding box center [257, 353] width 28 height 28
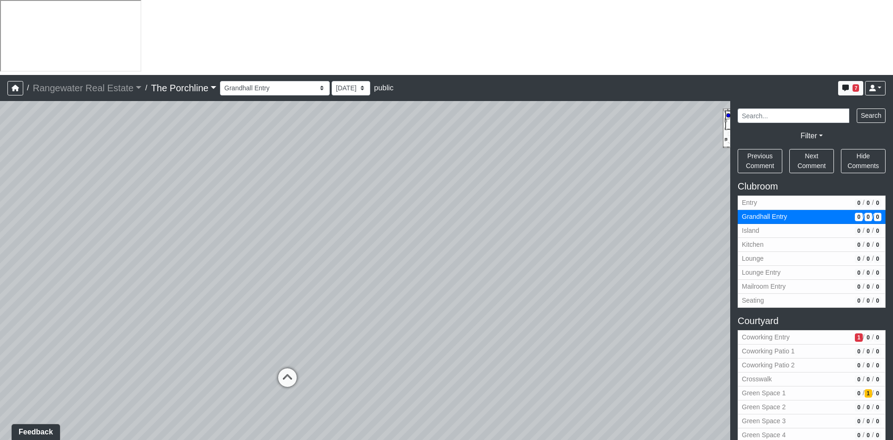
drag, startPoint x: 214, startPoint y: 188, endPoint x: 222, endPoint y: 224, distance: 36.8
click at [222, 224] on div "Loading... Seating Loading... Mailroom Entry Loading... Lounge Entry Loading...…" at bounding box center [446, 308] width 893 height 414
drag, startPoint x: 351, startPoint y: 275, endPoint x: 282, endPoint y: 240, distance: 77.4
click at [282, 240] on div "Loading... Seating Loading... Mailroom Entry Loading... Lounge Entry Loading...…" at bounding box center [446, 308] width 893 height 414
click at [244, 341] on icon at bounding box center [242, 355] width 28 height 28
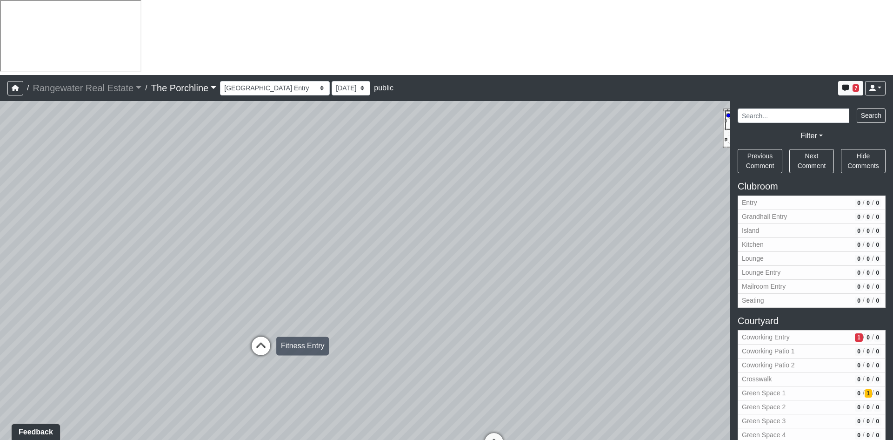
click at [261, 336] on icon at bounding box center [261, 350] width 28 height 28
drag, startPoint x: 437, startPoint y: 261, endPoint x: 108, endPoint y: 249, distance: 329.1
click at [110, 249] on div "Loading... Seating Loading... Mailroom Entry Loading... Lounge Entry Loading...…" at bounding box center [446, 308] width 893 height 414
drag, startPoint x: 374, startPoint y: 250, endPoint x: 126, endPoint y: 278, distance: 250.0
click at [126, 278] on div "Loading... Seating Loading... Mailroom Entry Loading... Lounge Entry Loading...…" at bounding box center [446, 308] width 893 height 414
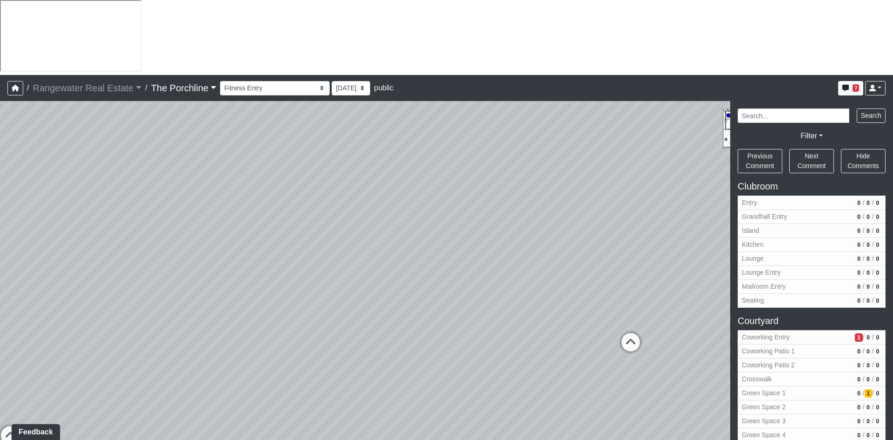
drag, startPoint x: 108, startPoint y: 286, endPoint x: 187, endPoint y: 279, distance: 78.4
click at [187, 279] on div "Loading... Seating Loading... Mailroom Entry Loading... Lounge Entry Loading...…" at bounding box center [446, 308] width 893 height 414
click at [52, 415] on icon at bounding box center [48, 429] width 28 height 28
drag, startPoint x: 515, startPoint y: 283, endPoint x: 478, endPoint y: 284, distance: 36.8
click at [478, 284] on div "Loading... Seating Loading... Mailroom Entry Loading... Lounge Entry Loading...…" at bounding box center [446, 308] width 893 height 414
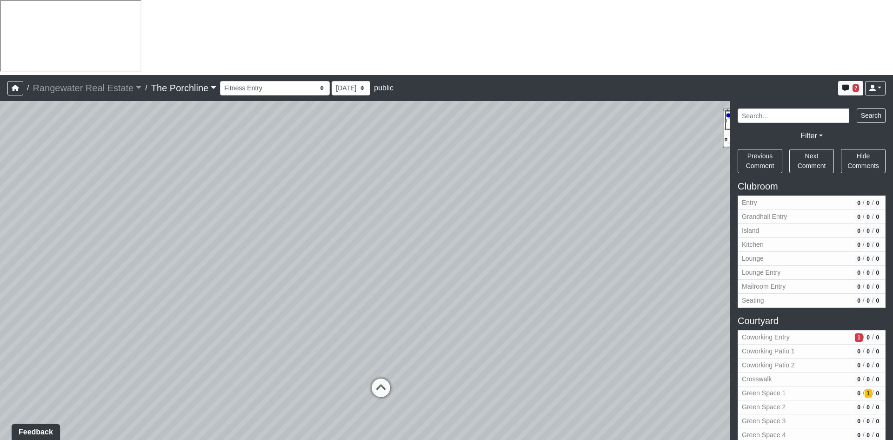
drag, startPoint x: 146, startPoint y: 234, endPoint x: 492, endPoint y: 224, distance: 346.3
click at [492, 224] on div "Loading... Seating Loading... Mailroom Entry Loading... Lounge Entry Loading...…" at bounding box center [446, 308] width 893 height 414
drag, startPoint x: 270, startPoint y: 246, endPoint x: 582, endPoint y: 239, distance: 311.8
click at [587, 239] on div "Loading... Seating Loading... Mailroom Entry Loading... Lounge Entry Loading...…" at bounding box center [446, 308] width 893 height 414
drag, startPoint x: 131, startPoint y: 266, endPoint x: 615, endPoint y: 251, distance: 483.6
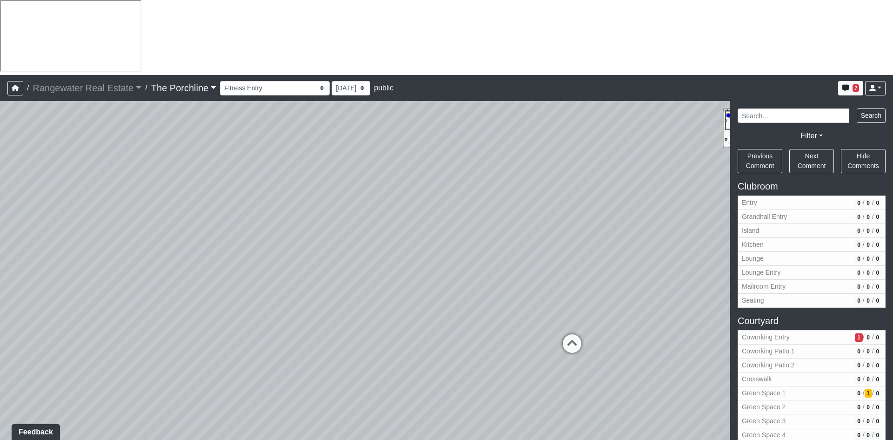
click at [615, 251] on div "Loading... Seating Loading... Mailroom Entry Loading... Lounge Entry Loading...…" at bounding box center [446, 308] width 893 height 414
drag, startPoint x: 131, startPoint y: 284, endPoint x: 433, endPoint y: 274, distance: 302.1
click at [435, 276] on div "Loading... Seating Loading... Mailroom Entry Loading... Lounge Entry Loading...…" at bounding box center [446, 308] width 893 height 414
click at [340, 271] on icon at bounding box center [340, 285] width 28 height 28
drag, startPoint x: 566, startPoint y: 214, endPoint x: 107, endPoint y: 266, distance: 462.1
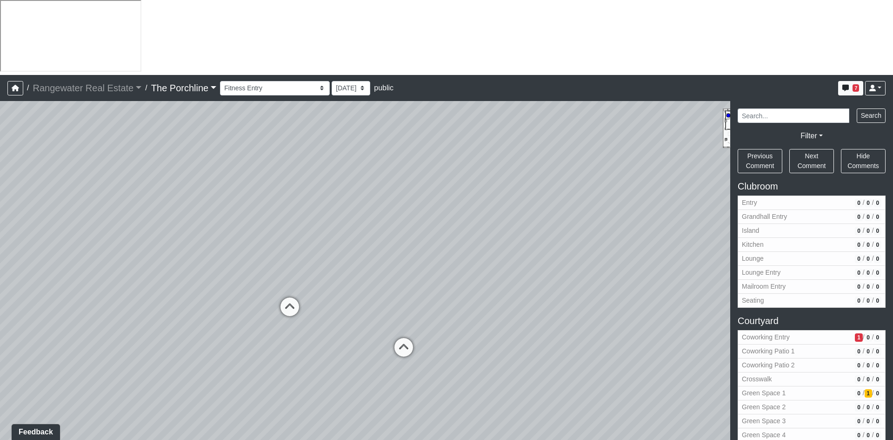
click at [107, 266] on div "Loading... Seating Loading... Mailroom Entry Loading... Lounge Entry Loading...…" at bounding box center [446, 308] width 893 height 414
click at [412, 338] on icon at bounding box center [404, 352] width 28 height 28
click at [402, 368] on icon at bounding box center [404, 382] width 28 height 28
select select "eJFunuW8Xwi3LdvCUT9Pg7"
drag, startPoint x: 448, startPoint y: 228, endPoint x: 366, endPoint y: 295, distance: 105.8
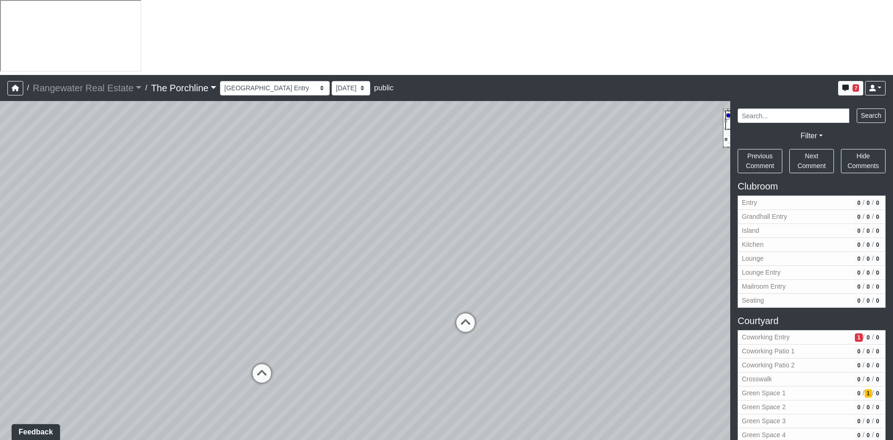
click at [341, 196] on div "Loading... Seating Loading... Mailroom Entry Loading... Lounge Entry Loading...…" at bounding box center [446, 308] width 893 height 414
click at [419, 371] on span "Add comment" at bounding box center [434, 370] width 46 height 8
type textarea "ROTATE HERRINGBONE WOOD 90 DEGREES"
select select "eJFunuW8Xwi3LdvCUT9Pg7"
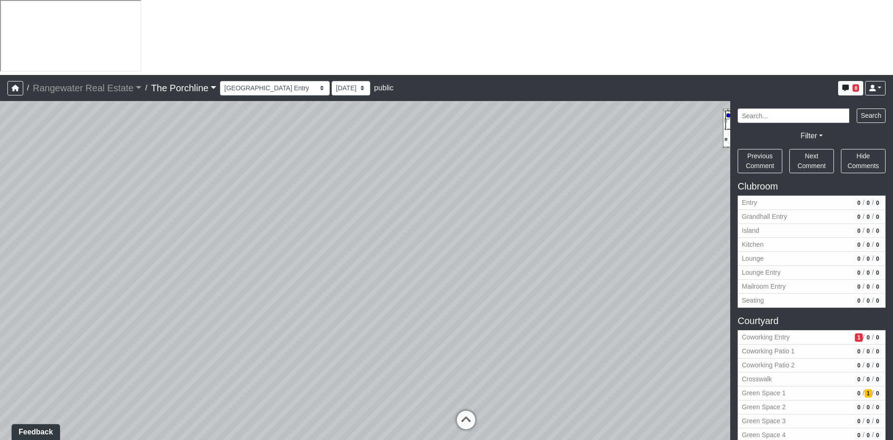
drag, startPoint x: 393, startPoint y: 134, endPoint x: 395, endPoint y: 249, distance: 114.5
click at [395, 249] on div "Loading... Seating Loading... Mailroom Entry Loading... Lounge Entry Loading...…" at bounding box center [446, 308] width 893 height 414
click at [442, 178] on span "Add comment" at bounding box center [445, 176] width 46 height 8
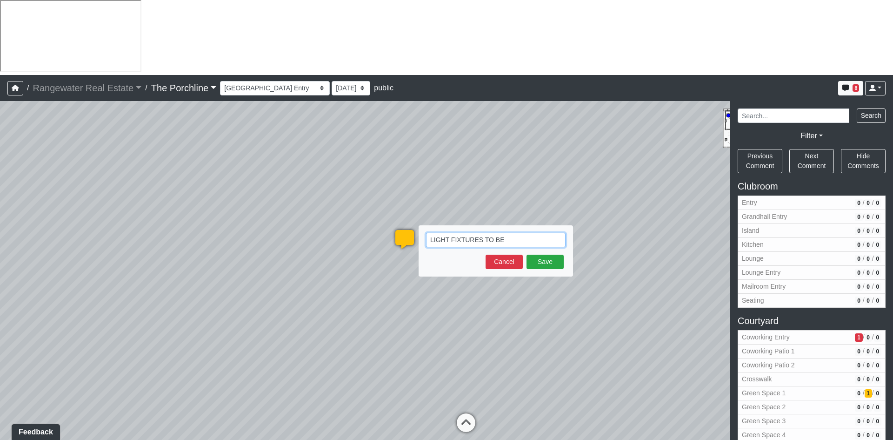
click at [518, 233] on textarea "LIGHT FIXTURES TO BE" at bounding box center [496, 240] width 140 height 14
type textarea "LIGHT FIXTURES TO BE POLISHED NICKEL"
click at [551, 254] on button "Save" at bounding box center [545, 261] width 37 height 14
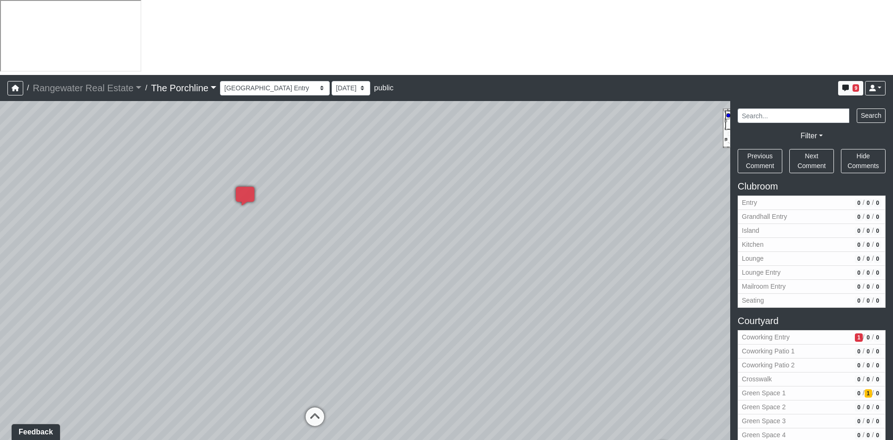
drag, startPoint x: 590, startPoint y: 275, endPoint x: 366, endPoint y: 261, distance: 224.2
click at [366, 261] on div "Loading... Seating Loading... Mailroom Entry Loading... Lounge Entry Loading...…" at bounding box center [446, 308] width 893 height 414
click at [314, 407] on icon at bounding box center [315, 421] width 28 height 28
click at [390, 320] on icon at bounding box center [395, 334] width 28 height 28
select select "1WCGtqPZoxca2QeKUhgP5s"
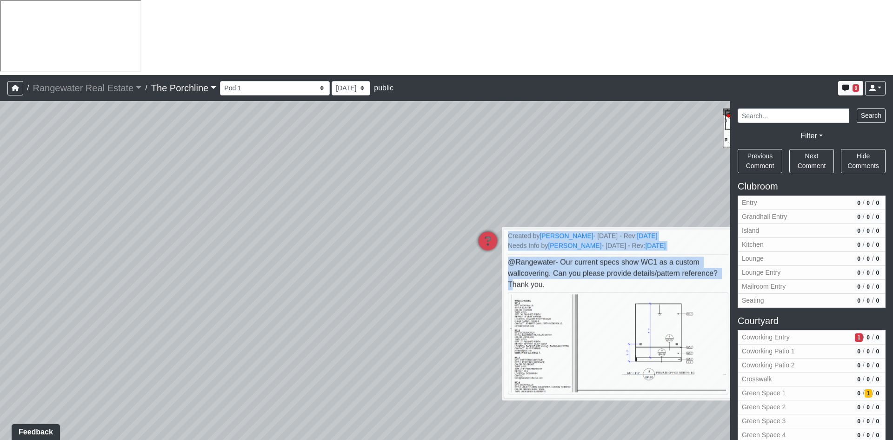
drag, startPoint x: 498, startPoint y: 211, endPoint x: 328, endPoint y: 177, distance: 173.3
click at [178, 180] on div "Loading... Seating Loading... Mailroom Entry Loading... Lounge Entry Loading...…" at bounding box center [446, 308] width 893 height 414
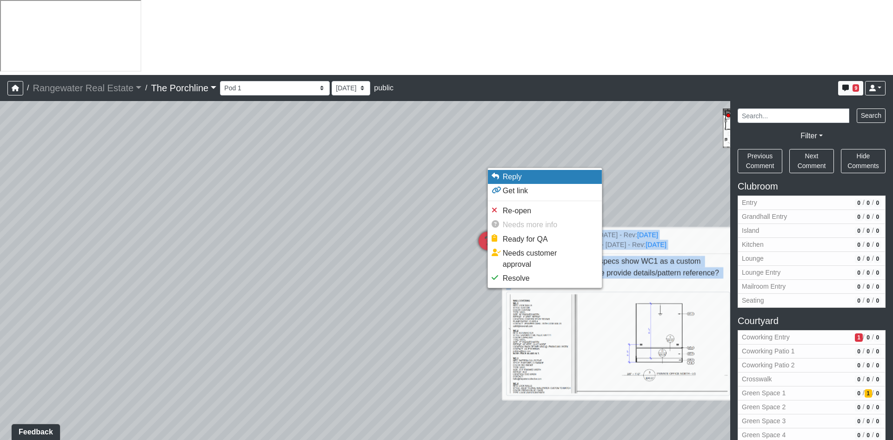
click at [503, 179] on span "Reply" at bounding box center [512, 177] width 19 height 8
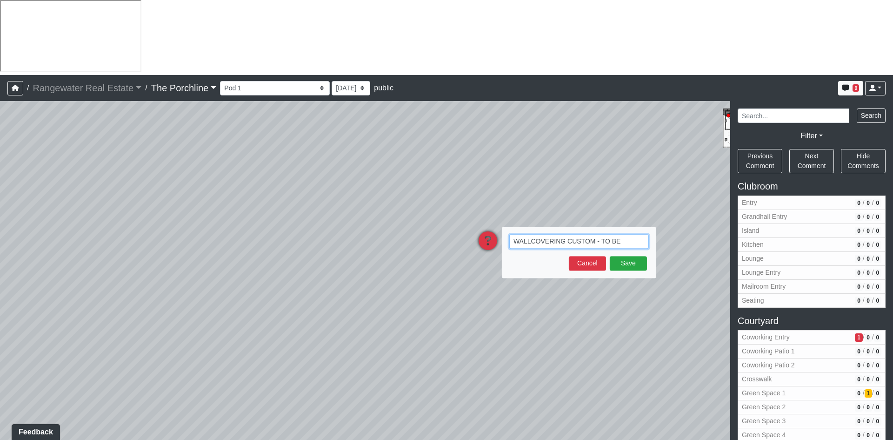
click at [621, 234] on textarea "WALLCOVERING CUSTOM - TO BE" at bounding box center [579, 241] width 140 height 14
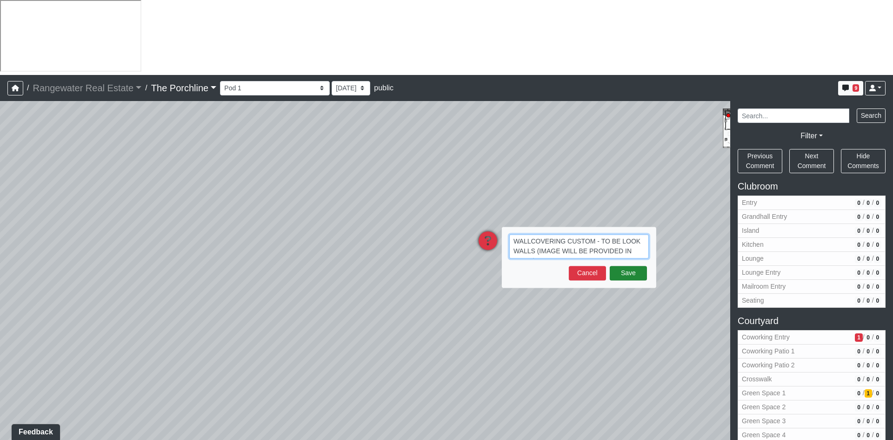
type textarea "WALLCOVERING CUSTOM - TO BE LOOK WALLS (IMAGE WILL BE PROVIDED IN EMAIL)"
click at [628, 266] on button "Save" at bounding box center [628, 273] width 37 height 14
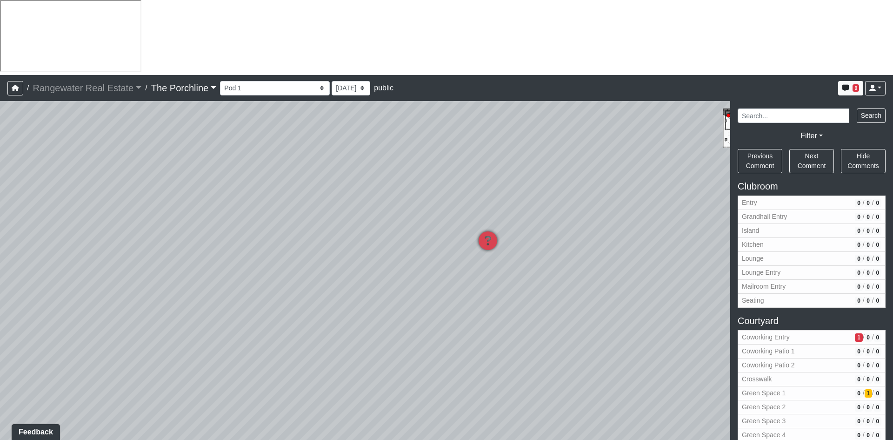
click at [308, 284] on div "Loading... Seating Loading... Mailroom Entry Loading... Lounge Entry Loading...…" at bounding box center [446, 308] width 893 height 414
drag, startPoint x: 190, startPoint y: 232, endPoint x: 564, endPoint y: 115, distance: 391.8
click at [564, 115] on div "Loading... Seating Loading... Mailroom Entry Loading... Lounge Entry Loading...…" at bounding box center [446, 308] width 893 height 414
drag, startPoint x: 257, startPoint y: 182, endPoint x: 616, endPoint y: 179, distance: 359.2
click at [616, 179] on div "Loading... Seating Loading... Mailroom Entry Loading... Lounge Entry Loading...…" at bounding box center [446, 308] width 893 height 414
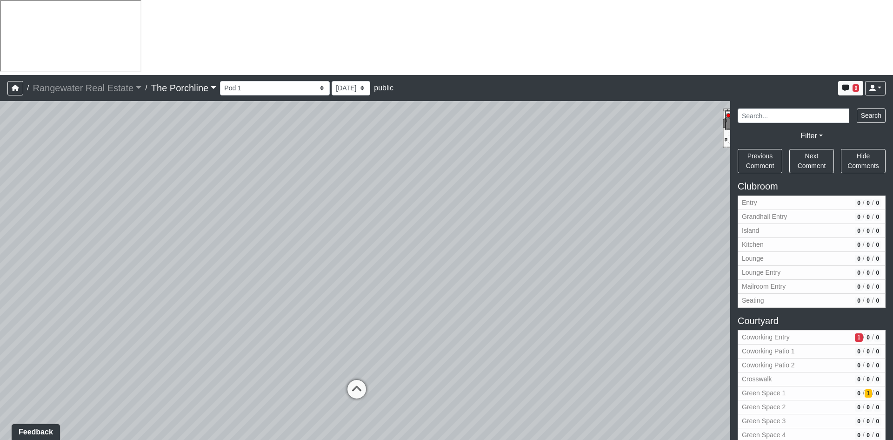
drag, startPoint x: 264, startPoint y: 221, endPoint x: 642, endPoint y: 273, distance: 382.2
click at [645, 274] on div "Loading... Seating Loading... Mailroom Entry Loading... Lounge Entry Loading...…" at bounding box center [446, 308] width 893 height 414
drag, startPoint x: 403, startPoint y: 259, endPoint x: 582, endPoint y: 260, distance: 179.1
click at [582, 260] on div "Loading... Seating Loading... Mailroom Entry Loading... Lounge Entry Loading...…" at bounding box center [446, 308] width 893 height 414
drag, startPoint x: 488, startPoint y: 281, endPoint x: 493, endPoint y: 437, distance: 155.9
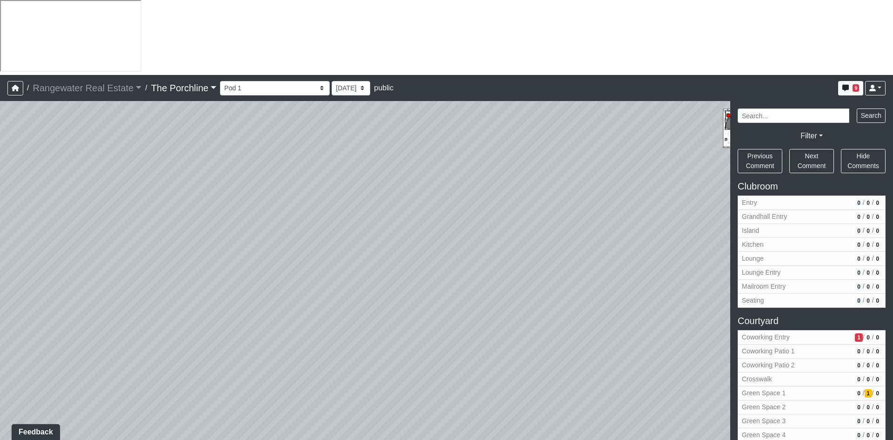
click at [493, 437] on div "Loading... Seating Loading... Mailroom Entry Loading... Lounge Entry Loading...…" at bounding box center [446, 308] width 893 height 414
drag, startPoint x: 412, startPoint y: 264, endPoint x: 451, endPoint y: 404, distance: 145.3
click at [451, 404] on div "Loading... Seating Loading... Mailroom Entry Loading... Lounge Entry Loading...…" at bounding box center [446, 308] width 893 height 414
drag, startPoint x: 303, startPoint y: 246, endPoint x: 552, endPoint y: 129, distance: 275.1
click at [556, 125] on div "Loading... Seating Loading... Mailroom Entry Loading... Lounge Entry Loading...…" at bounding box center [446, 308] width 893 height 414
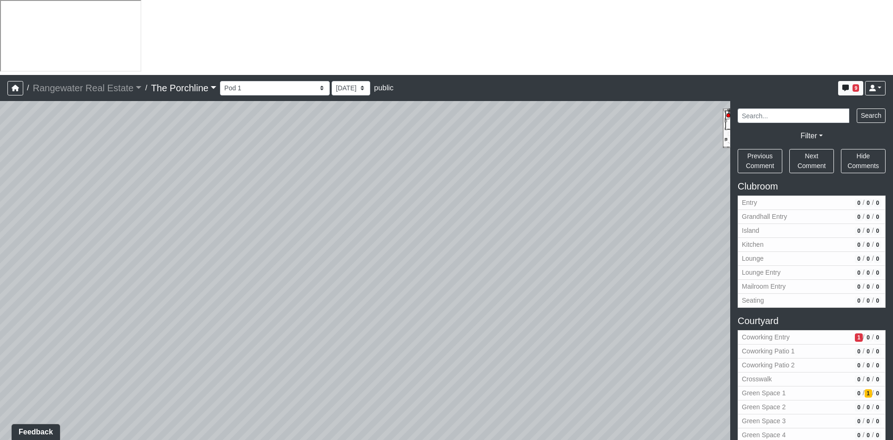
drag, startPoint x: 224, startPoint y: 110, endPoint x: 564, endPoint y: 112, distance: 339.6
click at [568, 114] on div "Loading... Seating Loading... Mailroom Entry Loading... Lounge Entry Loading...…" at bounding box center [446, 308] width 893 height 414
drag, startPoint x: 404, startPoint y: 188, endPoint x: 513, endPoint y: 71, distance: 160.3
click at [513, 101] on div "Loading... Seating Loading... Mailroom Entry Loading... Lounge Entry Loading...…" at bounding box center [446, 308] width 893 height 414
drag, startPoint x: 444, startPoint y: 156, endPoint x: 408, endPoint y: 199, distance: 55.9
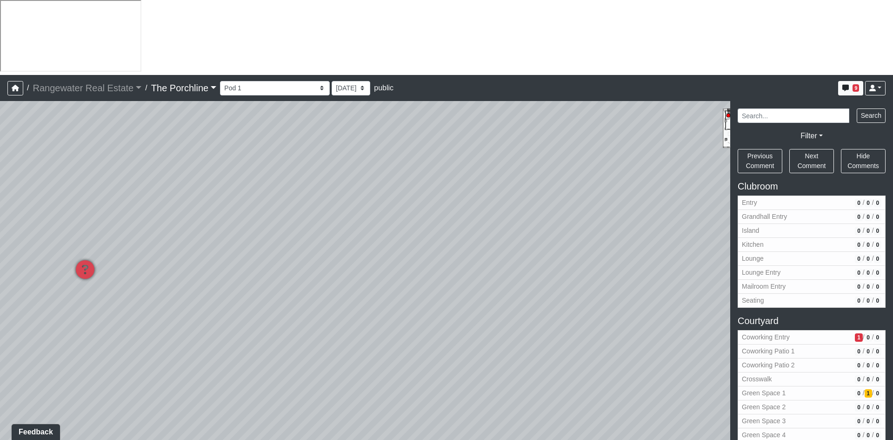
click at [408, 199] on div "Loading... Seating Loading... Mailroom Entry Loading... Lounge Entry Loading...…" at bounding box center [446, 308] width 893 height 414
drag, startPoint x: 488, startPoint y: 148, endPoint x: 134, endPoint y: 180, distance: 355.0
click at [123, 173] on div "Loading... Seating Loading... Mailroom Entry Loading... Lounge Entry Loading...…" at bounding box center [446, 308] width 893 height 414
drag, startPoint x: 515, startPoint y: 194, endPoint x: 107, endPoint y: 189, distance: 408.9
click at [107, 190] on div "Loading... Seating Loading... Mailroom Entry Loading... Lounge Entry Loading...…" at bounding box center [446, 308] width 893 height 414
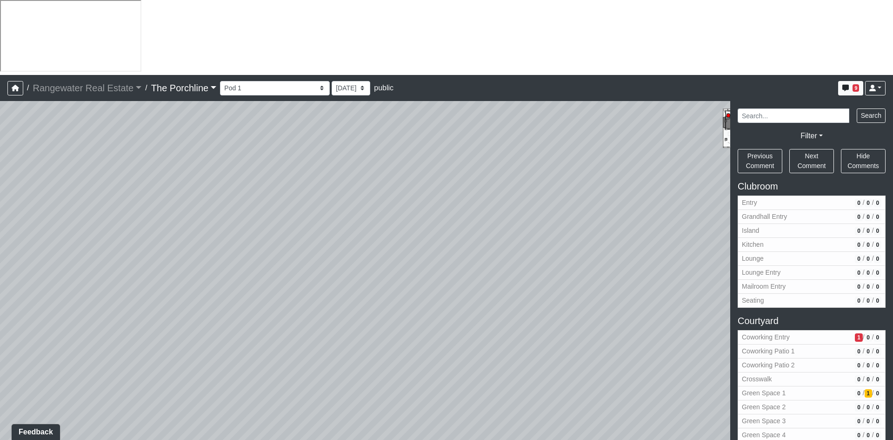
drag, startPoint x: 418, startPoint y: 146, endPoint x: 410, endPoint y: 46, distance: 99.9
click at [410, 101] on div "Loading... Seating Loading... Mailroom Entry Loading... Lounge Entry Loading...…" at bounding box center [446, 308] width 893 height 414
drag, startPoint x: 147, startPoint y: 241, endPoint x: 483, endPoint y: 173, distance: 342.8
click at [483, 173] on div "Loading... Seating Loading... Mailroom Entry Loading... Lounge Entry Loading...…" at bounding box center [446, 308] width 893 height 414
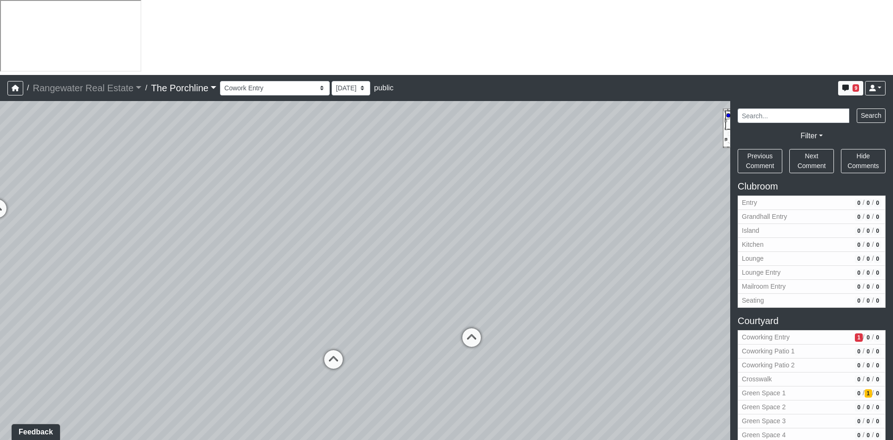
drag, startPoint x: 272, startPoint y: 189, endPoint x: 583, endPoint y: 200, distance: 311.4
click at [583, 200] on div "Loading... Seating Loading... Mailroom Entry Loading... Lounge Entry Loading...…" at bounding box center [446, 308] width 893 height 414
click at [475, 328] on icon at bounding box center [473, 342] width 28 height 28
click at [326, 351] on icon at bounding box center [330, 365] width 28 height 28
click at [330, 320] on icon at bounding box center [329, 334] width 28 height 28
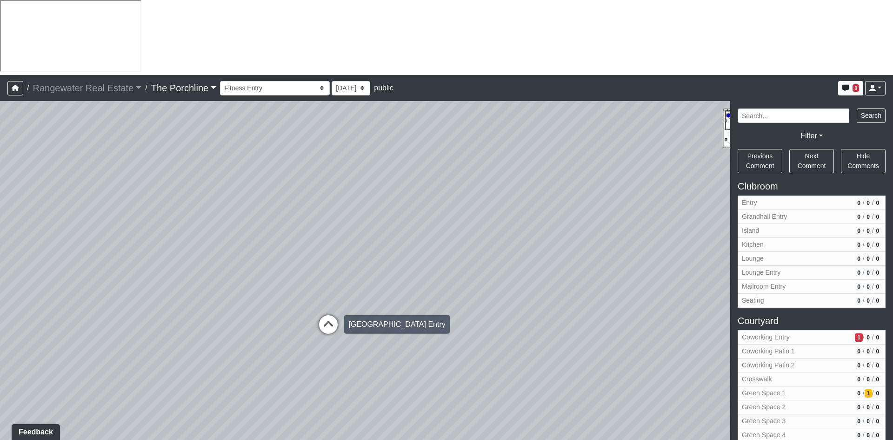
click at [330, 315] on icon at bounding box center [328, 329] width 28 height 28
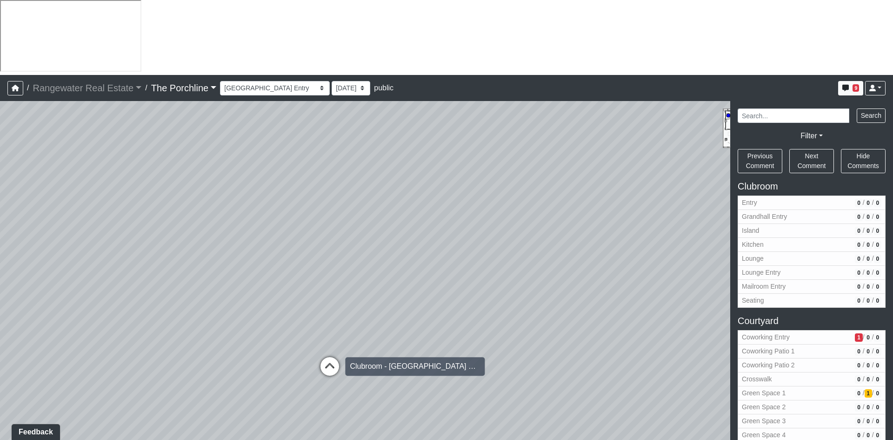
click at [334, 357] on icon at bounding box center [330, 371] width 28 height 28
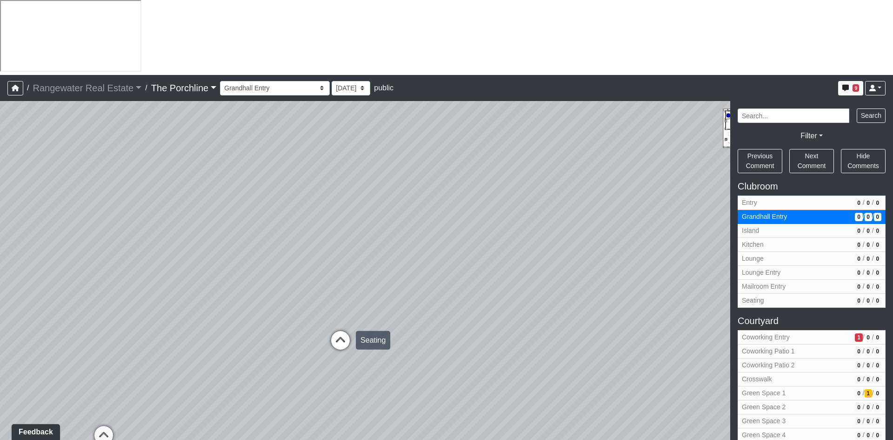
click at [340, 331] on icon at bounding box center [341, 345] width 28 height 28
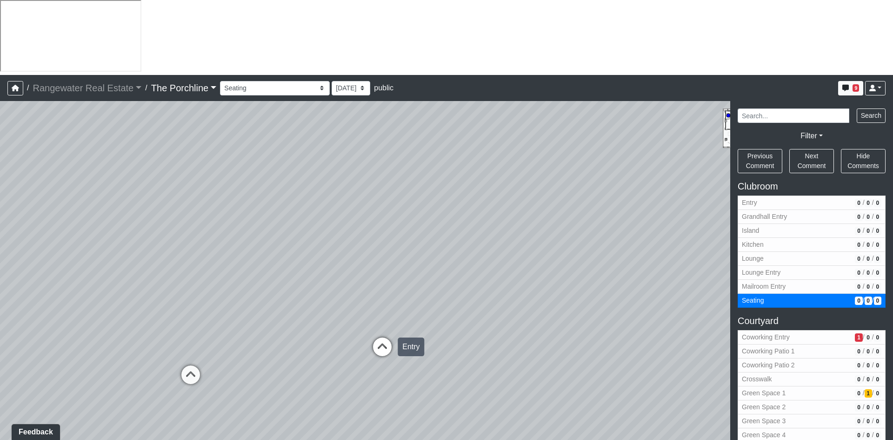
click at [384, 337] on icon at bounding box center [382, 351] width 28 height 28
select select "a4weSHcD4zXeBUSAxmZBk8"
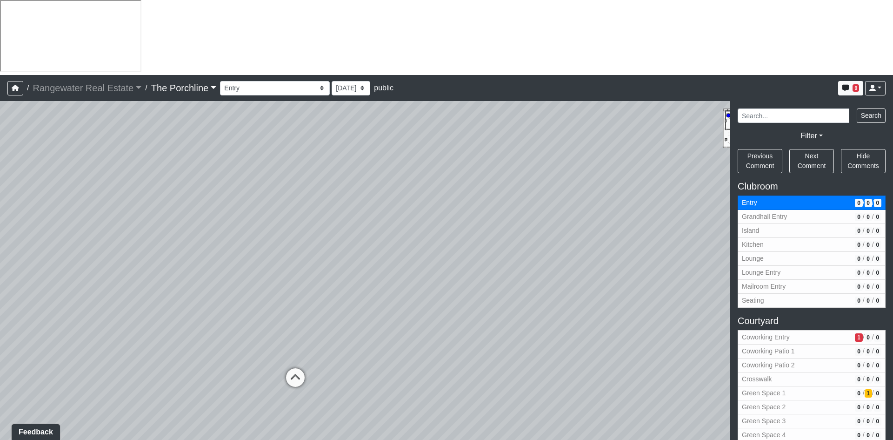
drag, startPoint x: 470, startPoint y: 256, endPoint x: 90, endPoint y: 256, distance: 379.6
click at [26, 214] on div "Loading... Seating Loading... Mailroom Entry Loading... Lounge Entry Loading...…" at bounding box center [446, 308] width 893 height 414
drag, startPoint x: 411, startPoint y: 288, endPoint x: 309, endPoint y: 298, distance: 101.9
click at [0, 266] on html "/ Rangewater Real Estate Rangewater Real Estate Loading... / The Porchline The …" at bounding box center [446, 257] width 893 height 515
drag, startPoint x: 464, startPoint y: 301, endPoint x: -55, endPoint y: 272, distance: 520.5
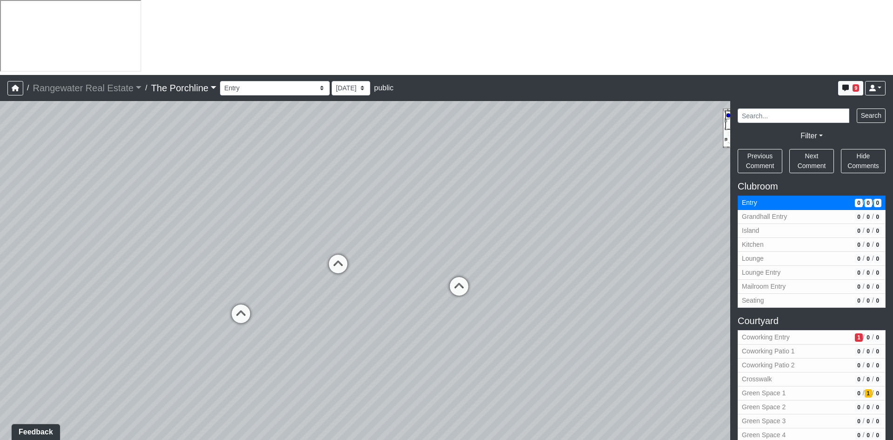
click at [0, 272] on html "/ Rangewater Real Estate Rangewater Real Estate Loading... / The Porchline The …" at bounding box center [446, 257] width 893 height 515
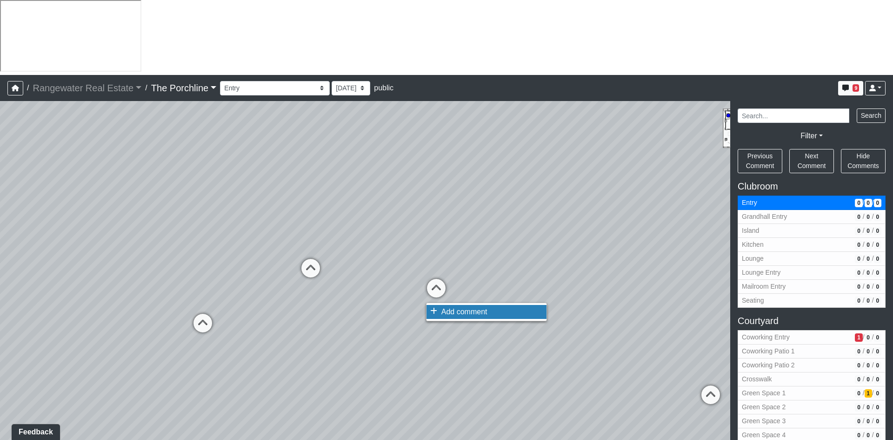
click at [447, 312] on span "Add comment" at bounding box center [464, 311] width 46 height 8
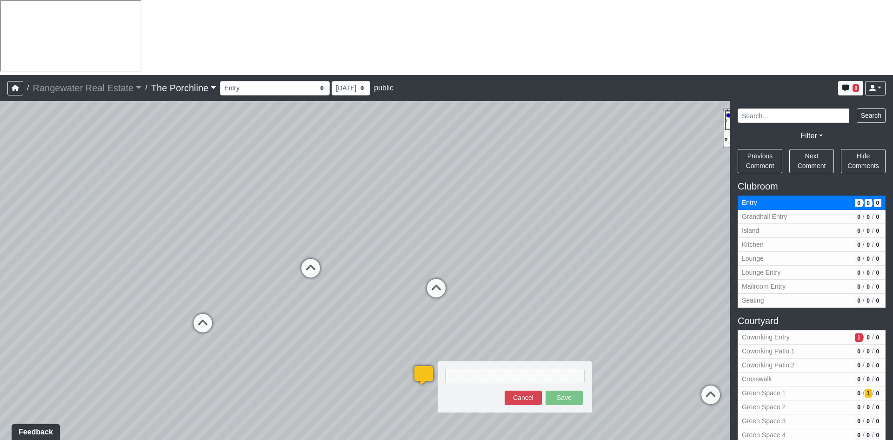
type textarea "O"
click at [468, 368] on textarea "ROTATE WOOD 90 DEGREES" at bounding box center [515, 375] width 140 height 14
type textarea "ROTATE HERRINGBONE WOOD 90 DEGREES"
click at [562, 390] on button "Save" at bounding box center [564, 397] width 37 height 14
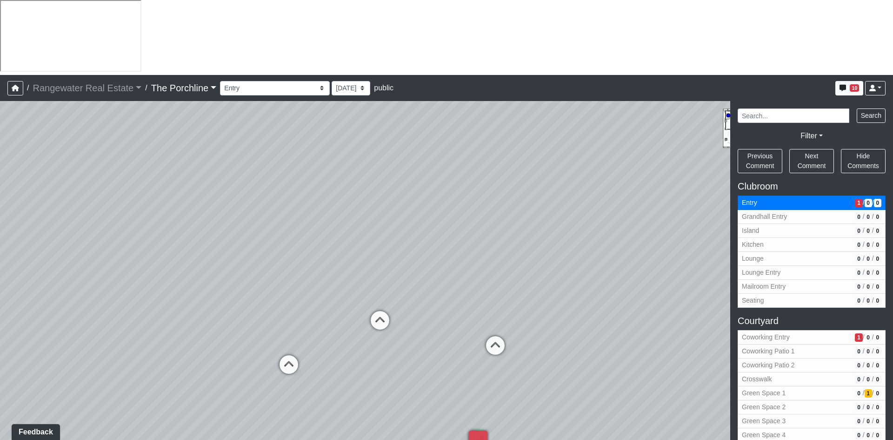
drag, startPoint x: 241, startPoint y: 183, endPoint x: 336, endPoint y: 243, distance: 112.0
click at [336, 243] on div "Loading... Seating Loading... Mailroom Entry Loading... Lounge Entry Loading...…" at bounding box center [446, 308] width 893 height 414
drag, startPoint x: 266, startPoint y: 216, endPoint x: 215, endPoint y: 217, distance: 50.7
click at [194, 217] on div "Loading... Seating Loading... Mailroom Entry Loading... Lounge Entry Loading...…" at bounding box center [446, 308] width 893 height 414
drag, startPoint x: 523, startPoint y: 212, endPoint x: 348, endPoint y: 220, distance: 174.6
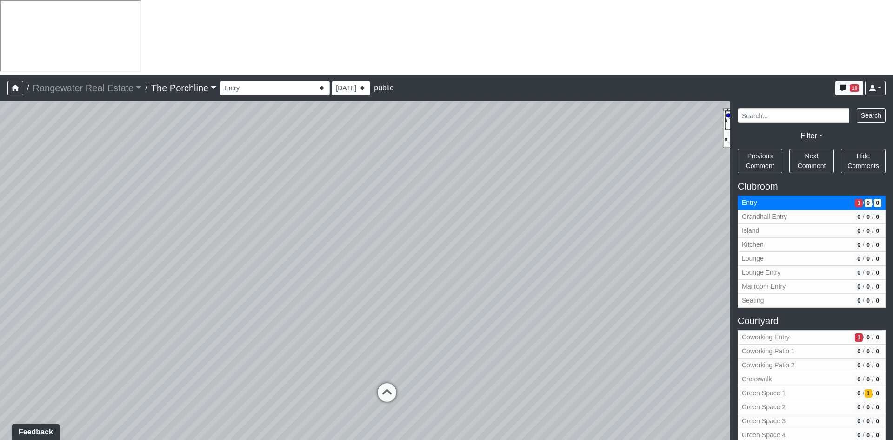
click at [348, 220] on div "Loading... Seating Loading... Mailroom Entry Loading... Lounge Entry Loading...…" at bounding box center [446, 308] width 893 height 414
drag, startPoint x: 176, startPoint y: 215, endPoint x: 516, endPoint y: 217, distance: 340.1
click at [516, 217] on div "Loading... Seating Loading... Mailroom Entry Loading... Lounge Entry Loading...…" at bounding box center [446, 308] width 893 height 414
drag, startPoint x: 358, startPoint y: 255, endPoint x: 197, endPoint y: 264, distance: 161.2
click at [197, 264] on div "Loading... Seating Loading... Mailroom Entry Loading... Lounge Entry Loading...…" at bounding box center [446, 308] width 893 height 414
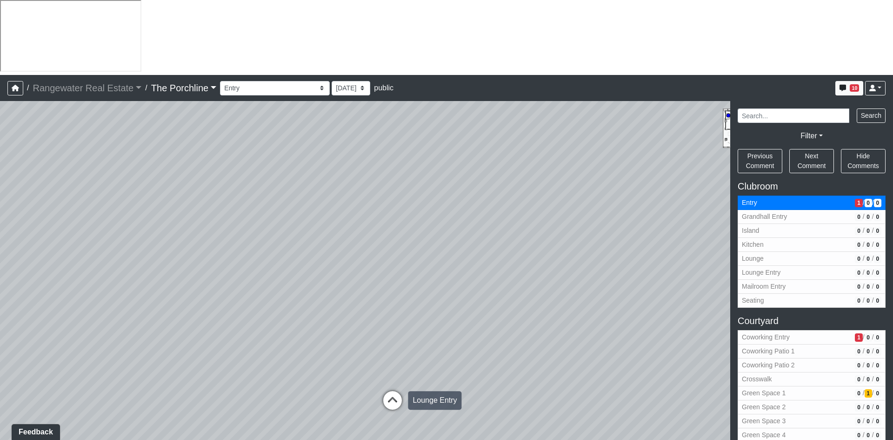
click at [399, 391] on icon at bounding box center [393, 405] width 28 height 28
select select "vU75fXnQKgYPjQS2hB74VF"
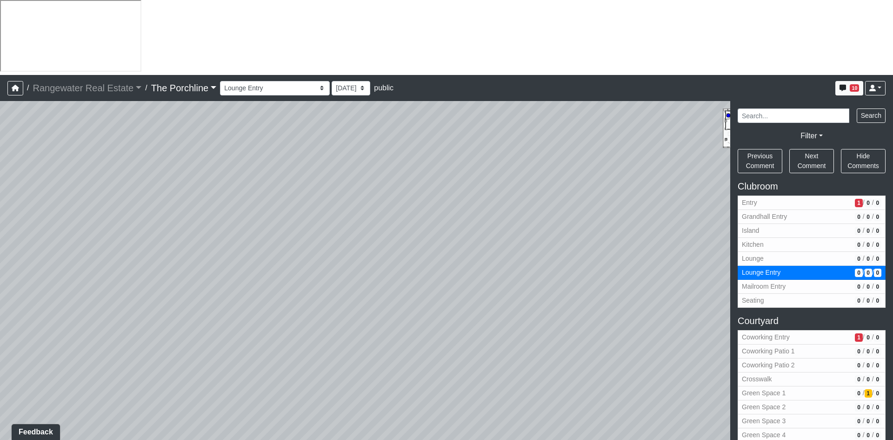
drag, startPoint x: 354, startPoint y: 245, endPoint x: 62, endPoint y: 265, distance: 292.9
click at [62, 265] on div "Loading... Seating Loading... Mailroom Entry Loading... Lounge Entry Loading...…" at bounding box center [446, 308] width 893 height 414
drag, startPoint x: 508, startPoint y: 282, endPoint x: 319, endPoint y: 263, distance: 189.9
click at [319, 263] on div "Loading... Seating Loading... Mailroom Entry Loading... Lounge Entry Loading...…" at bounding box center [446, 308] width 893 height 414
click at [184, 365] on span "Add comment" at bounding box center [185, 365] width 46 height 8
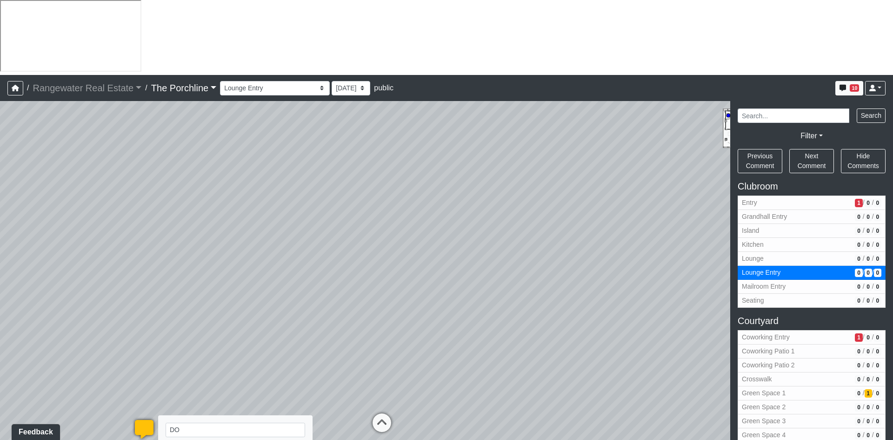
type textarea "D"
drag, startPoint x: 299, startPoint y: 378, endPoint x: 127, endPoint y: 353, distance: 173.0
click at [127, 353] on div "Loading... Seating Loading... Mailroom Entry Loading... Lounge Entry Loading...…" at bounding box center [446, 308] width 893 height 414
click at [278, 422] on textarea "DOOR TO MECH. TO BE REVISED - CONCEALED FRAMELESS DOOR WITH [PERSON_NAME] HINGE…" at bounding box center [236, 439] width 140 height 34
drag, startPoint x: 301, startPoint y: 374, endPoint x: 146, endPoint y: 349, distance: 156.8
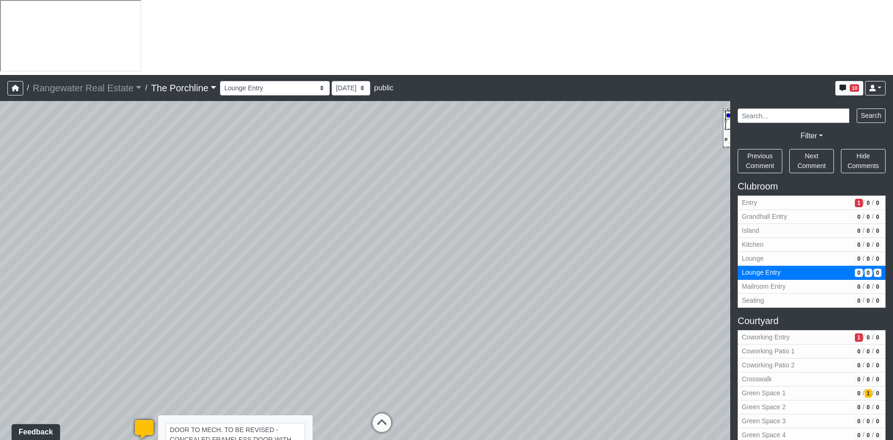
click at [146, 415] on div "Loading... DOOR TO [GEOGRAPHIC_DATA]. TO BE REVISED - CONCEALED FRAMELESS DOOR …" at bounding box center [144, 429] width 28 height 28
type textarea "DOOR TO MECH. TO BE REVISED - CONCEALED FRAMELESS DOOR WITH [PERSON_NAME] HINGE…"
select select "vU75fXnQKgYPjQS2hB74VF"
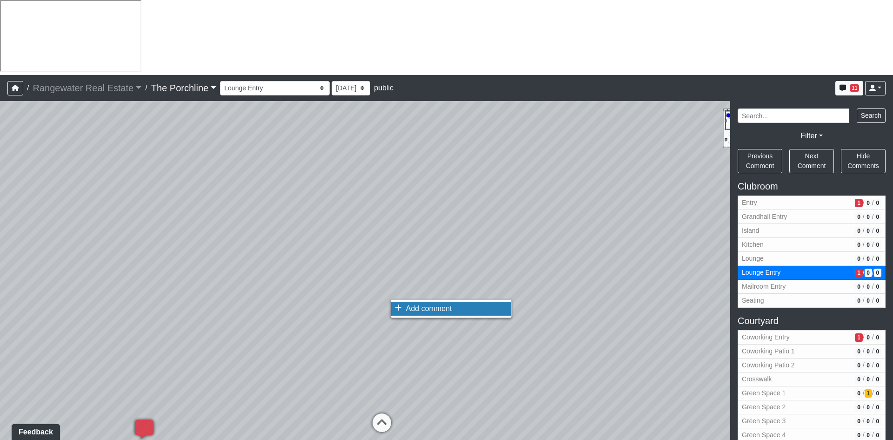
click at [417, 307] on span "Add comment" at bounding box center [429, 308] width 46 height 8
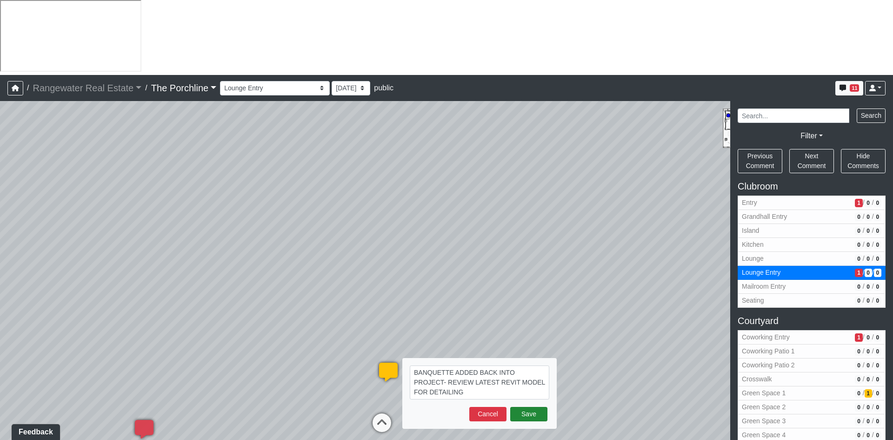
type textarea "BANQUETTE ADDED BACK INTO PROJECT- REVIEW LATEST REVIT MODEL FOR DETAILING"
click at [523, 407] on button "Save" at bounding box center [528, 414] width 37 height 14
select select "vU75fXnQKgYPjQS2hB74VF"
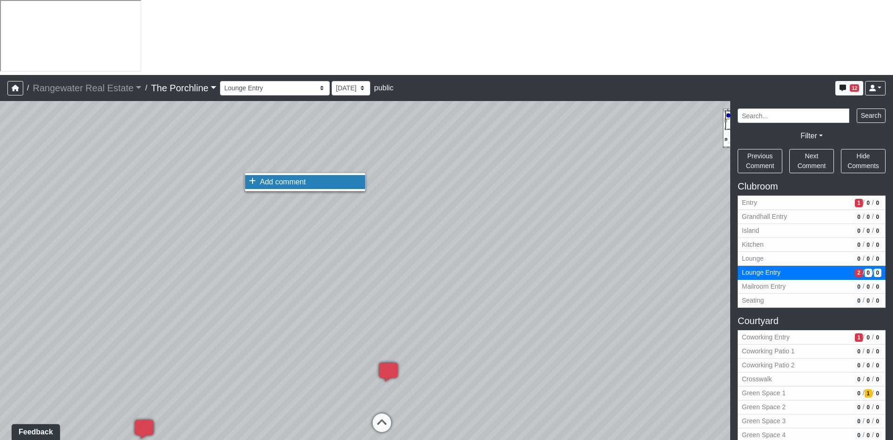
click at [284, 185] on span "Add comment" at bounding box center [283, 182] width 46 height 8
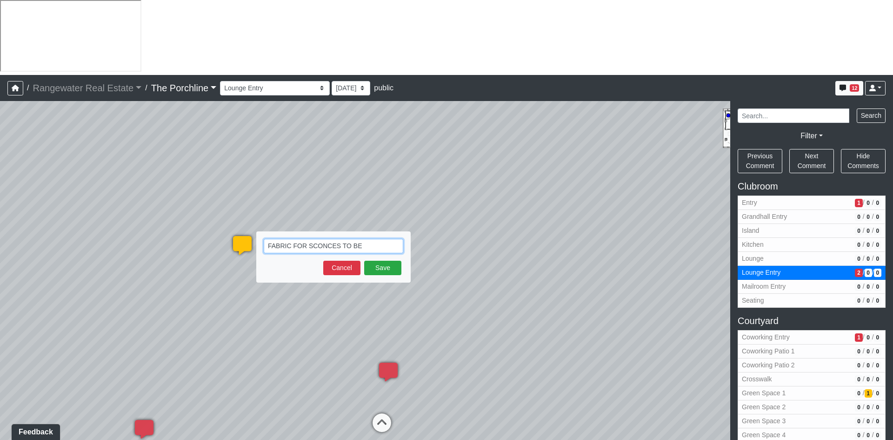
click at [378, 239] on textarea "FABRIC FOR SCONCES TO BE" at bounding box center [334, 246] width 140 height 14
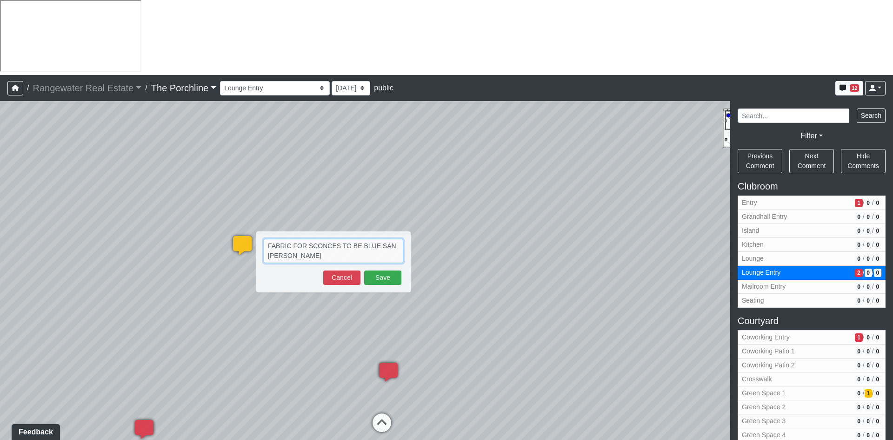
type textarea "FABRIC FOR SCONCES TO BE BLUE SAN [PERSON_NAME]"
click at [392, 270] on button "Save" at bounding box center [382, 277] width 37 height 14
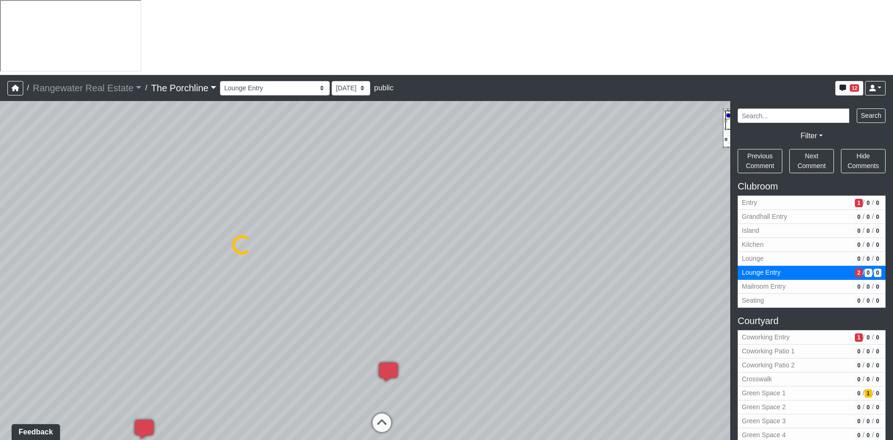
select select "vU75fXnQKgYPjQS2hB74VF"
click at [270, 382] on span "Add comment" at bounding box center [285, 382] width 46 height 8
type textarea "FLOORING TO BE PAINTED SAME COLOR AS WALL P-2"
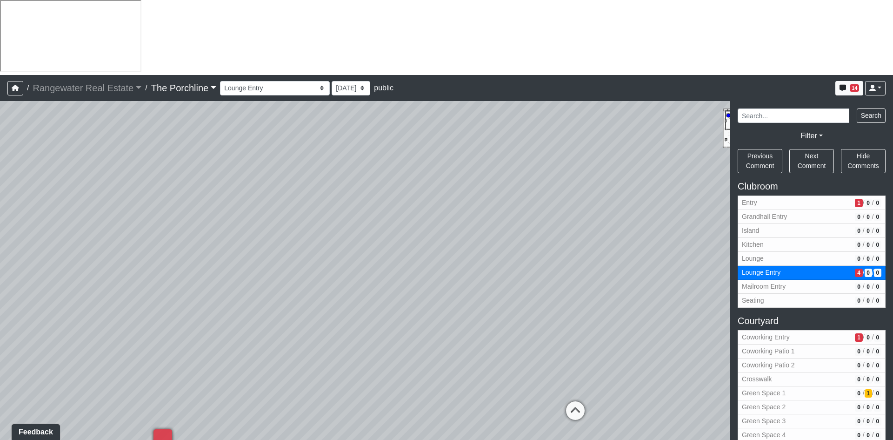
drag, startPoint x: 583, startPoint y: 271, endPoint x: 246, endPoint y: 320, distance: 340.3
click at [218, 328] on div "Loading... Seating Loading... Mailroom Entry Loading... Lounge Entry Loading...…" at bounding box center [446, 308] width 893 height 414
drag, startPoint x: 526, startPoint y: 268, endPoint x: 245, endPoint y: 222, distance: 284.7
click at [245, 222] on div "Loading... Seating Loading... Mailroom Entry Loading... Lounge Entry Loading...…" at bounding box center [446, 308] width 893 height 414
click at [308, 382] on icon at bounding box center [315, 396] width 28 height 28
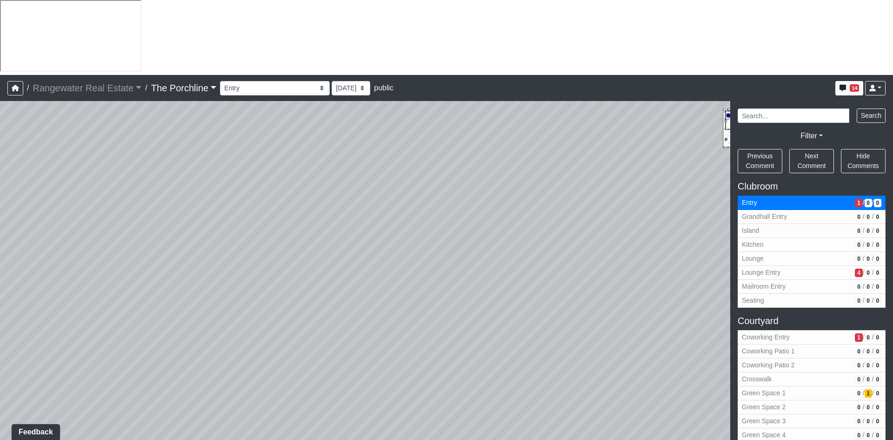
drag, startPoint x: 108, startPoint y: 249, endPoint x: 565, endPoint y: 233, distance: 457.1
click at [566, 228] on div "Loading... Seating Loading... Mailroom Entry Loading... Lounge Entry Loading...…" at bounding box center [446, 308] width 893 height 414
click at [361, 290] on div "Loading... Seating Loading... Mailroom Entry Loading... Lounge Entry Loading...…" at bounding box center [446, 308] width 893 height 414
click at [345, 378] on icon at bounding box center [344, 392] width 28 height 28
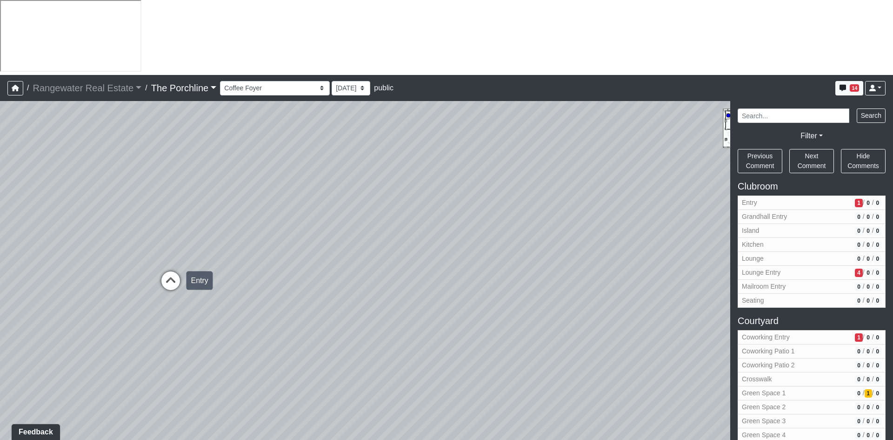
click at [166, 271] on icon at bounding box center [171, 285] width 28 height 28
select select "b4ji1Fs1oorKjVYAtSUi9e"
drag, startPoint x: 295, startPoint y: 189, endPoint x: 165, endPoint y: 245, distance: 142.3
click at [165, 245] on div "Loading... Seating Loading... Mailroom Entry Loading... Lounge Entry Loading...…" at bounding box center [446, 308] width 893 height 414
click at [341, 191] on span "Add comment" at bounding box center [350, 192] width 46 height 8
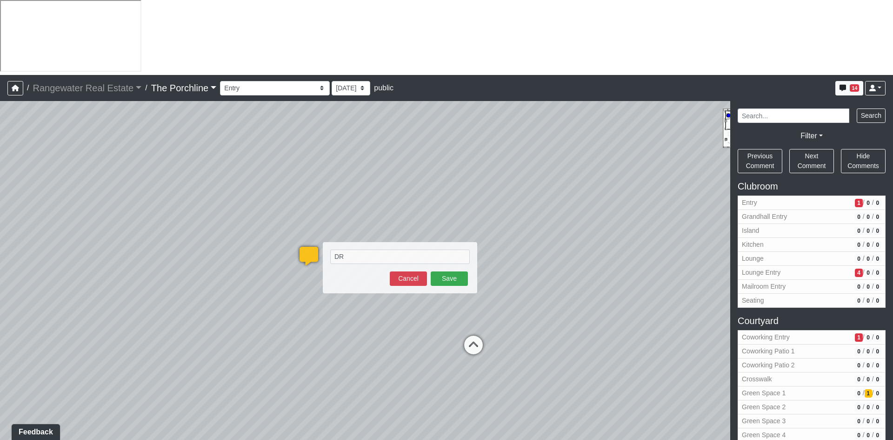
type textarea "D"
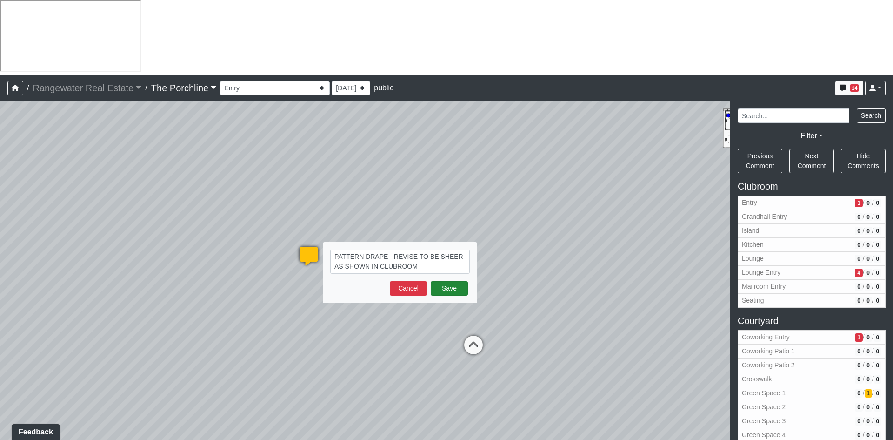
type textarea "PATTERN DRAPE - REVISE TO BE SHEER AS SHOWN IN CLUBROOM"
click at [457, 281] on button "Save" at bounding box center [449, 288] width 37 height 14
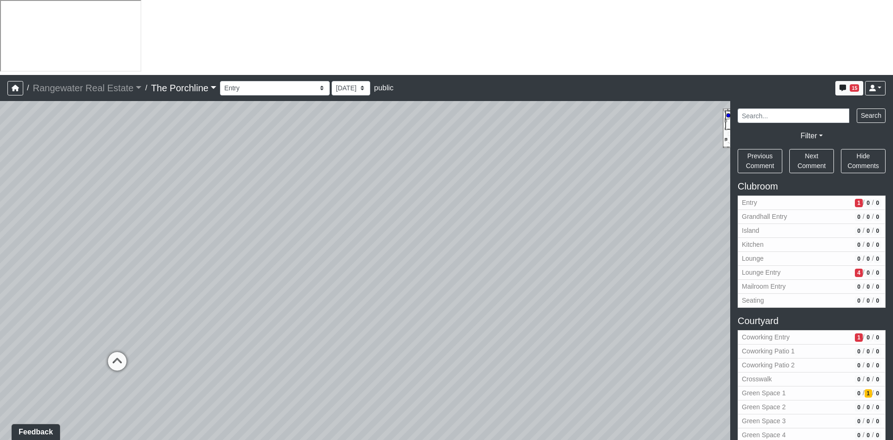
drag, startPoint x: 496, startPoint y: 153, endPoint x: 39, endPoint y: 166, distance: 457.5
click at [43, 168] on div "Loading... Seating Loading... Mailroom Entry Loading... Lounge Entry Loading...…" at bounding box center [446, 308] width 893 height 414
drag, startPoint x: 178, startPoint y: 178, endPoint x: 20, endPoint y: 196, distance: 158.3
click at [26, 196] on div "Loading... Seating Loading... Mailroom Entry Loading... Lounge Entry Loading...…" at bounding box center [446, 308] width 893 height 414
drag, startPoint x: 443, startPoint y: 187, endPoint x: 252, endPoint y: 372, distance: 266.1
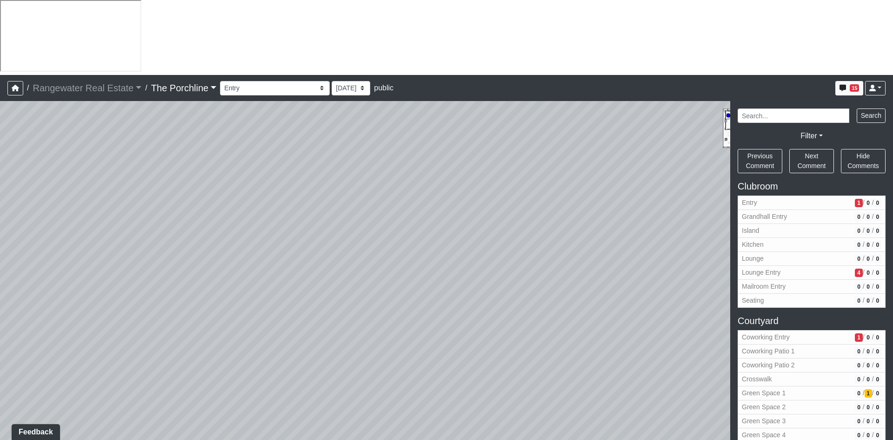
click at [250, 376] on div "Loading... Seating Loading... Mailroom Entry Loading... Lounge Entry Loading...…" at bounding box center [446, 308] width 893 height 414
drag, startPoint x: 369, startPoint y: 148, endPoint x: 359, endPoint y: 94, distance: 54.8
click at [358, 101] on div "Loading... Seating Loading... Mailroom Entry Loading... Lounge Entry Loading...…" at bounding box center [446, 308] width 893 height 414
drag, startPoint x: 324, startPoint y: 180, endPoint x: 377, endPoint y: 20, distance: 169.0
click at [377, 75] on div "/ Rangewater Real Estate Rangewater Real Estate Loading... / The Porchline The …" at bounding box center [446, 295] width 893 height 440
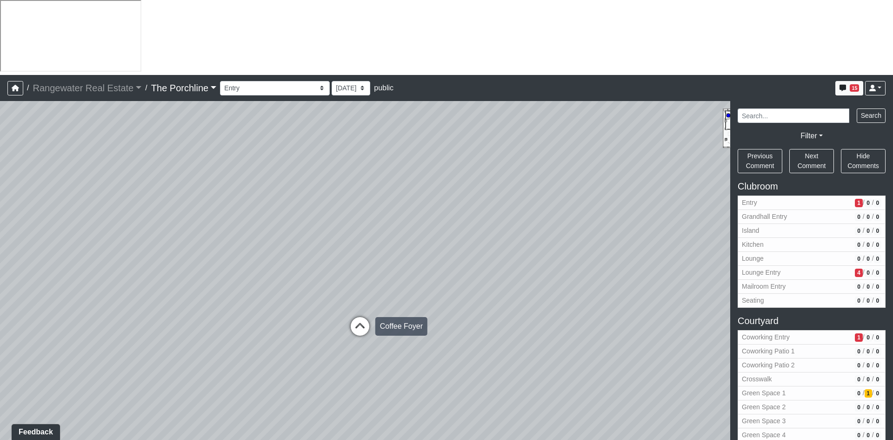
click at [355, 317] on icon at bounding box center [360, 331] width 28 height 28
drag, startPoint x: 121, startPoint y: 190, endPoint x: 525, endPoint y: 112, distance: 410.7
click at [525, 112] on div "Loading... Seating Loading... Mailroom Entry Loading... Lounge Entry Loading...…" at bounding box center [446, 308] width 893 height 414
drag, startPoint x: 356, startPoint y: 193, endPoint x: 617, endPoint y: 210, distance: 261.5
click at [617, 210] on div "Loading... Seating Loading... Mailroom Entry Loading... Lounge Entry Loading...…" at bounding box center [446, 308] width 893 height 414
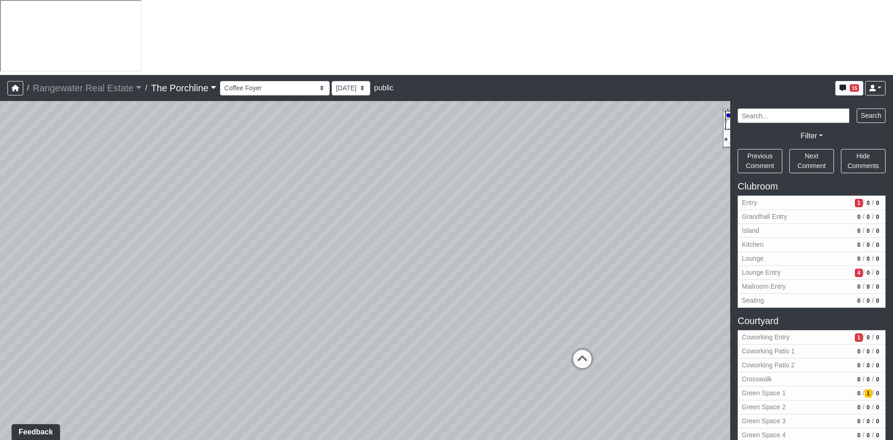
drag, startPoint x: 622, startPoint y: 191, endPoint x: 43, endPoint y: 114, distance: 583.9
click at [51, 112] on div "Loading... Seating Loading... Mailroom Entry Loading... Lounge Entry Loading...…" at bounding box center [446, 308] width 893 height 414
drag, startPoint x: 495, startPoint y: 187, endPoint x: 459, endPoint y: 212, distance: 43.4
click at [458, 196] on div "Loading... Seating Loading... Mailroom Entry Loading... Lounge Entry Loading...…" at bounding box center [446, 308] width 893 height 414
click at [414, 341] on icon at bounding box center [416, 355] width 28 height 28
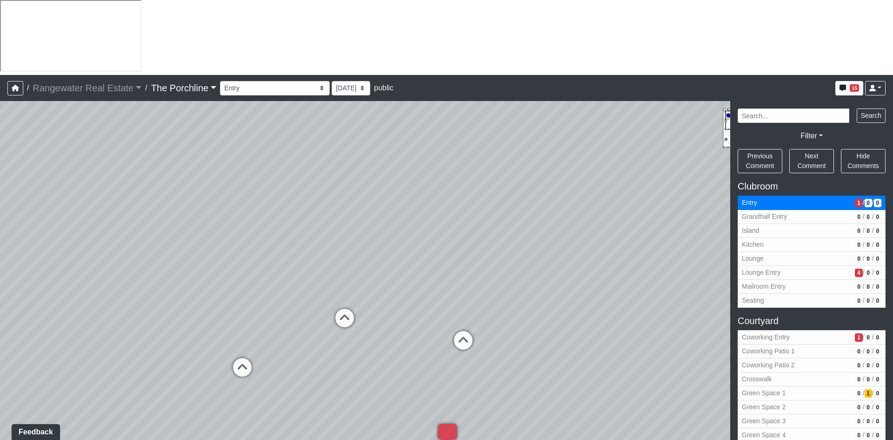
drag, startPoint x: 264, startPoint y: 181, endPoint x: 287, endPoint y: 211, distance: 37.4
click at [287, 211] on div "Loading... Seating Loading... Mailroom Entry Loading... Lounge Entry Loading...…" at bounding box center [446, 308] width 893 height 414
drag, startPoint x: 595, startPoint y: 226, endPoint x: 518, endPoint y: 225, distance: 76.8
click at [518, 225] on div "Loading... Seating Loading... Mailroom Entry Loading... Lounge Entry Loading...…" at bounding box center [446, 308] width 893 height 414
click at [285, 312] on icon at bounding box center [290, 326] width 28 height 28
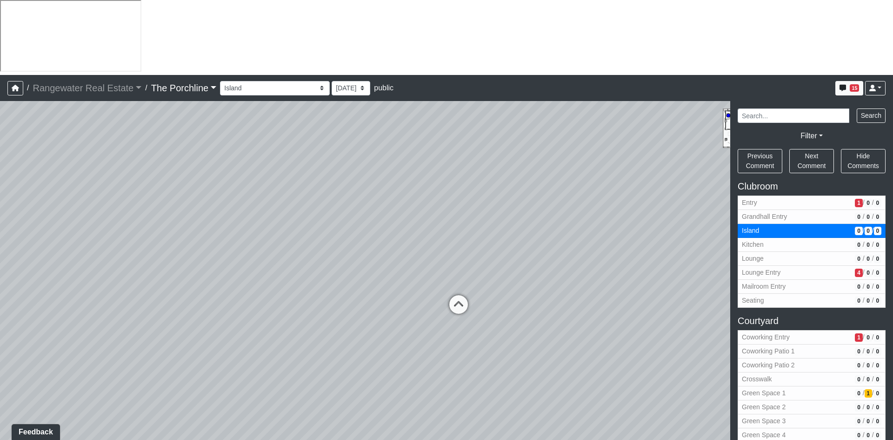
drag, startPoint x: 330, startPoint y: 196, endPoint x: 566, endPoint y: 201, distance: 236.4
click at [589, 194] on div "Loading... Seating Loading... Mailroom Entry Loading... Lounge Entry Loading...…" at bounding box center [446, 308] width 893 height 414
click at [462, 294] on icon at bounding box center [461, 308] width 28 height 28
select select "bF6Cs9FLHoJqHz7UnNdY5W"
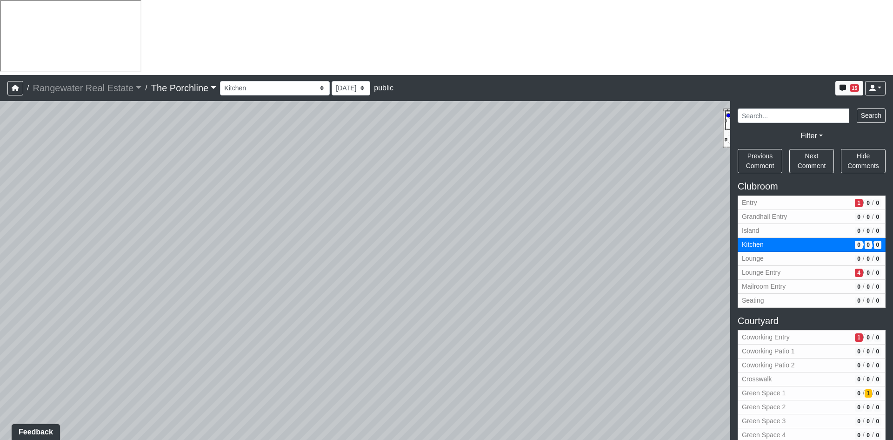
drag, startPoint x: 351, startPoint y: 171, endPoint x: 538, endPoint y: 215, distance: 192.2
click at [538, 215] on div "Loading... Seating Loading... Mailroom Entry Loading... Lounge Entry Loading...…" at bounding box center [446, 308] width 893 height 414
